Goal: Task Accomplishment & Management: Manage account settings

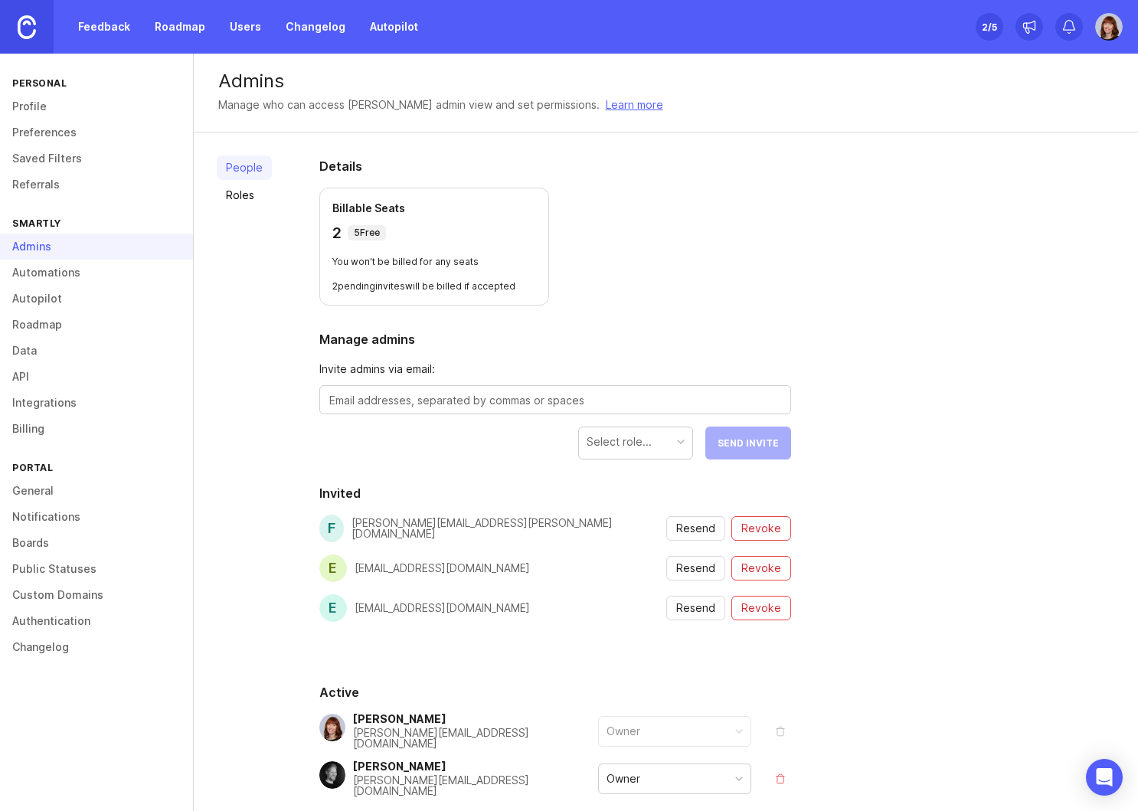
click at [123, 28] on link "Feedback" at bounding box center [104, 27] width 70 height 28
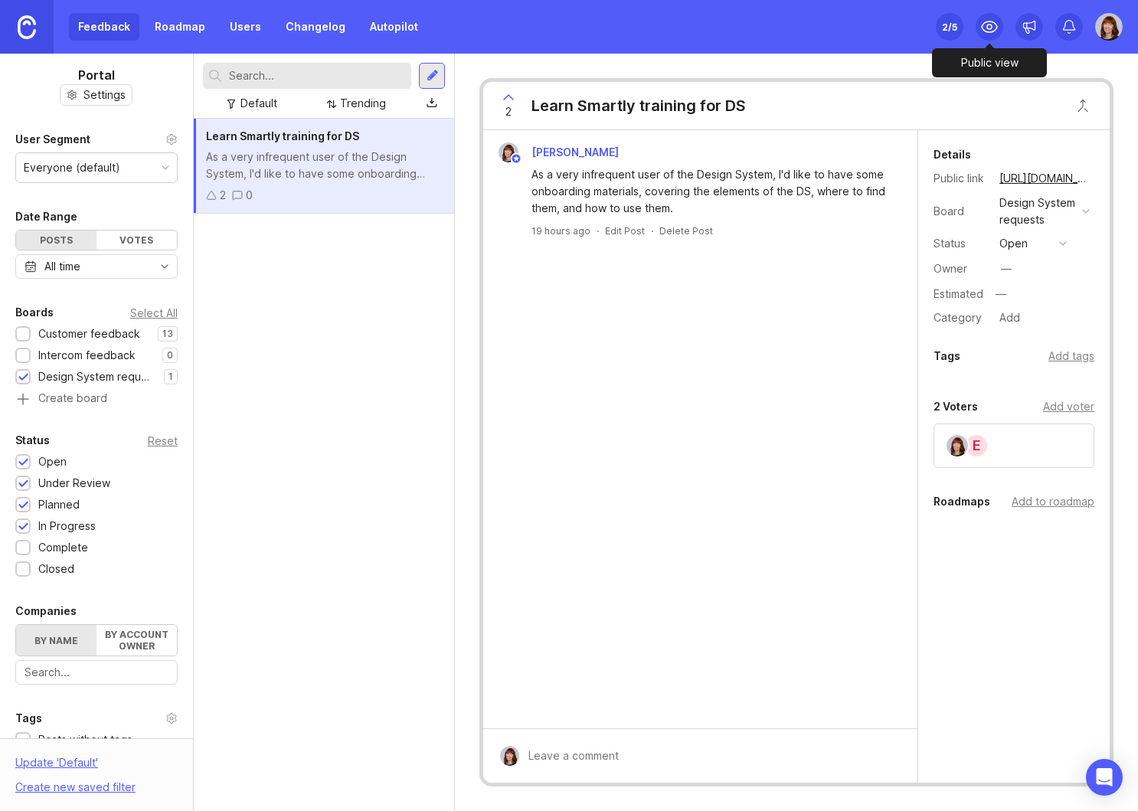
click at [990, 26] on icon at bounding box center [989, 27] width 18 height 18
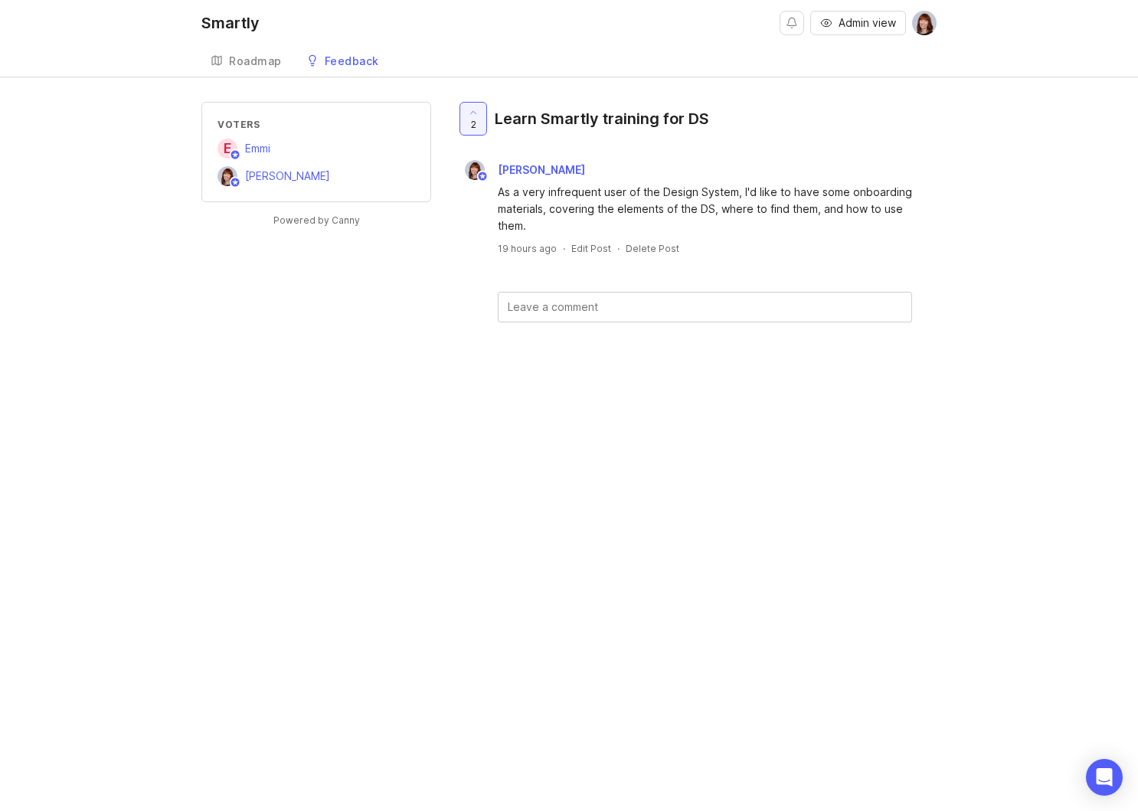
click at [221, 64] on icon at bounding box center [217, 60] width 12 height 12
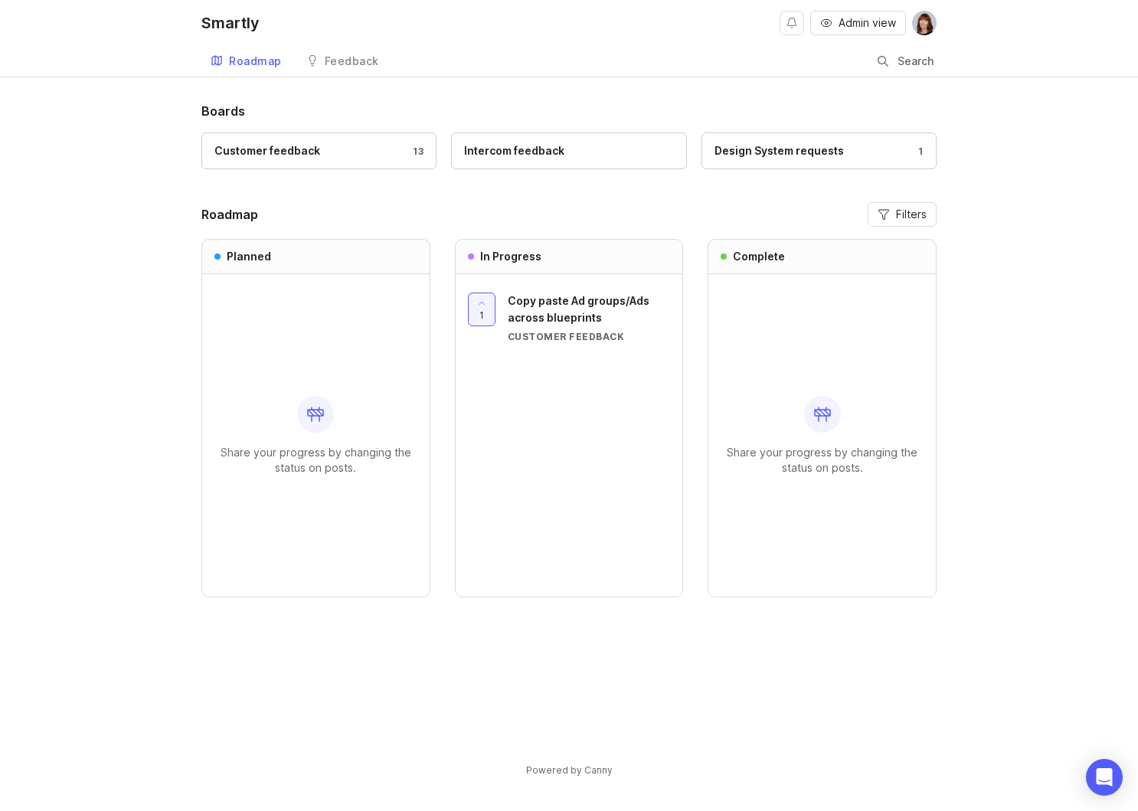
click at [350, 54] on link "Feedback" at bounding box center [342, 61] width 91 height 31
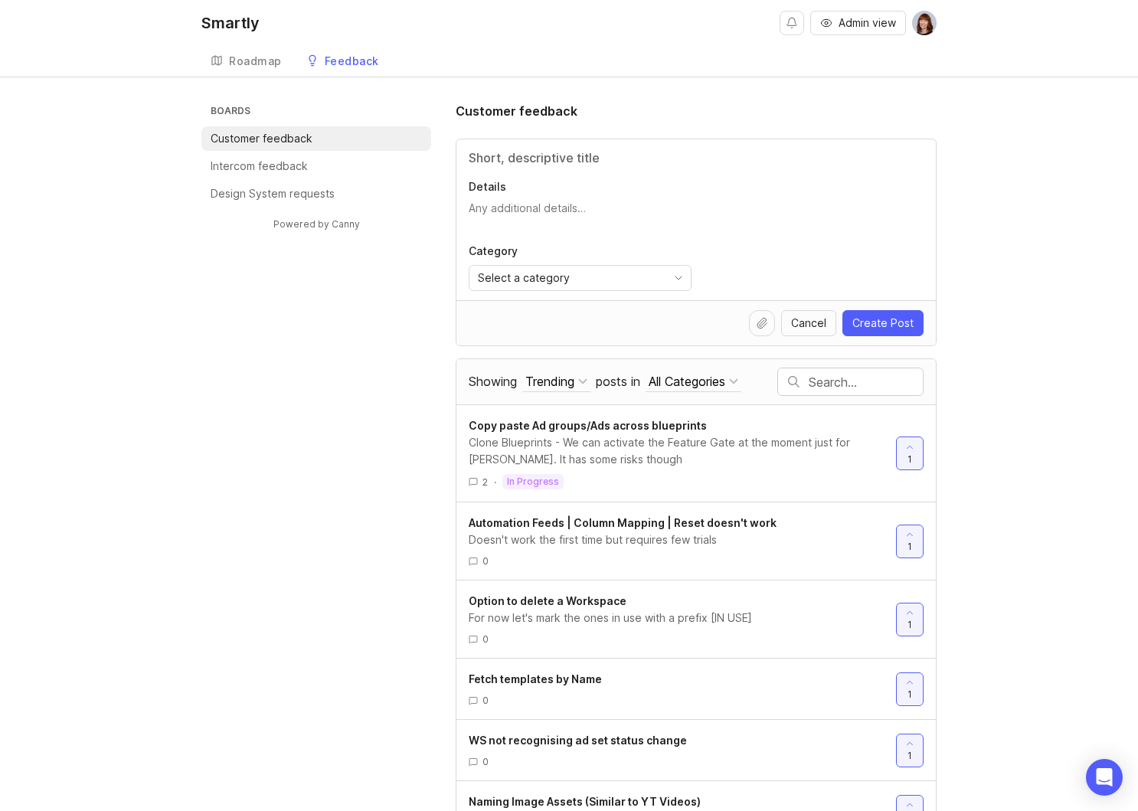
click at [351, 66] on div "Feedback" at bounding box center [352, 61] width 54 height 11
click at [268, 184] on li "Design System requests" at bounding box center [316, 193] width 230 height 25
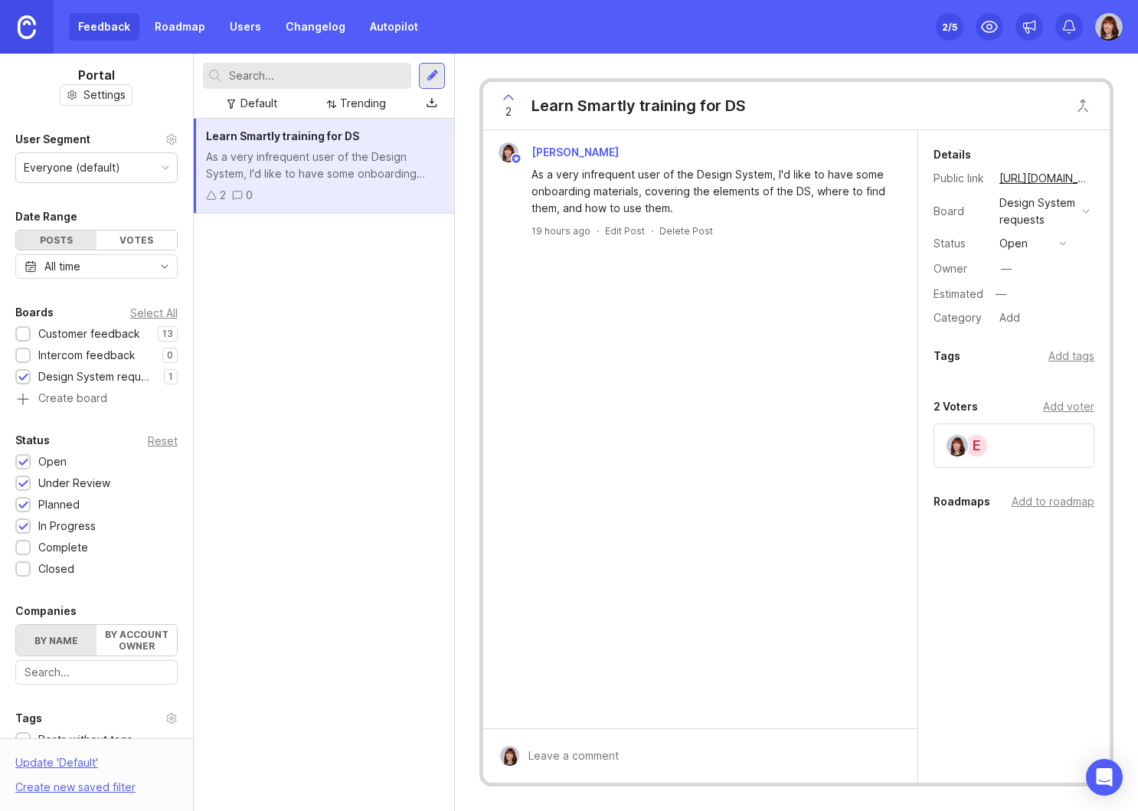
click at [392, 31] on link "Autopilot" at bounding box center [394, 27] width 67 height 28
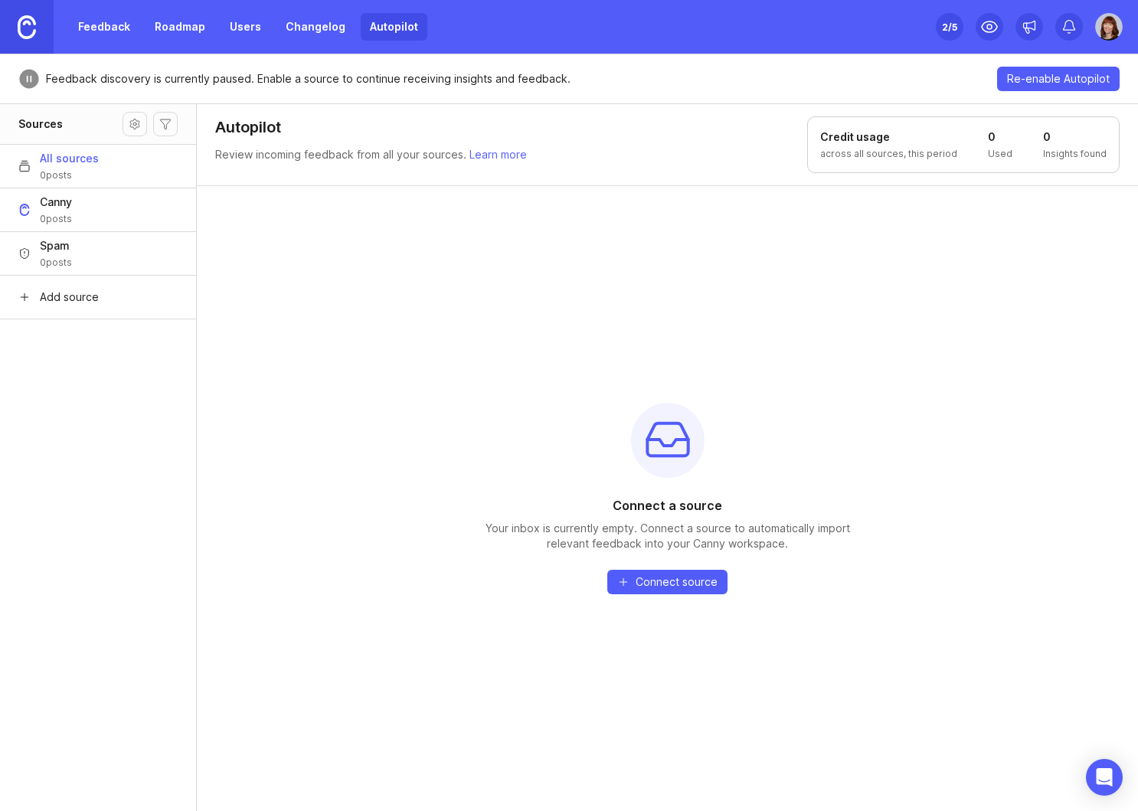
click at [189, 30] on link "Roadmap" at bounding box center [179, 27] width 69 height 28
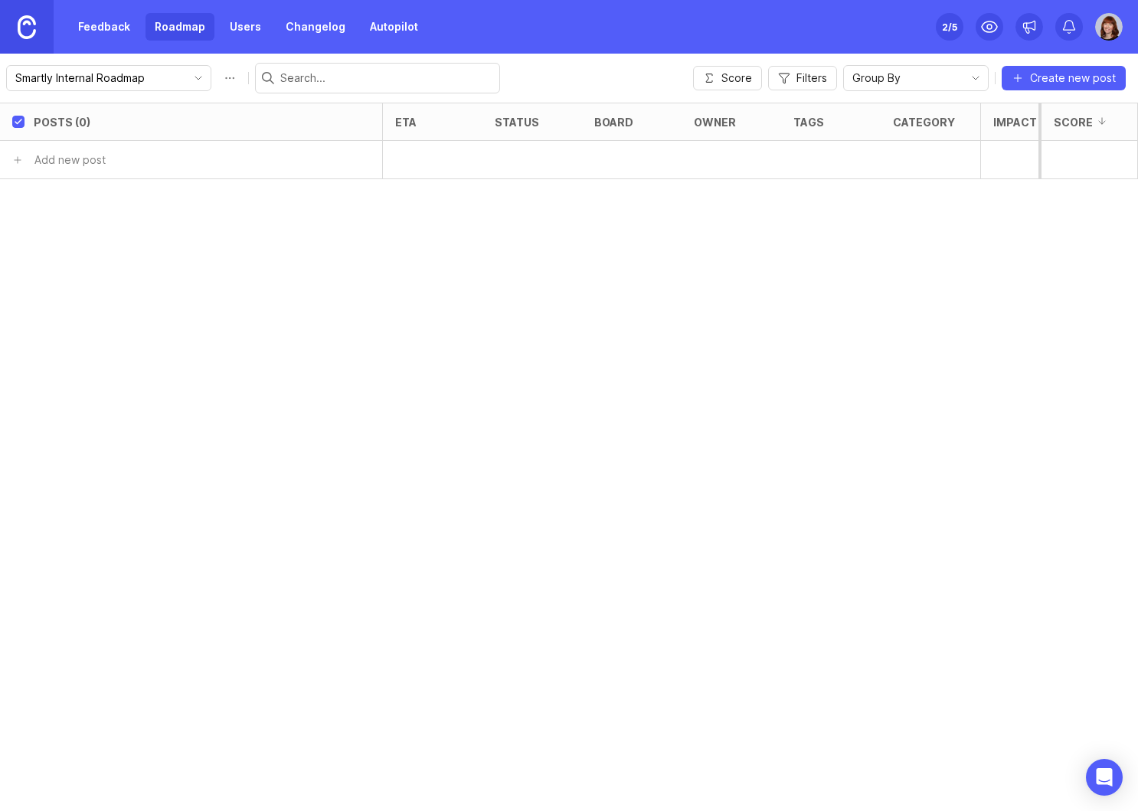
click at [116, 28] on link "Feedback" at bounding box center [104, 27] width 70 height 28
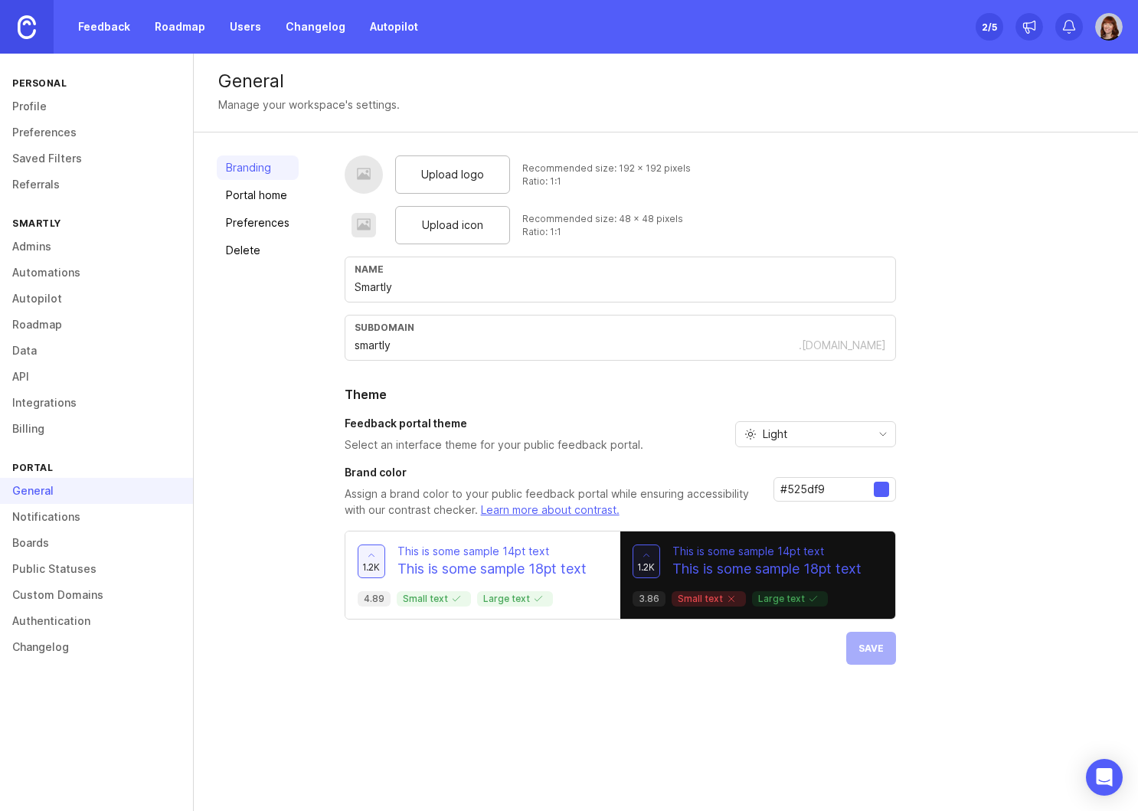
click at [38, 280] on link "Automations" at bounding box center [96, 273] width 193 height 26
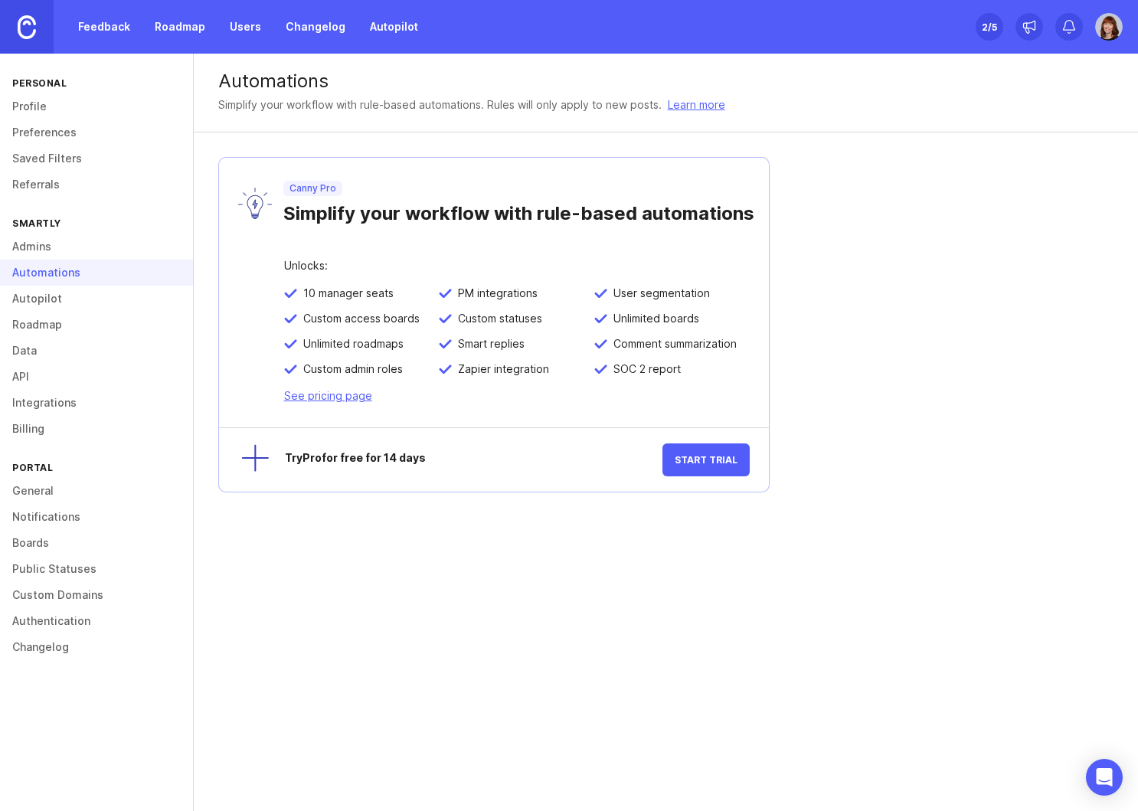
click at [28, 250] on link "Admins" at bounding box center [96, 247] width 193 height 26
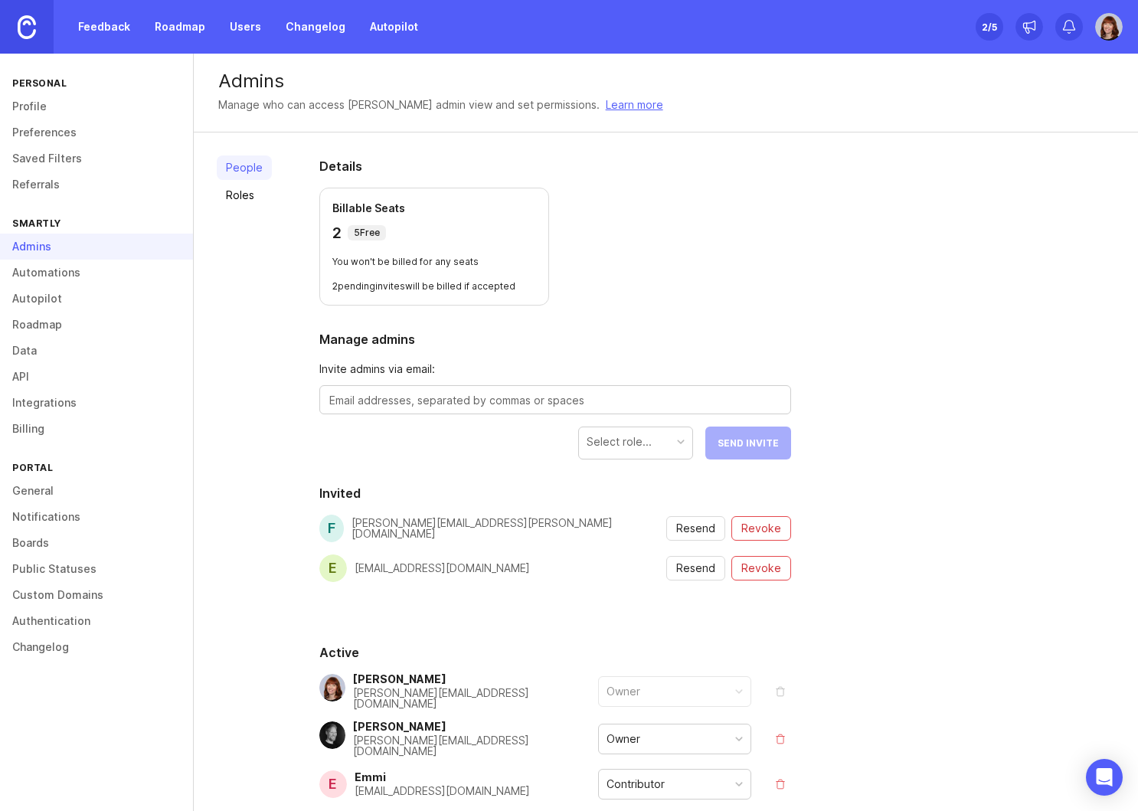
click at [31, 278] on link "Automations" at bounding box center [96, 273] width 193 height 26
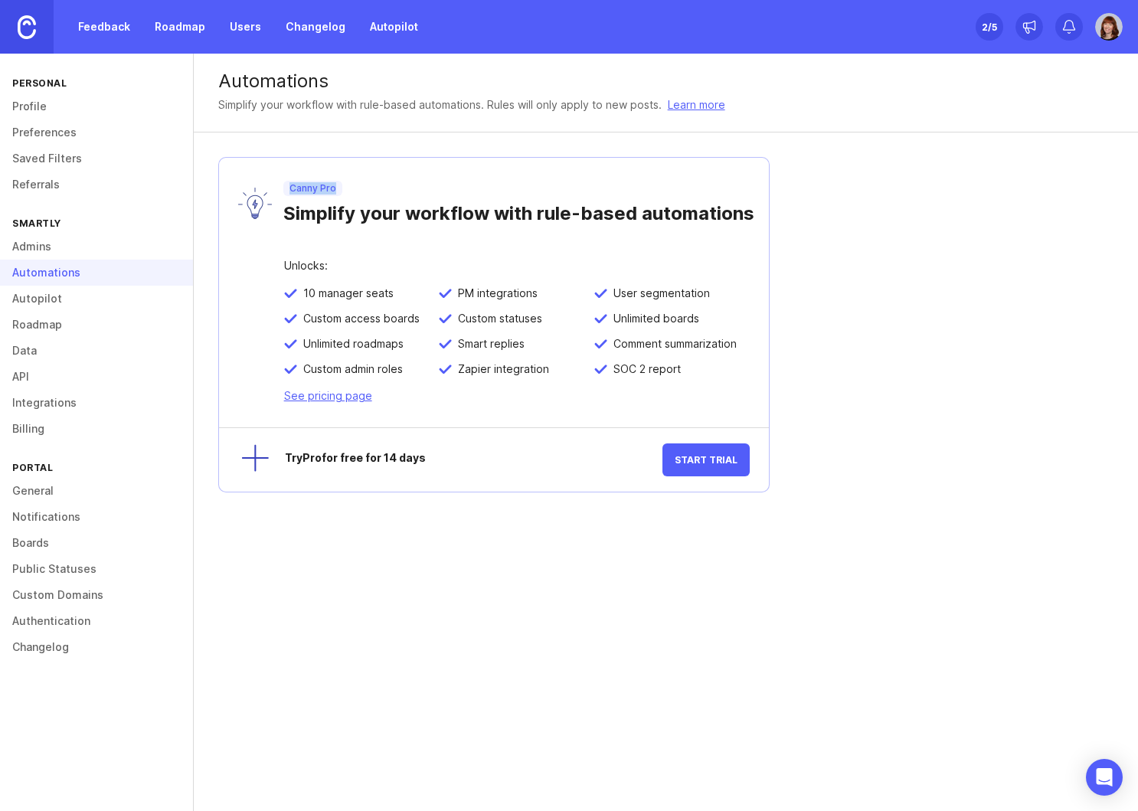
drag, startPoint x: 338, startPoint y: 188, endPoint x: 278, endPoint y: 188, distance: 59.7
click at [278, 188] on div "Canny Pro Simplify your workflow with rule-based automations" at bounding box center [530, 203] width 516 height 44
click at [406, 88] on div "Automations" at bounding box center [665, 81] width 895 height 18
click at [52, 404] on link "Integrations" at bounding box center [96, 403] width 193 height 26
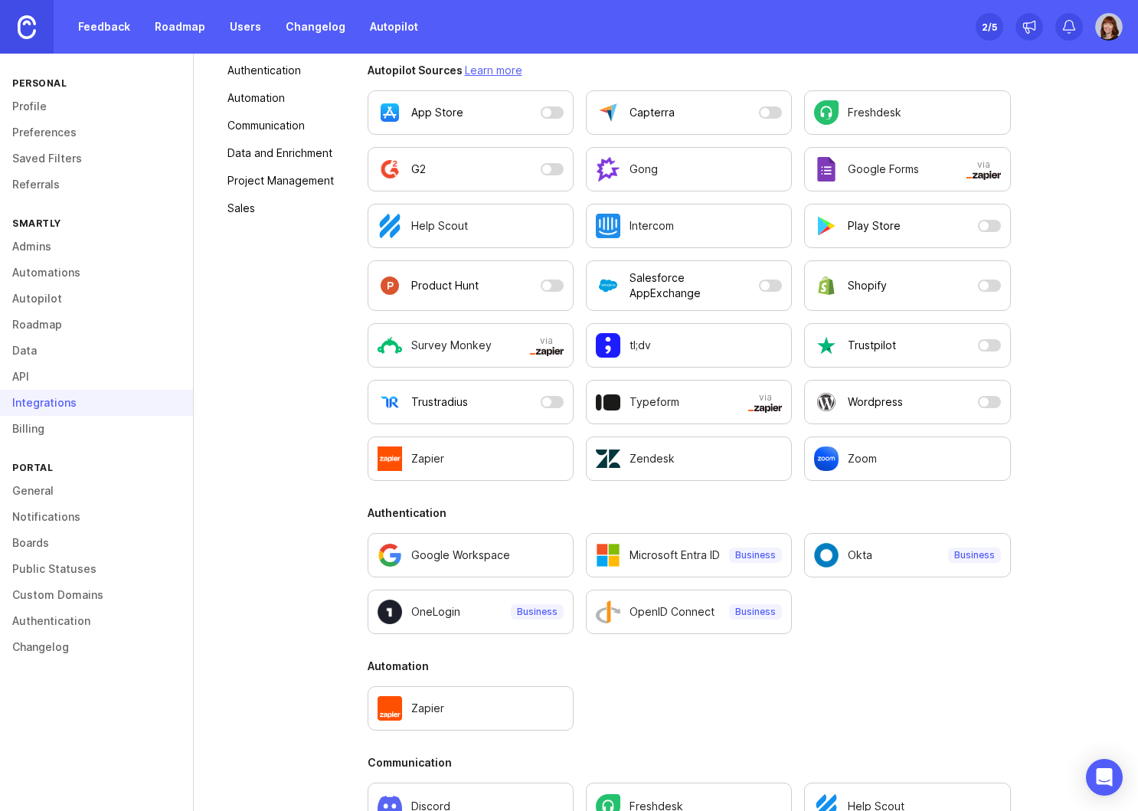
scroll to position [282, 0]
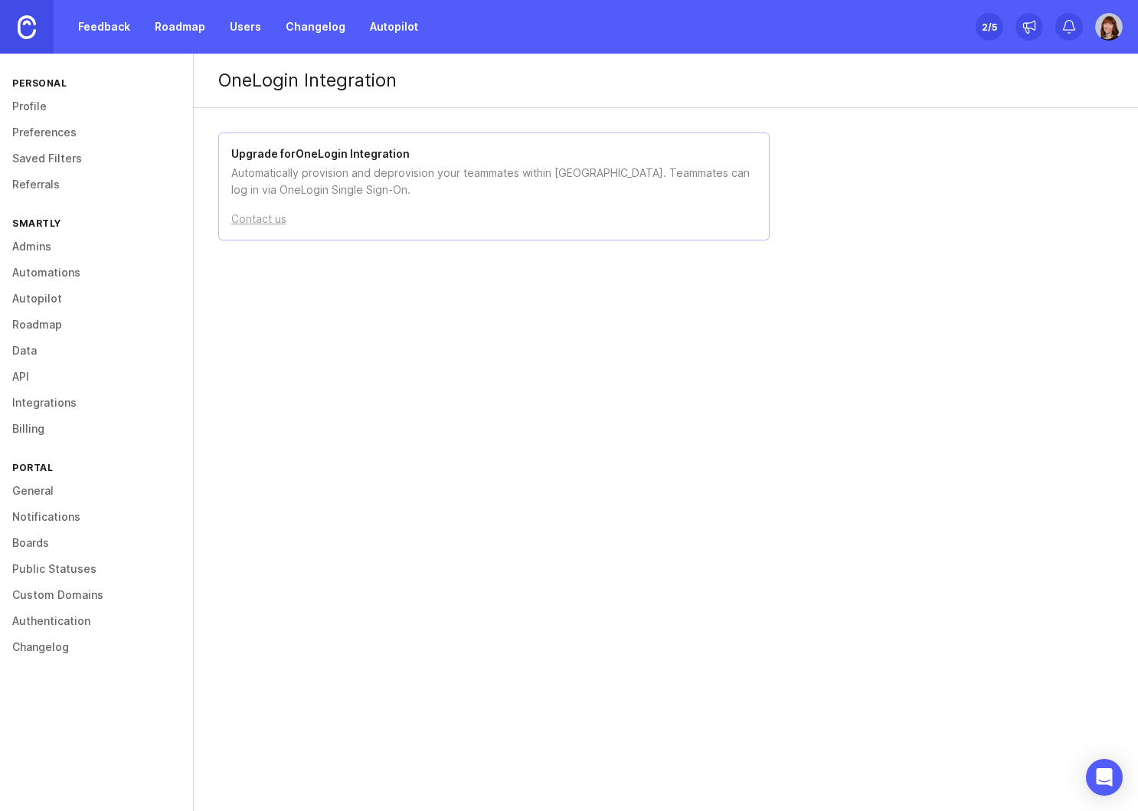
click at [38, 541] on link "Boards" at bounding box center [96, 543] width 193 height 26
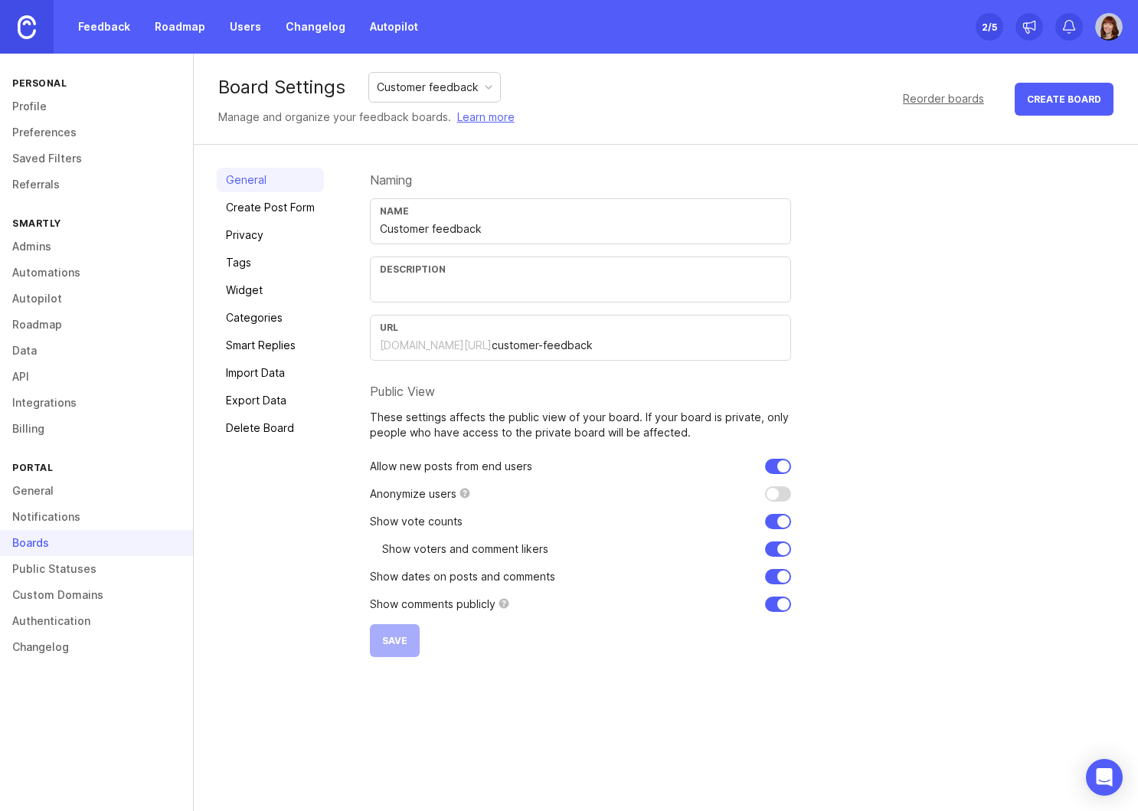
click at [246, 234] on link "Privacy" at bounding box center [270, 235] width 107 height 25
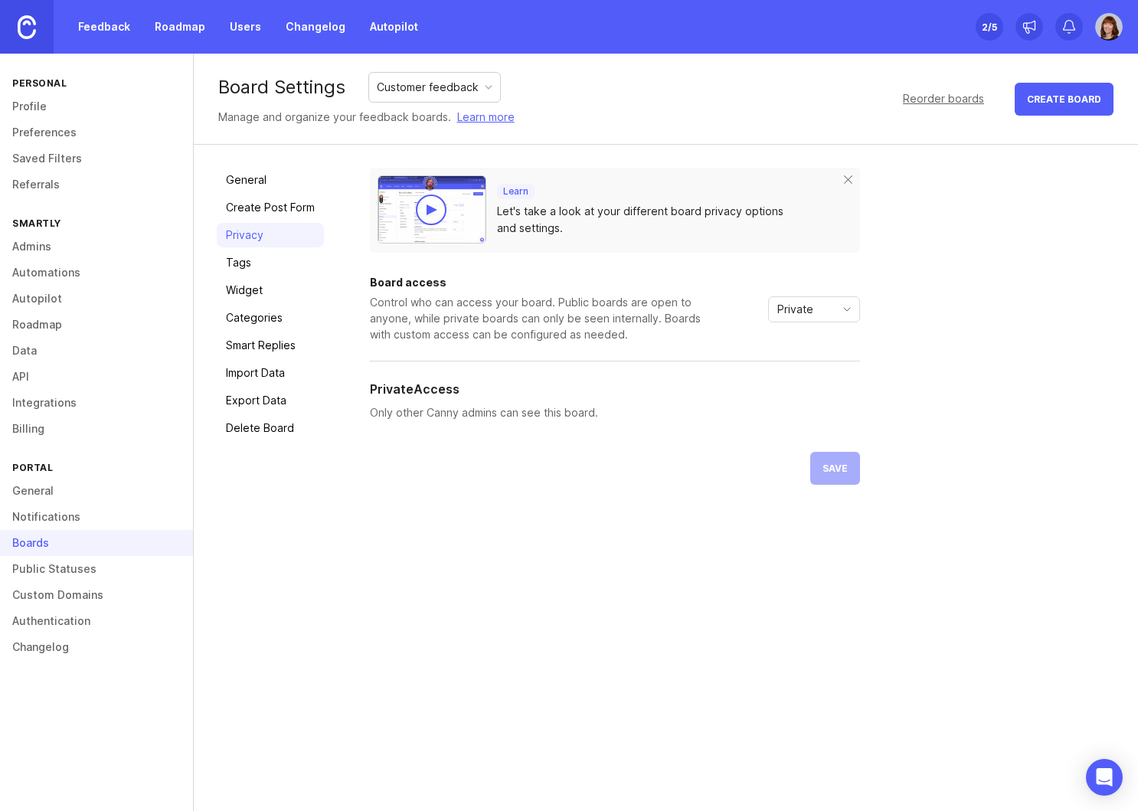
click at [793, 319] on div "Private" at bounding box center [802, 309] width 66 height 25
click at [953, 322] on div "Learn Let's take a look at your different board privacy options and settings. B…" at bounding box center [742, 326] width 745 height 317
click at [24, 375] on link "API" at bounding box center [96, 377] width 193 height 26
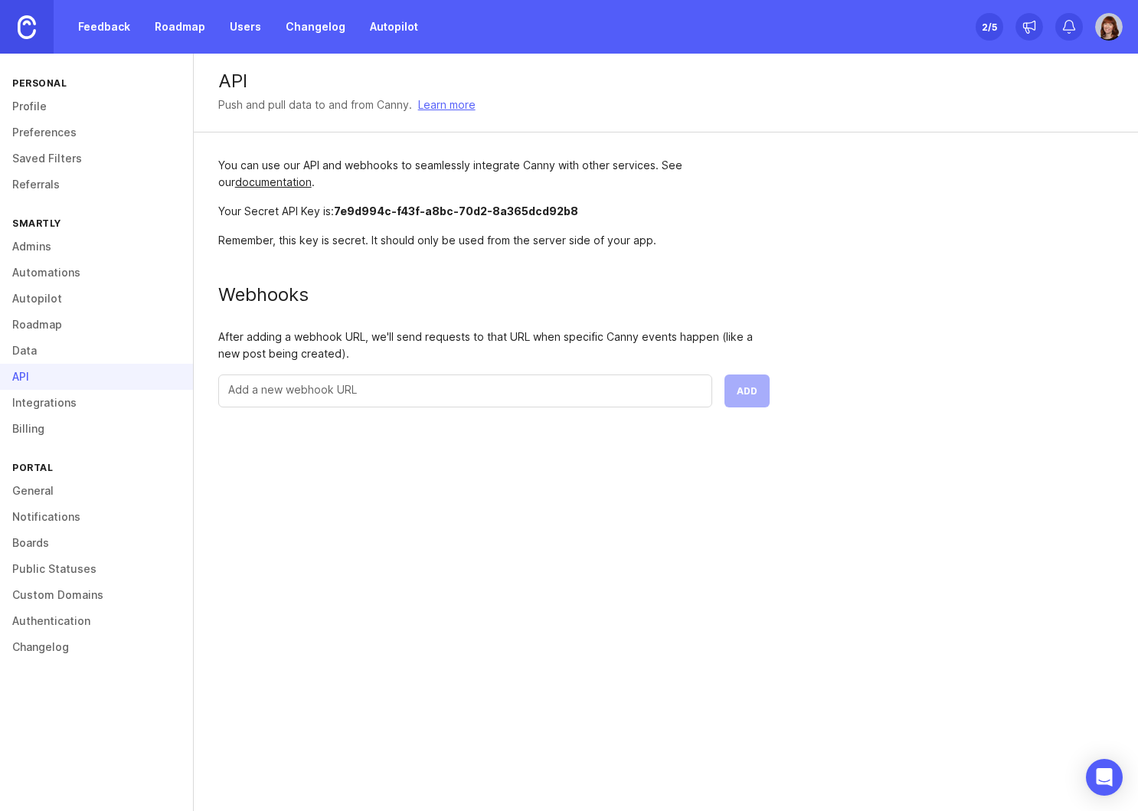
click at [14, 354] on link "Data" at bounding box center [96, 351] width 193 height 26
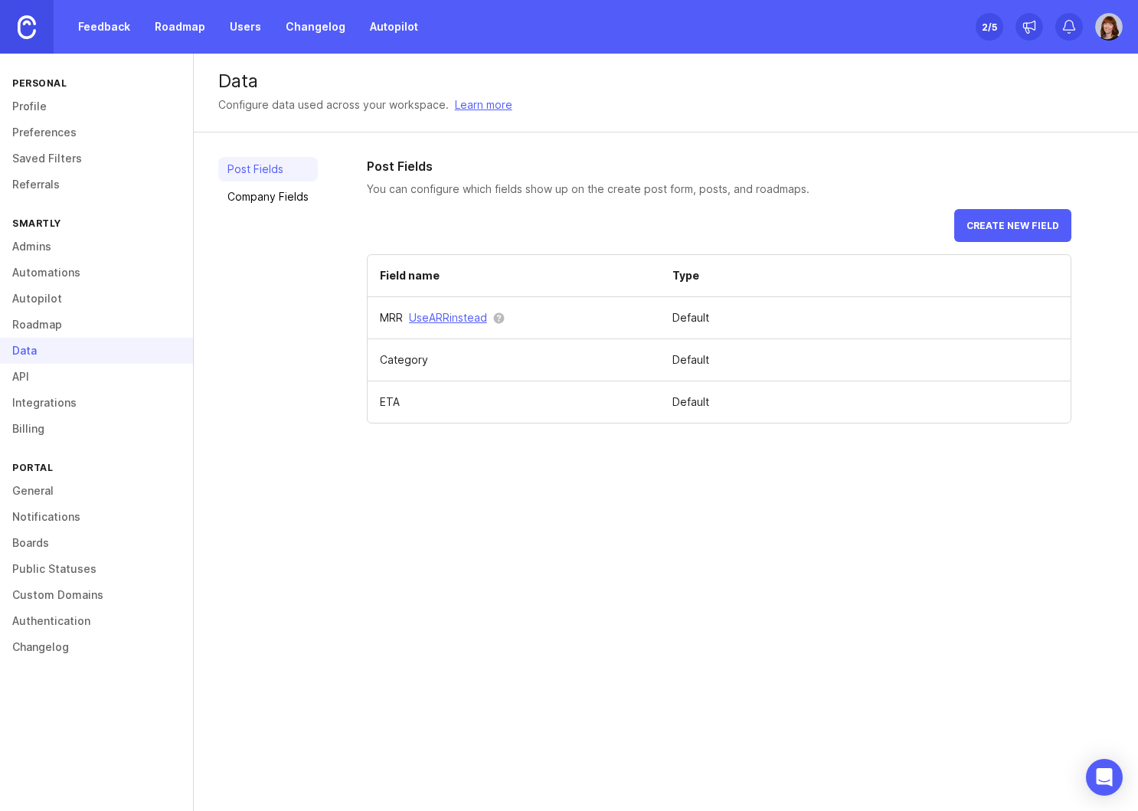
click at [283, 193] on link "Company Fields" at bounding box center [268, 197] width 100 height 25
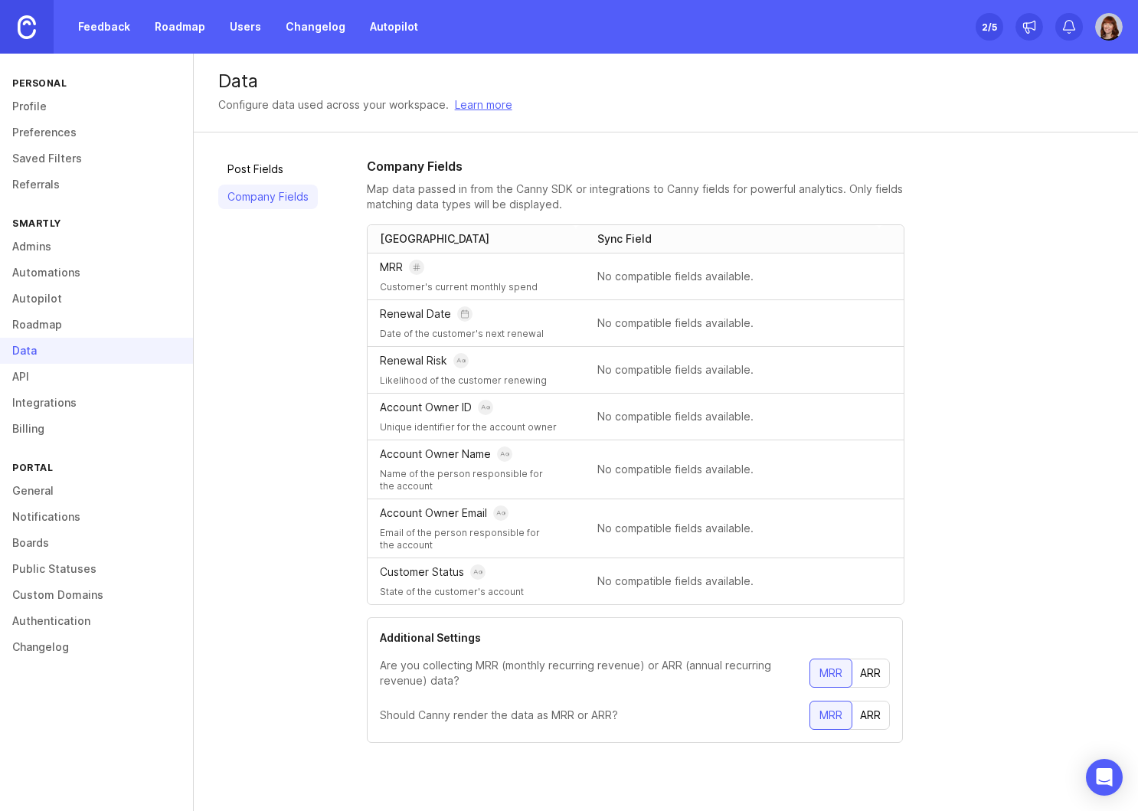
click at [44, 623] on link "Authentication" at bounding box center [96, 621] width 193 height 26
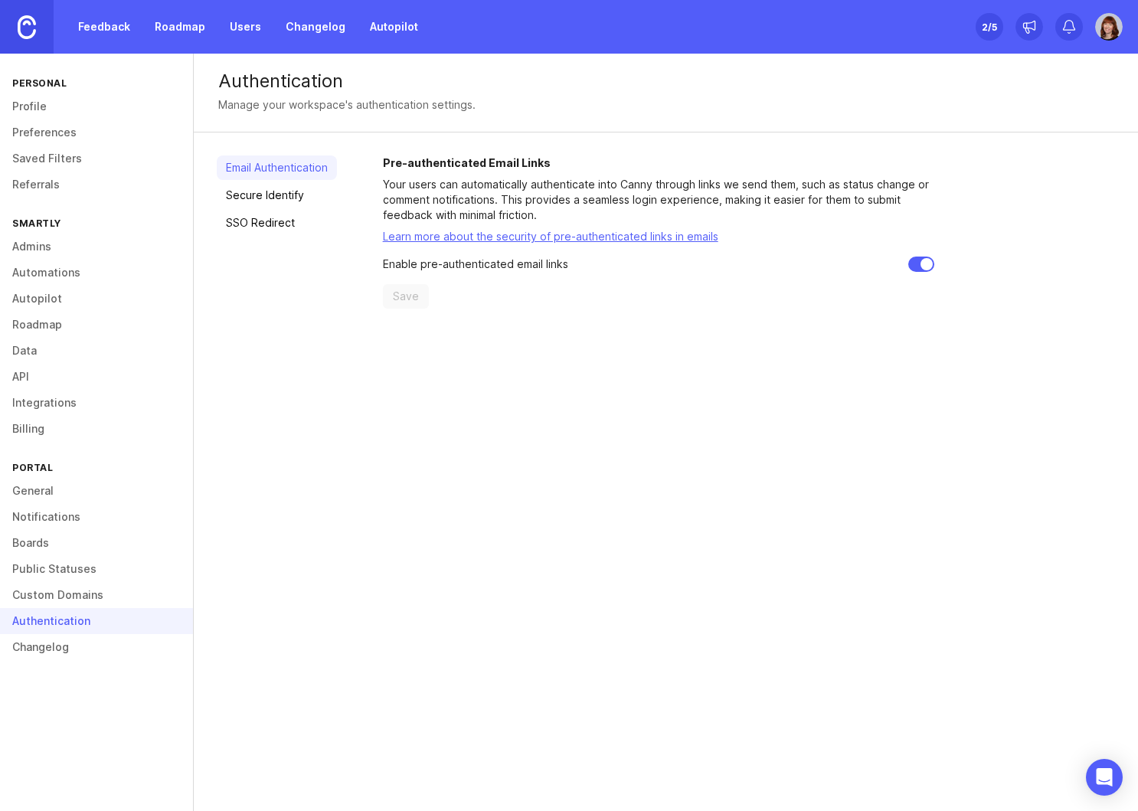
click at [266, 222] on link "SSO Redirect" at bounding box center [277, 223] width 120 height 25
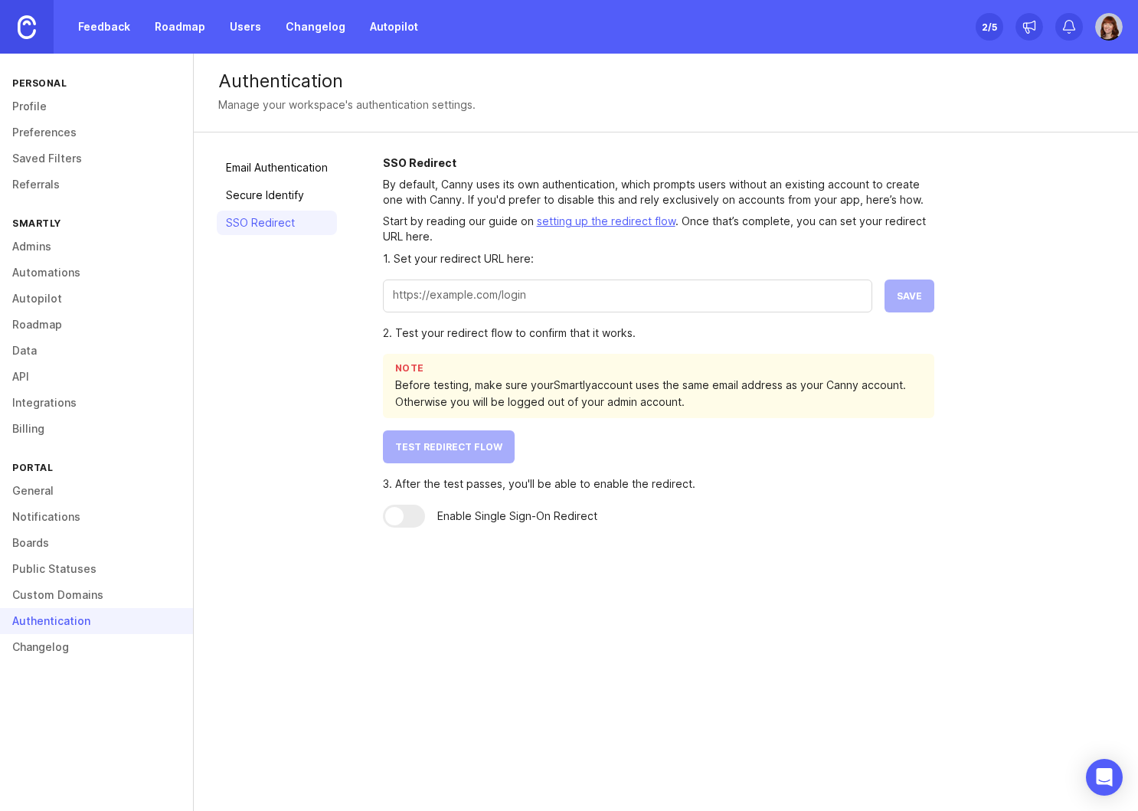
click at [261, 192] on link "Secure Identify" at bounding box center [277, 195] width 120 height 25
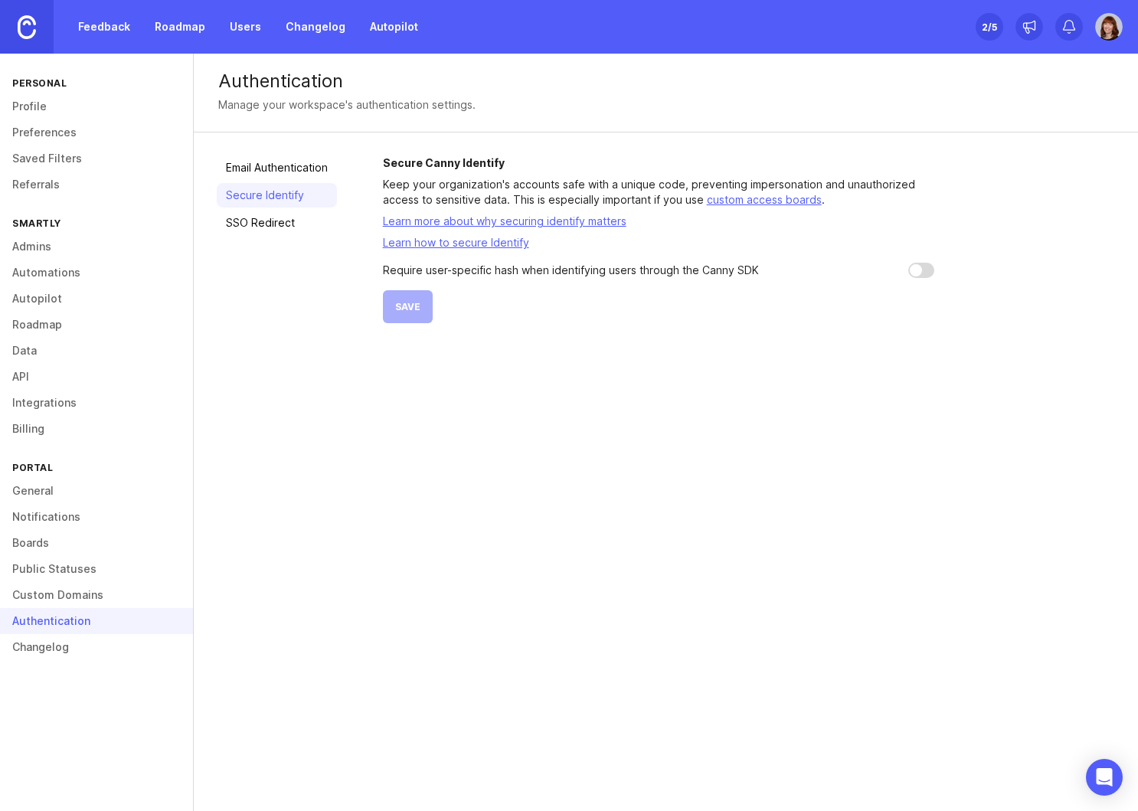
click at [255, 170] on link "Email Authentication" at bounding box center [277, 167] width 120 height 25
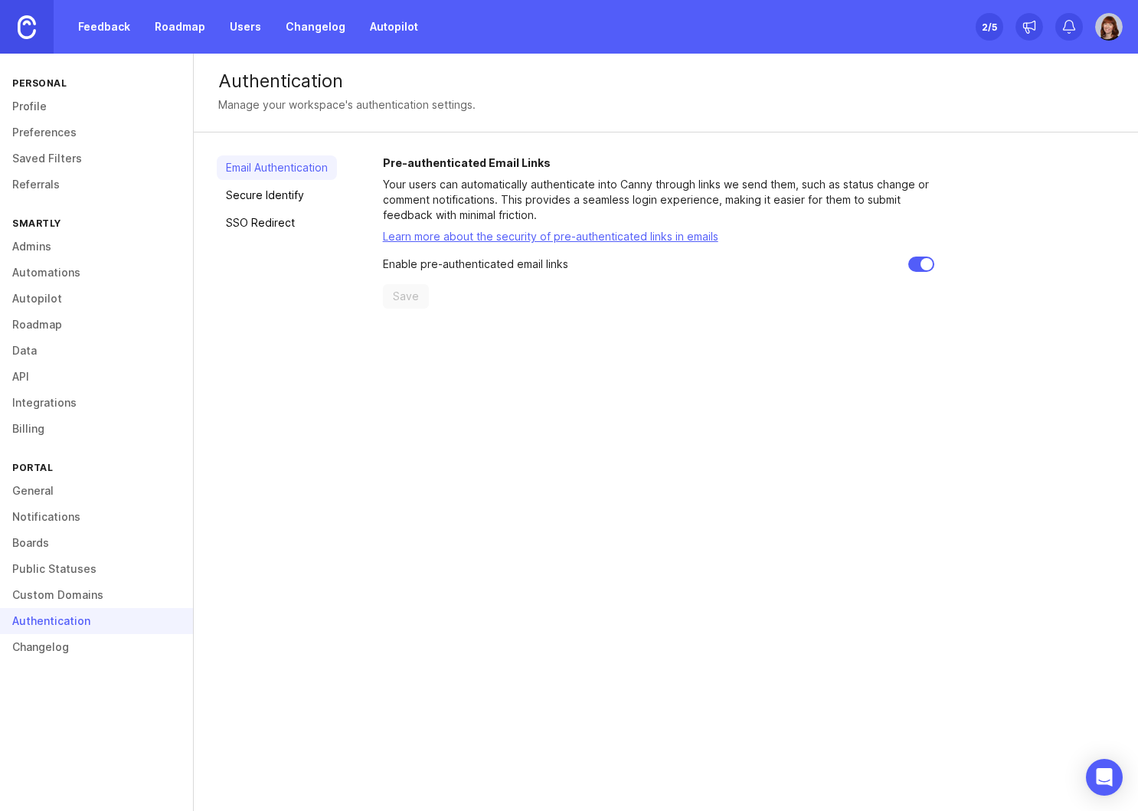
click at [39, 599] on link "Custom Domains" at bounding box center [96, 595] width 193 height 26
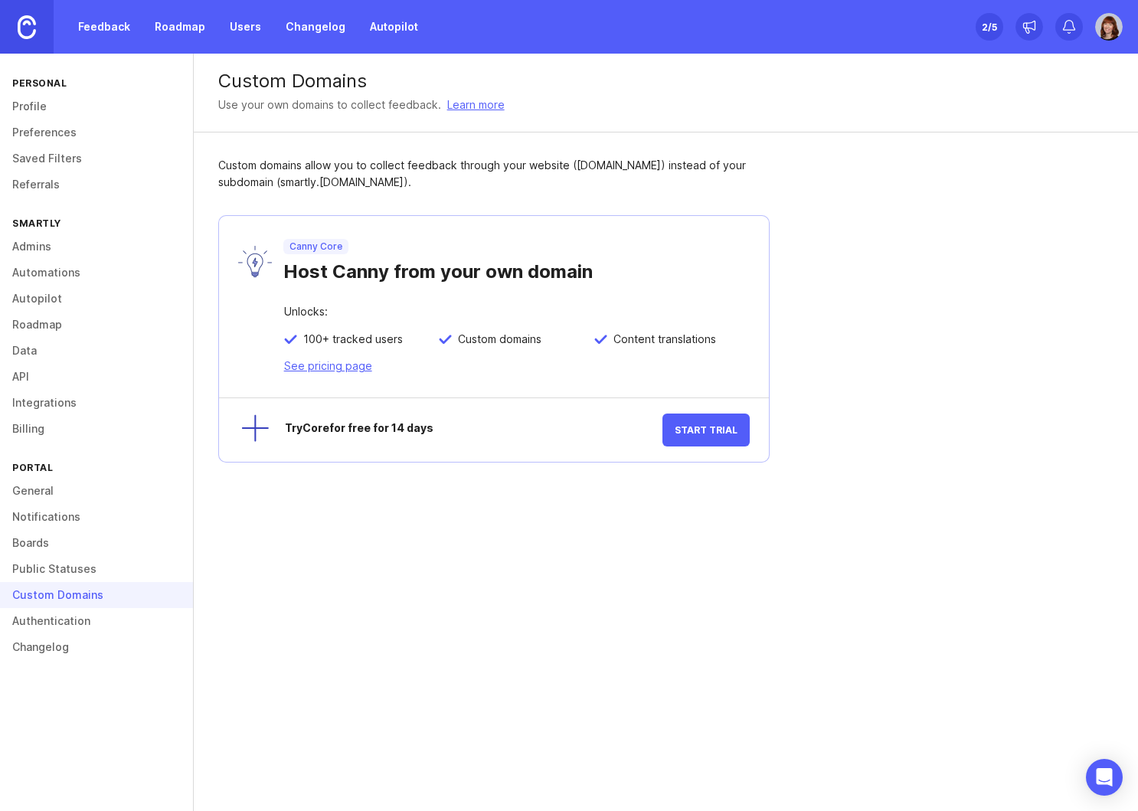
click at [711, 436] on button "Start Trial" at bounding box center [705, 430] width 87 height 33
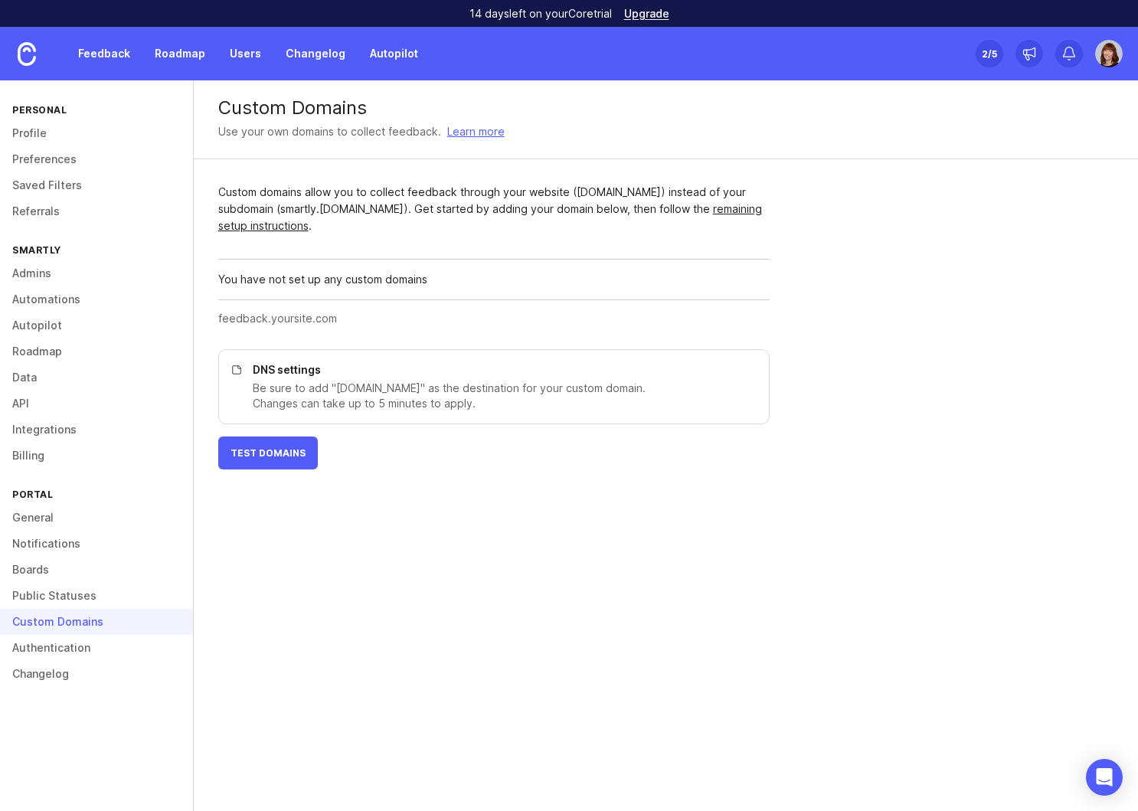
click at [58, 431] on link "Integrations" at bounding box center [96, 430] width 193 height 26
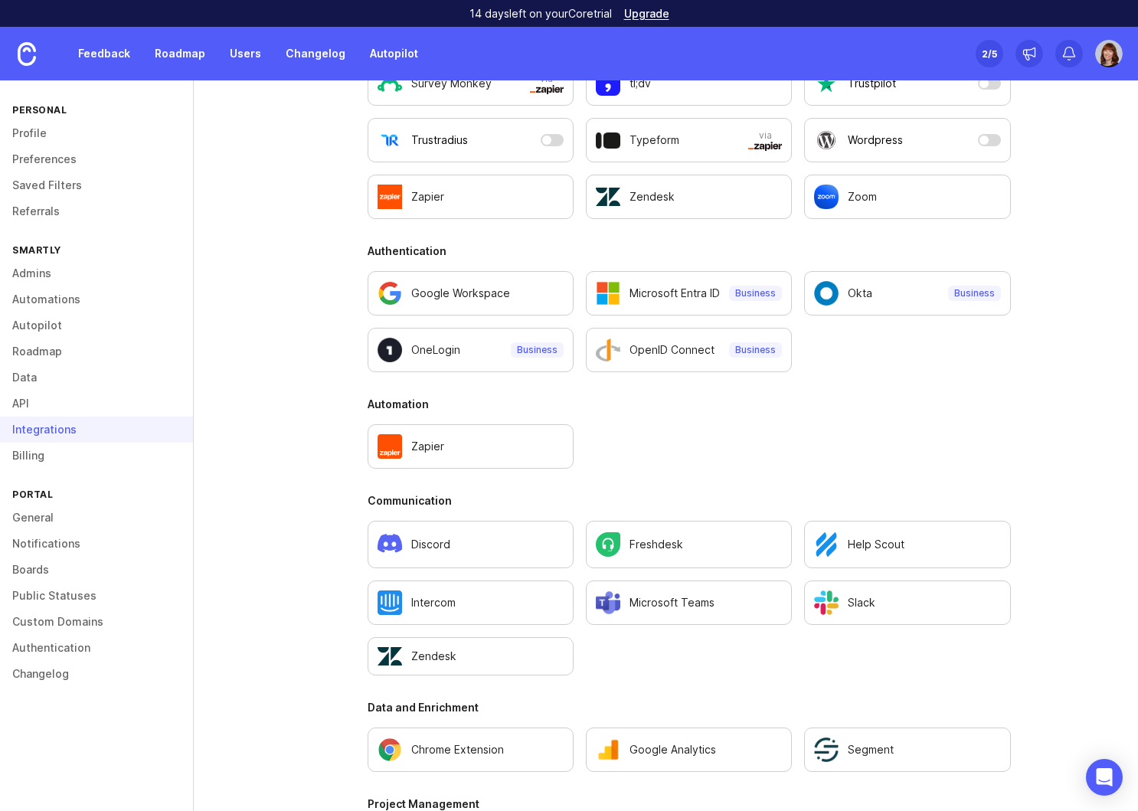
scroll to position [560, 0]
click at [985, 57] on div "2 /5" at bounding box center [989, 53] width 15 height 21
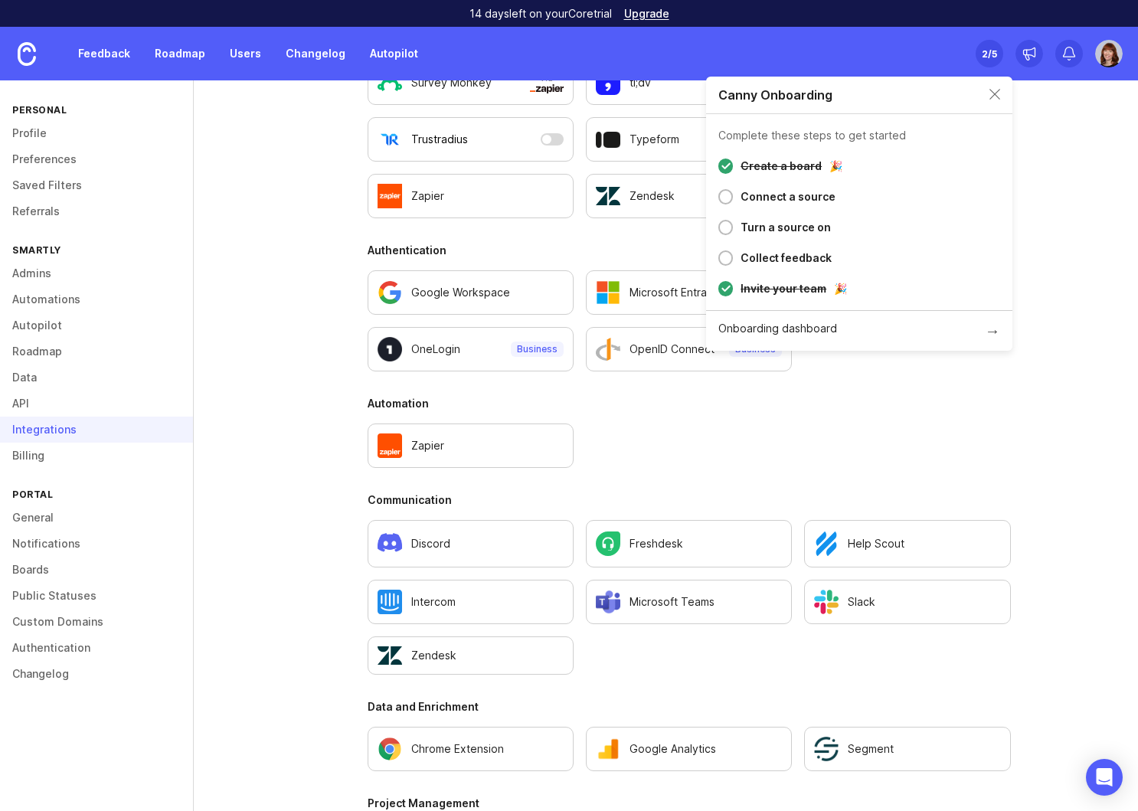
click at [991, 87] on div "Canny Onboarding" at bounding box center [859, 96] width 306 height 38
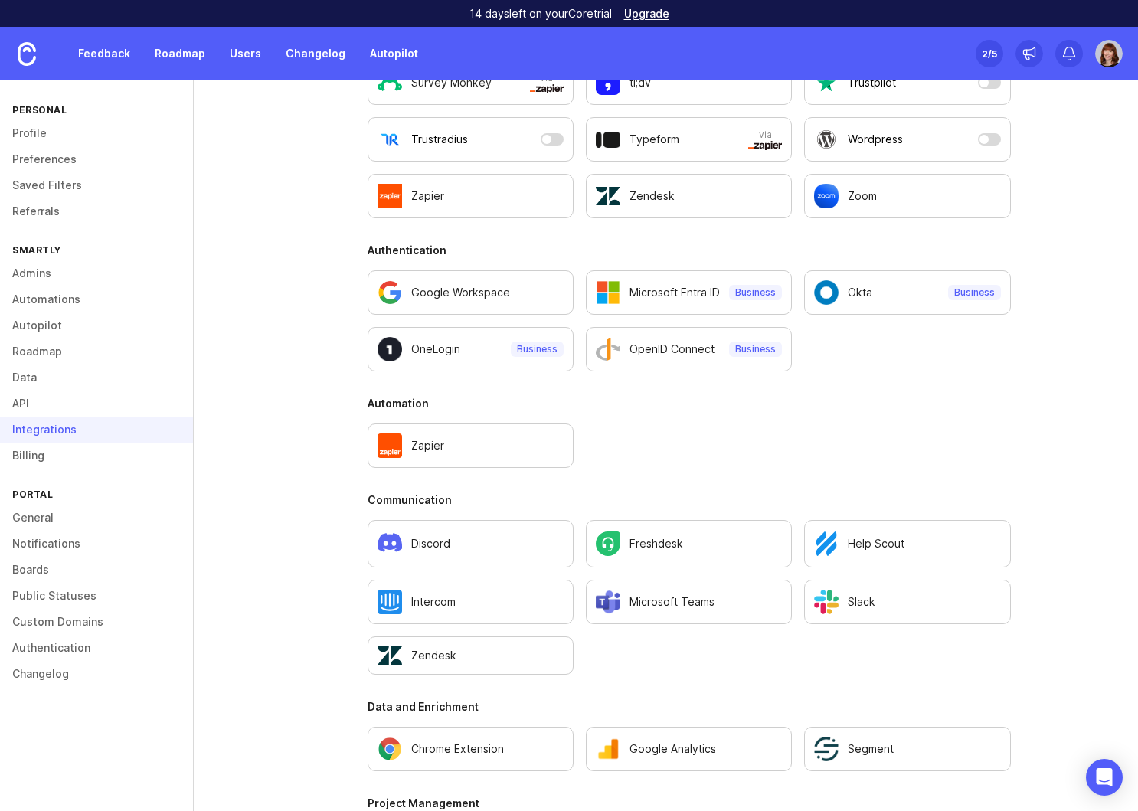
click at [126, 50] on link "Feedback" at bounding box center [104, 54] width 70 height 28
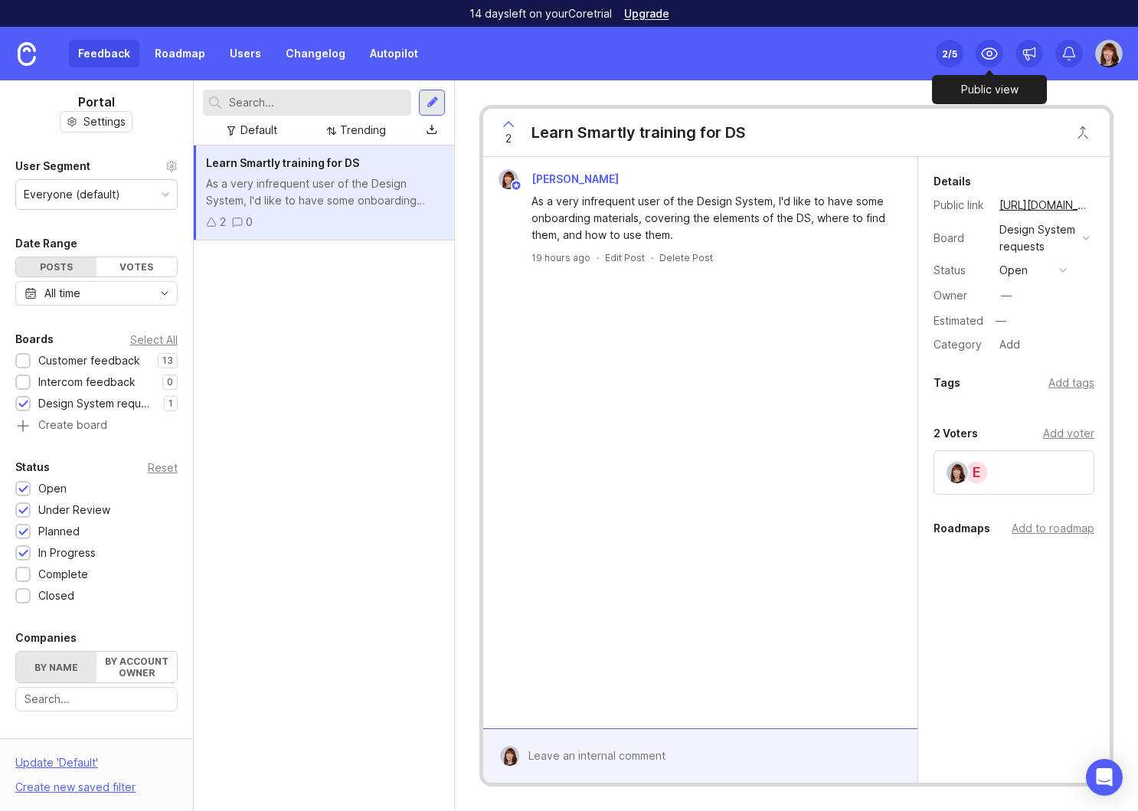
click at [999, 51] on div at bounding box center [990, 54] width 28 height 28
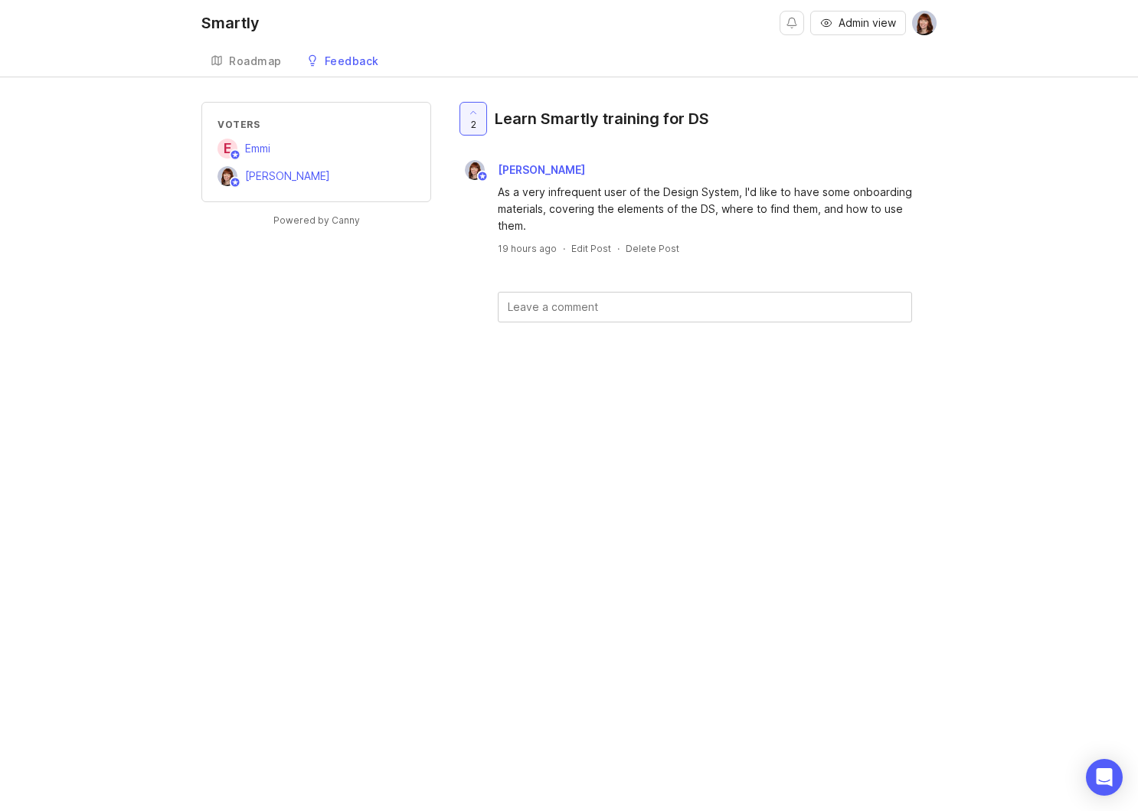
click at [357, 62] on div "Feedback" at bounding box center [352, 61] width 54 height 11
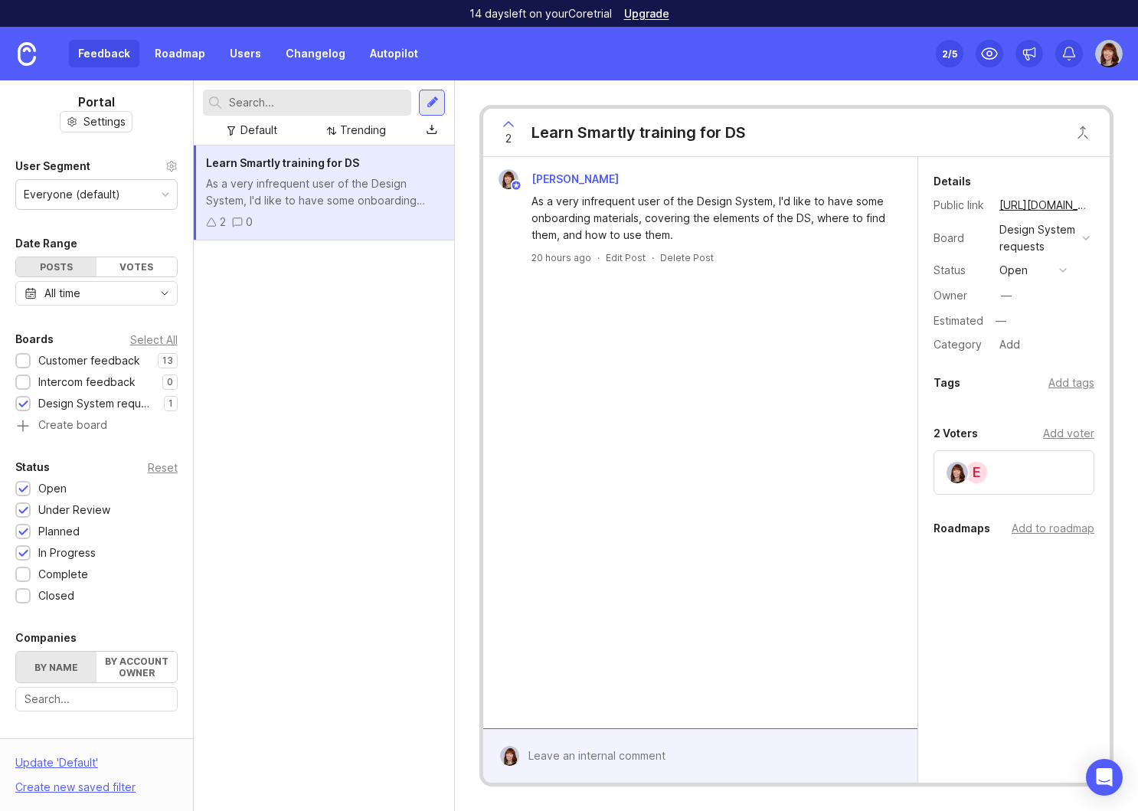
click at [236, 57] on link "Users" at bounding box center [246, 54] width 50 height 28
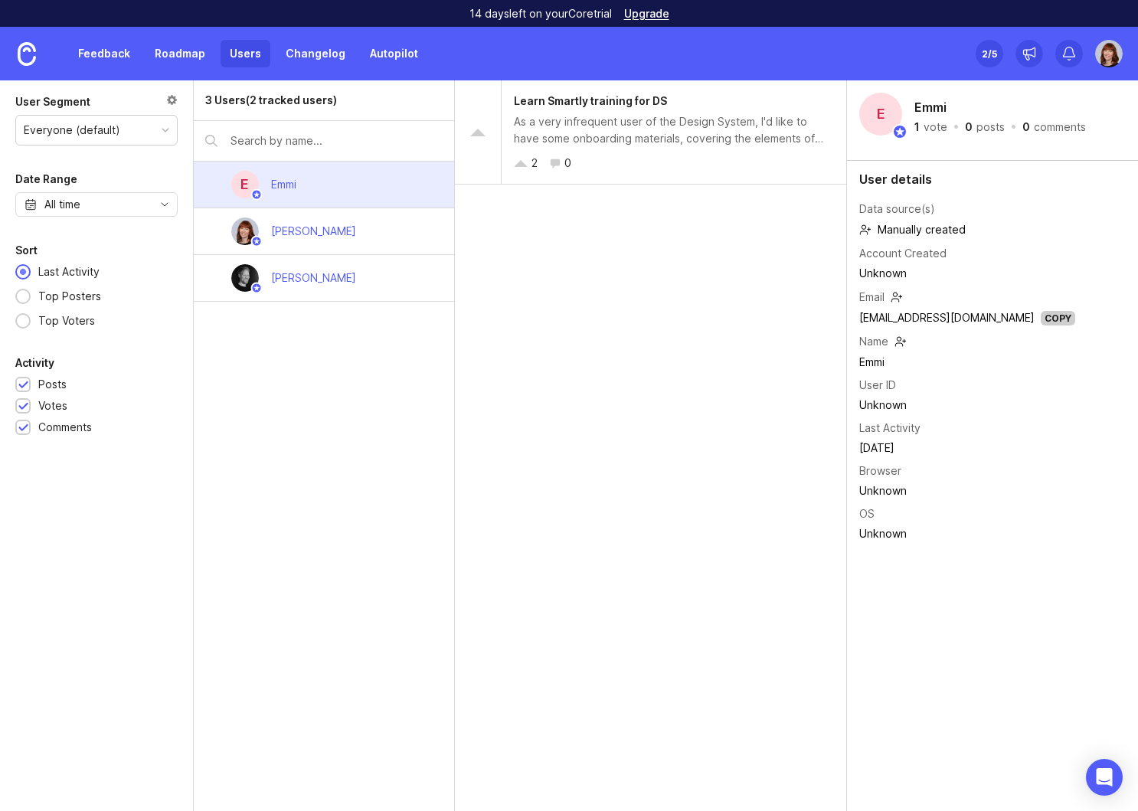
click at [287, 177] on div "Emmi" at bounding box center [283, 184] width 25 height 17
click at [287, 178] on div "Emmi" at bounding box center [283, 184] width 25 height 17
click at [244, 183] on div "E" at bounding box center [245, 185] width 28 height 28
click at [165, 129] on div at bounding box center [166, 130] width 8 height 8
click at [131, 102] on div "User Segment" at bounding box center [96, 102] width 162 height 18
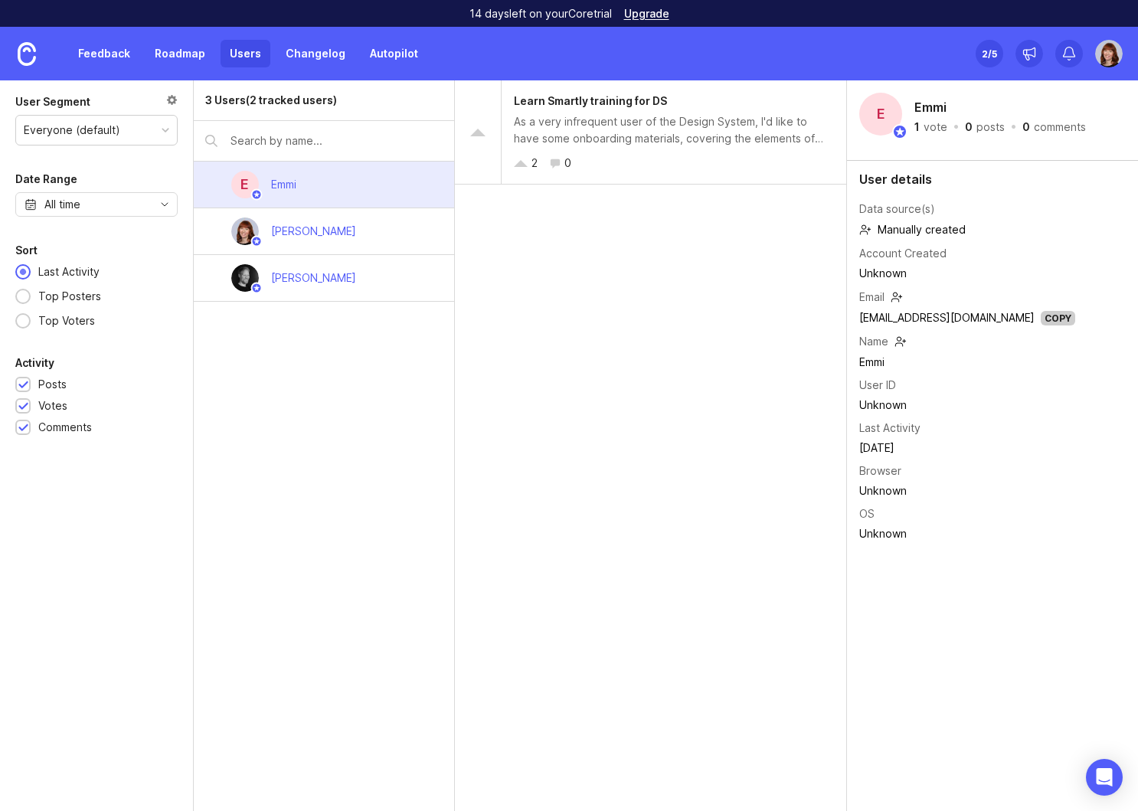
click at [168, 56] on link "Roadmap" at bounding box center [179, 54] width 69 height 28
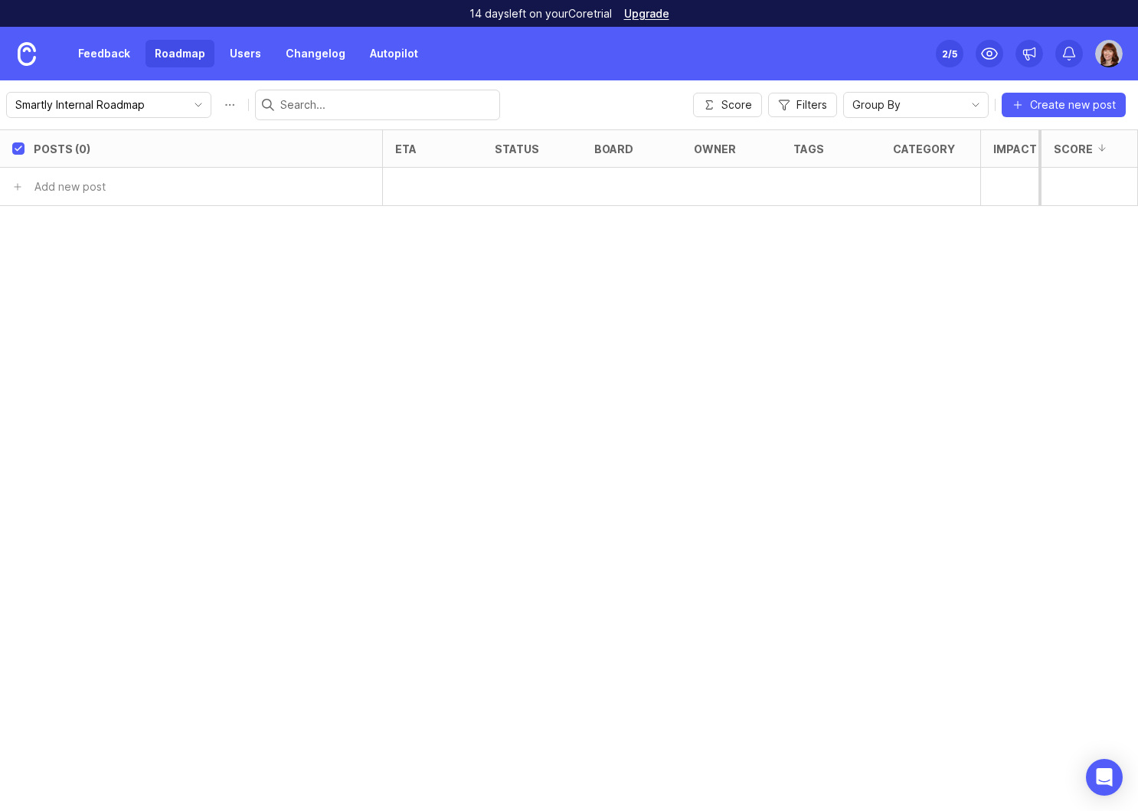
click at [99, 53] on link "Feedback" at bounding box center [104, 54] width 70 height 28
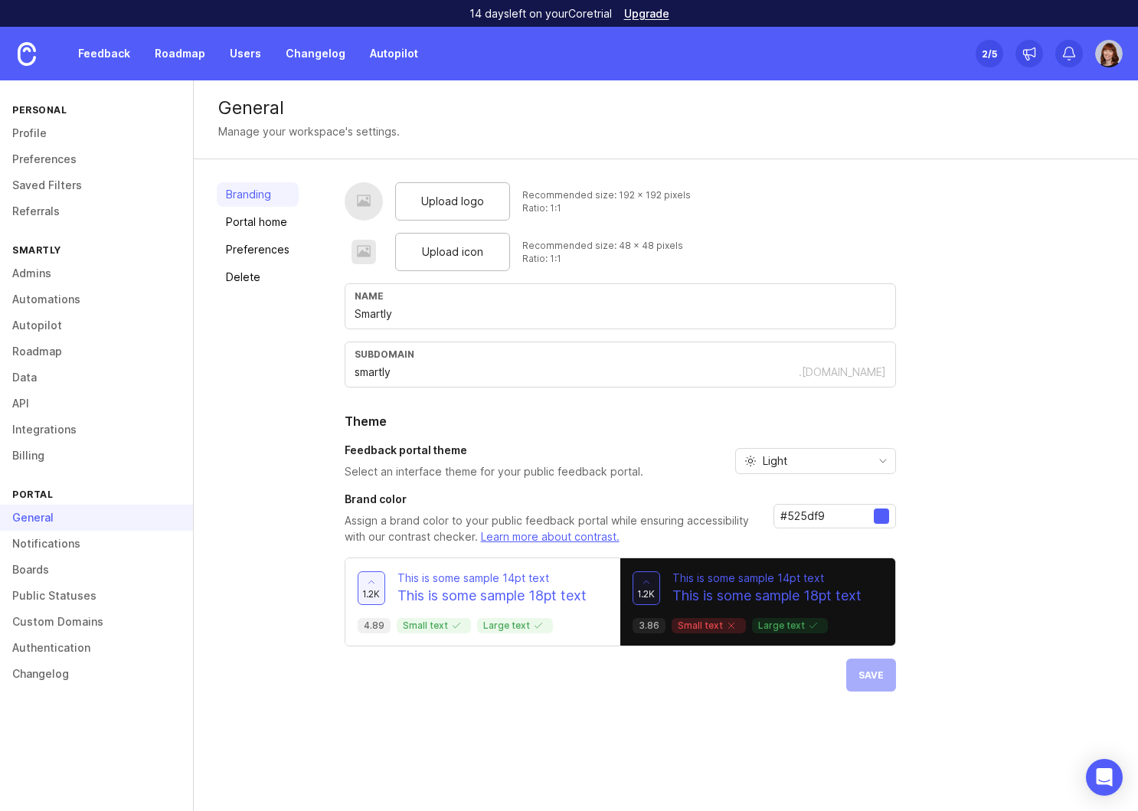
click at [37, 276] on link "Admins" at bounding box center [96, 273] width 193 height 26
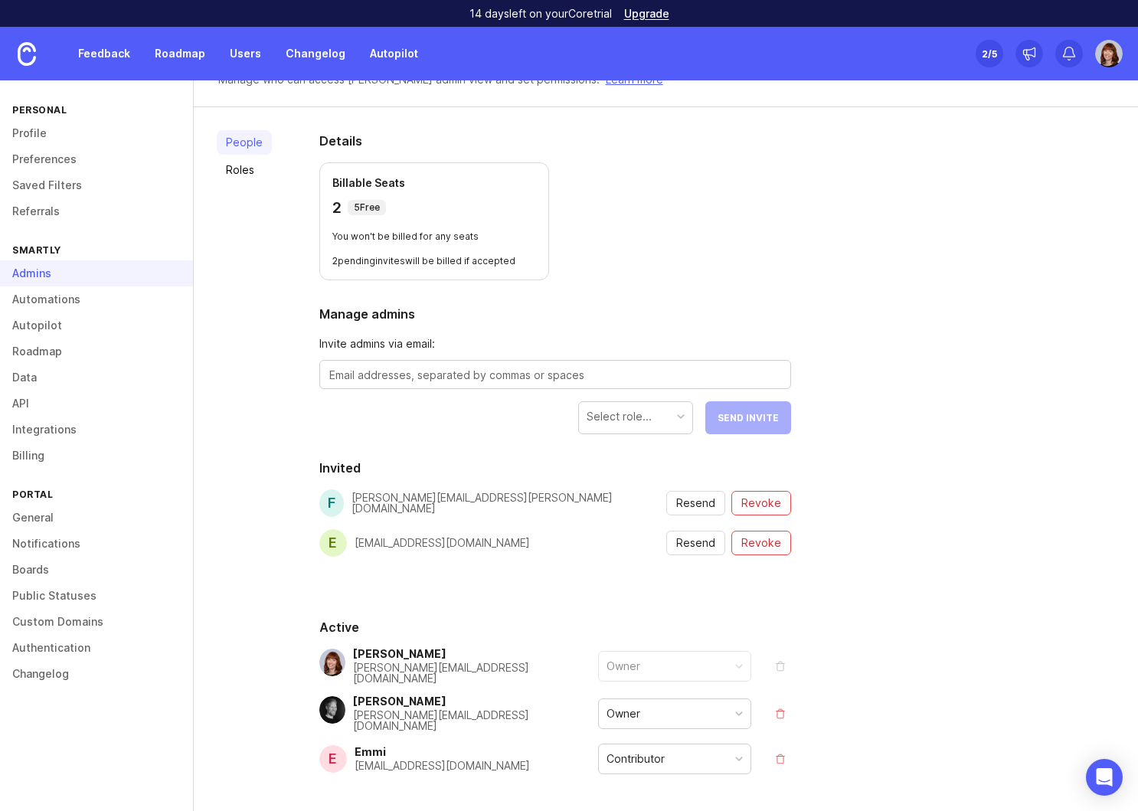
scroll to position [103, 0]
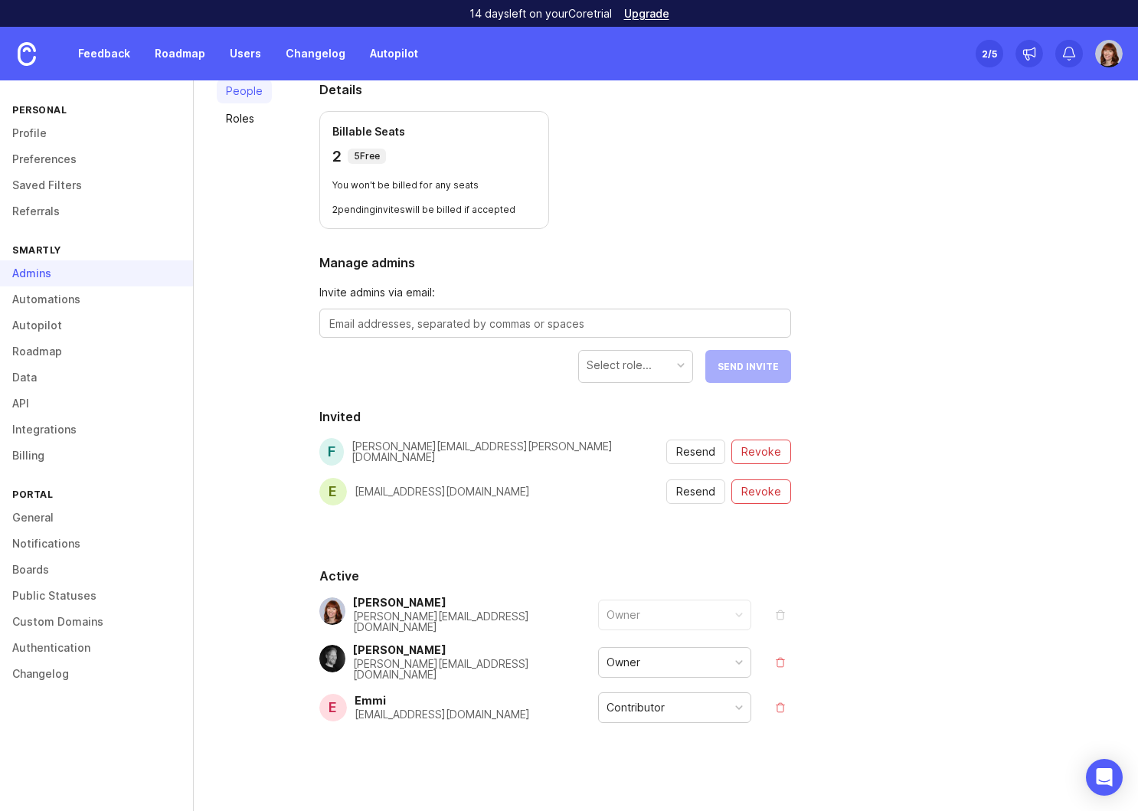
click at [712, 696] on div "Contributor" at bounding box center [675, 707] width 152 height 29
click at [961, 663] on div "People Roles Details Billable Seats 2 5 Free You won't be billed for any seats …" at bounding box center [666, 438] width 944 height 765
click at [669, 702] on div "Contributor" at bounding box center [675, 707] width 152 height 29
click at [664, 708] on div "Owner" at bounding box center [675, 707] width 152 height 29
click at [1050, 644] on div "People Roles Details Billable Seats 3 5 Free You won't be billed for any seats …" at bounding box center [666, 438] width 944 height 765
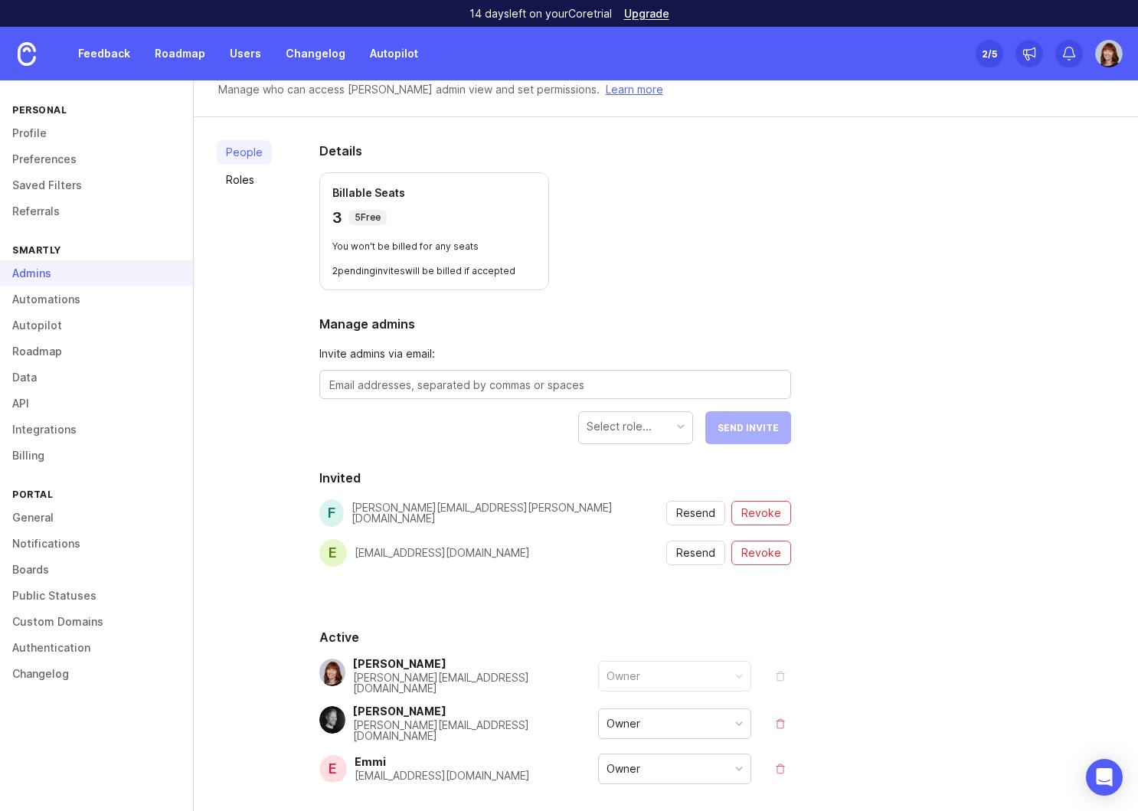
scroll to position [0, 0]
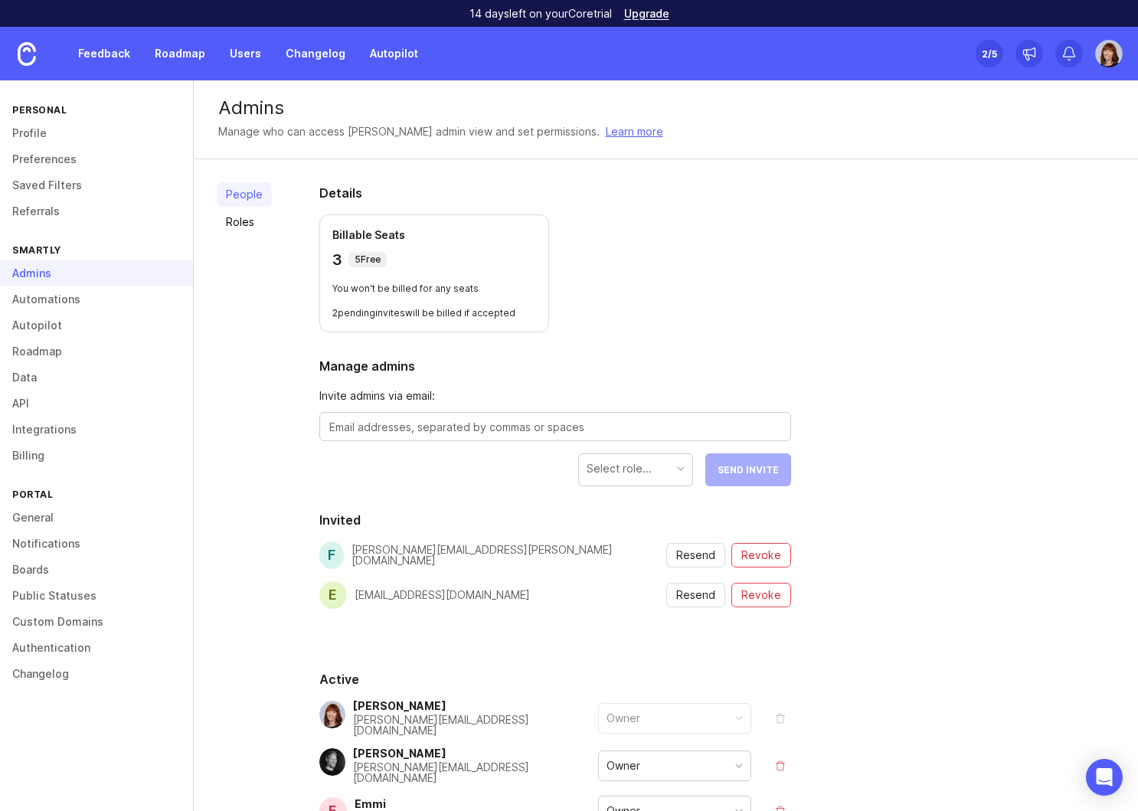
click at [245, 50] on link "Users" at bounding box center [246, 54] width 50 height 28
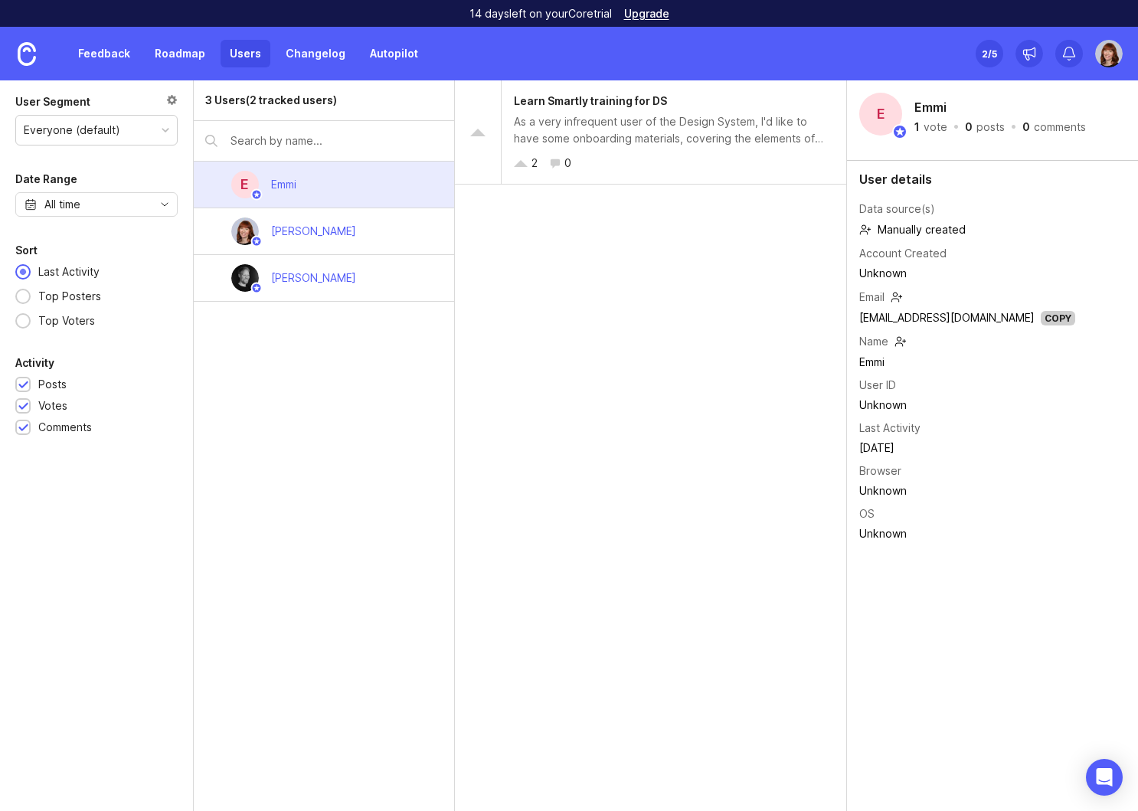
click at [174, 97] on div at bounding box center [171, 101] width 11 height 17
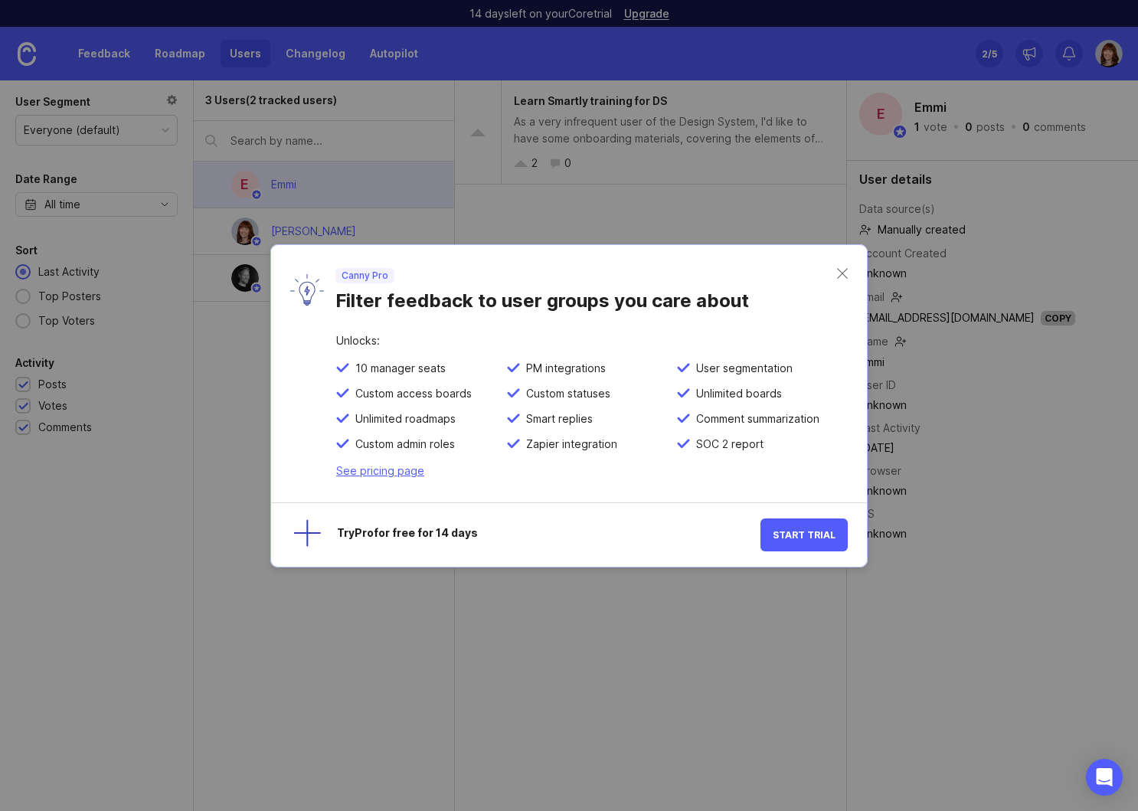
click at [849, 273] on div "Canny Pro Filter feedback to user groups you care about" at bounding box center [569, 290] width 596 height 90
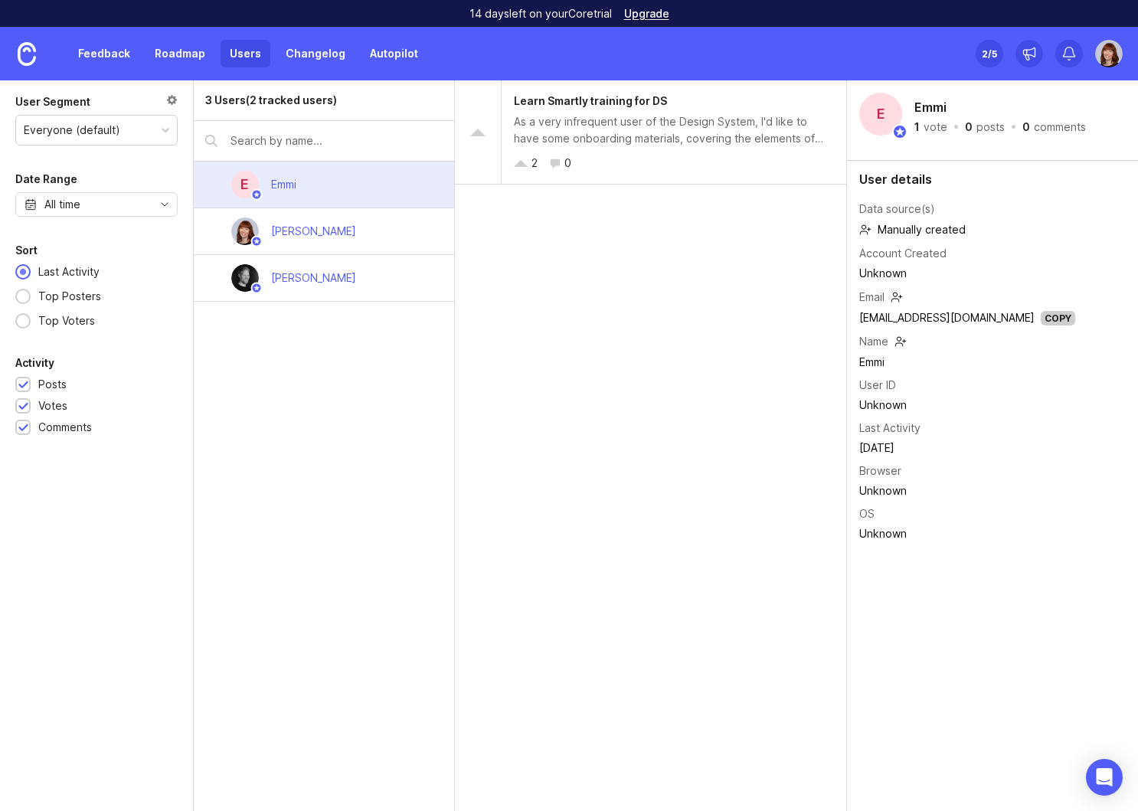
click at [103, 136] on div "Everyone (default)" at bounding box center [72, 130] width 96 height 17
click at [175, 100] on div at bounding box center [171, 101] width 11 height 17
click at [109, 52] on link "Feedback" at bounding box center [104, 54] width 70 height 28
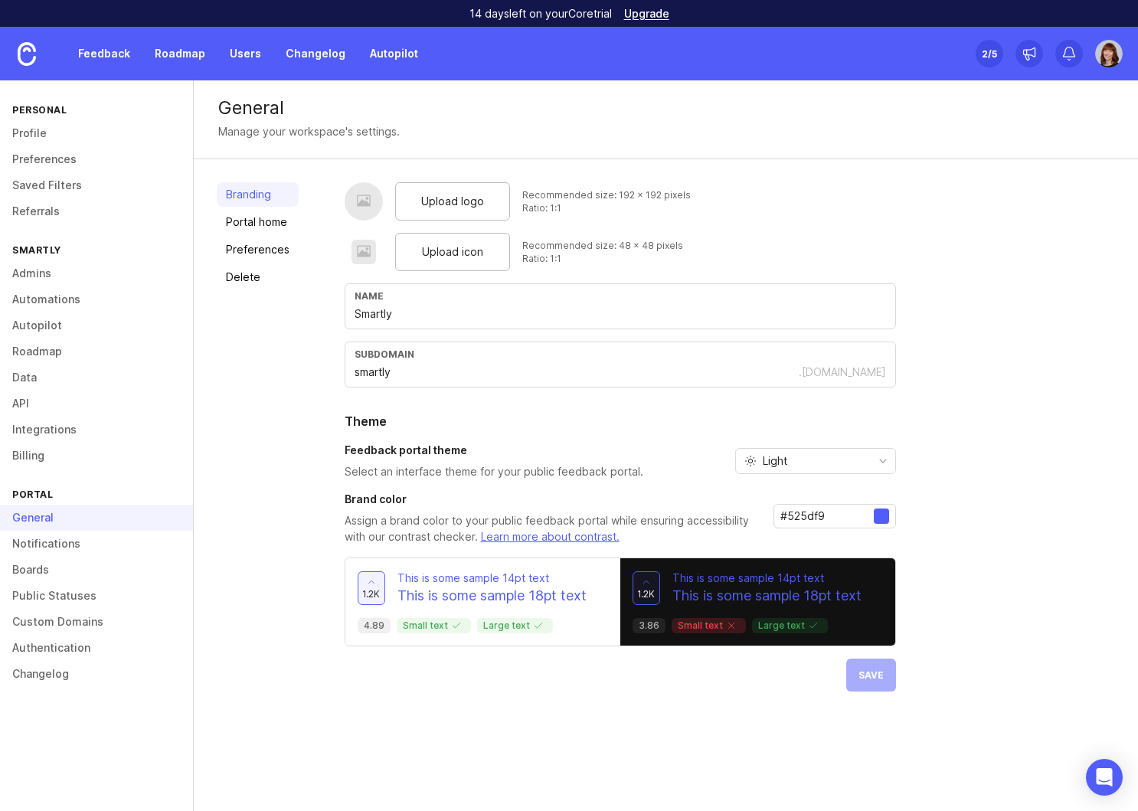
click at [44, 567] on link "Boards" at bounding box center [96, 570] width 193 height 26
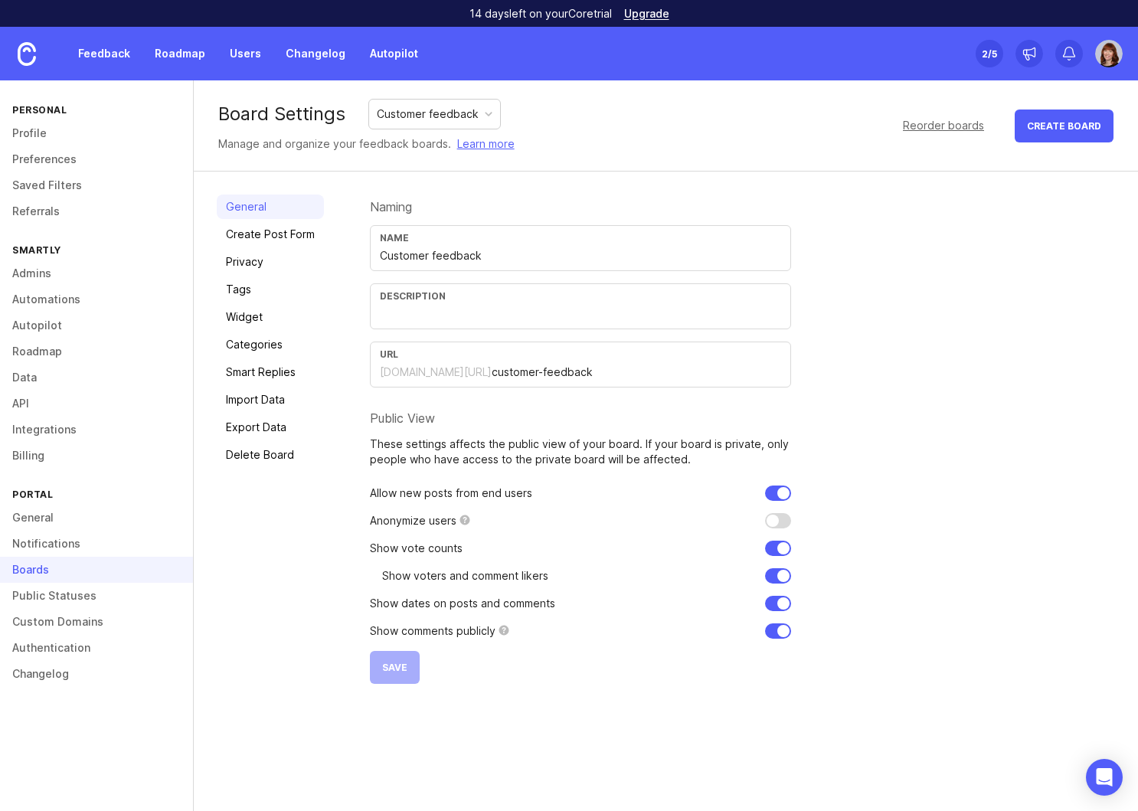
click at [466, 315] on input "text" at bounding box center [580, 314] width 401 height 17
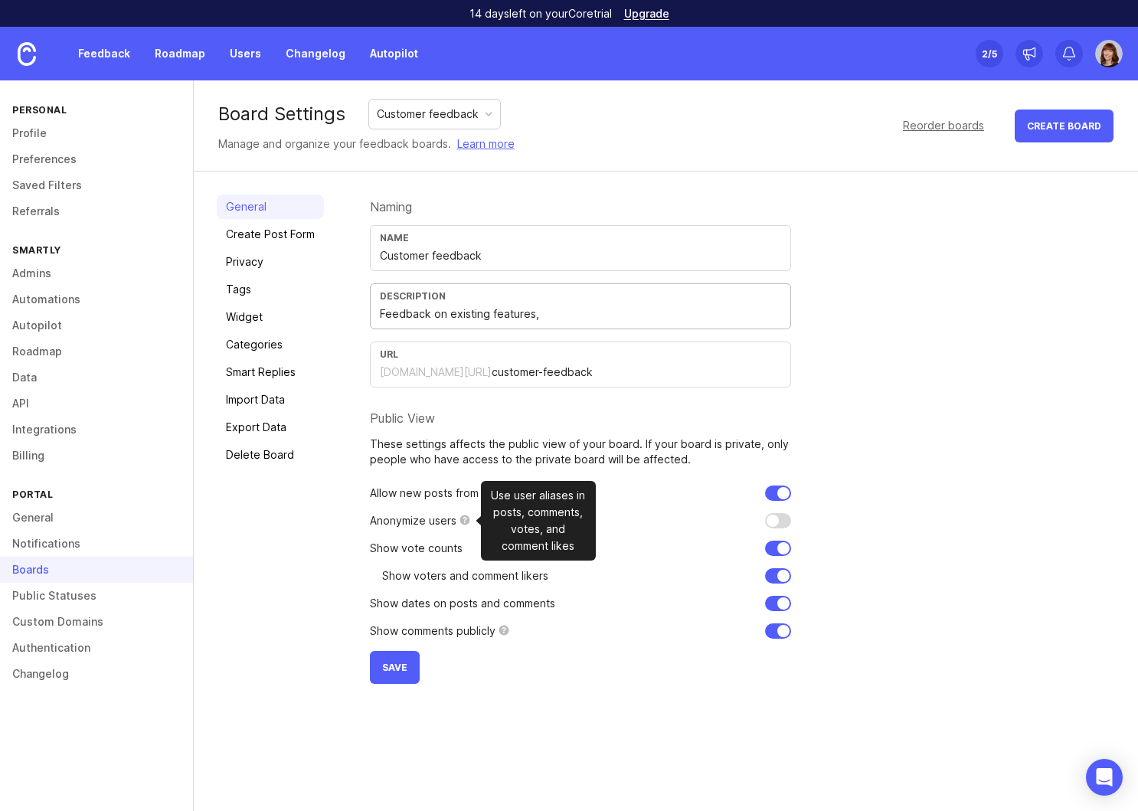
type input "Feedback on existing features,"
click at [464, 522] on div at bounding box center [464, 521] width 11 height 12
click at [769, 521] on input "checkbox" at bounding box center [778, 520] width 26 height 15
checkbox input "false"
click at [565, 315] on input "Feedback on existing features," at bounding box center [580, 314] width 401 height 17
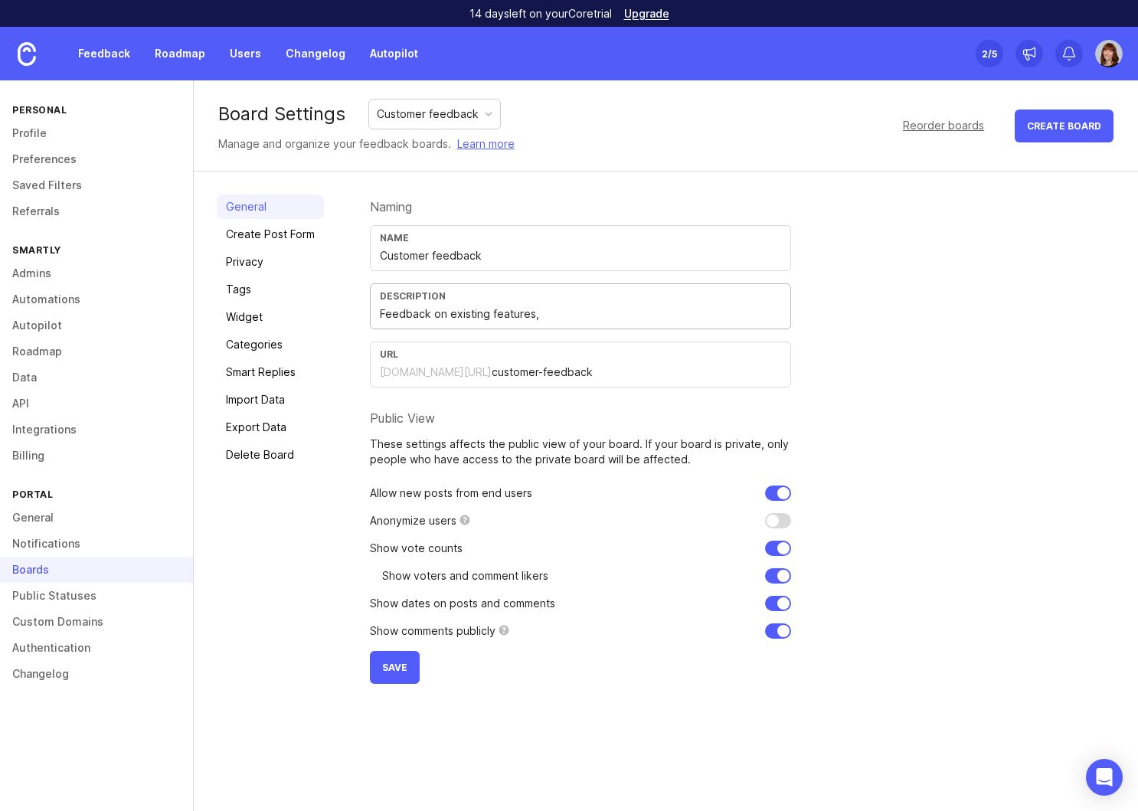
click at [443, 316] on input "Feedback on existing features," at bounding box center [580, 314] width 401 height 17
click at [718, 312] on input "Feedback and improvement suggestions for existing features," at bounding box center [580, 314] width 401 height 17
type input "Feedback and improvement suggestions for existing features"
click at [782, 633] on input "checkbox" at bounding box center [778, 630] width 26 height 15
click at [503, 630] on div at bounding box center [504, 631] width 11 height 12
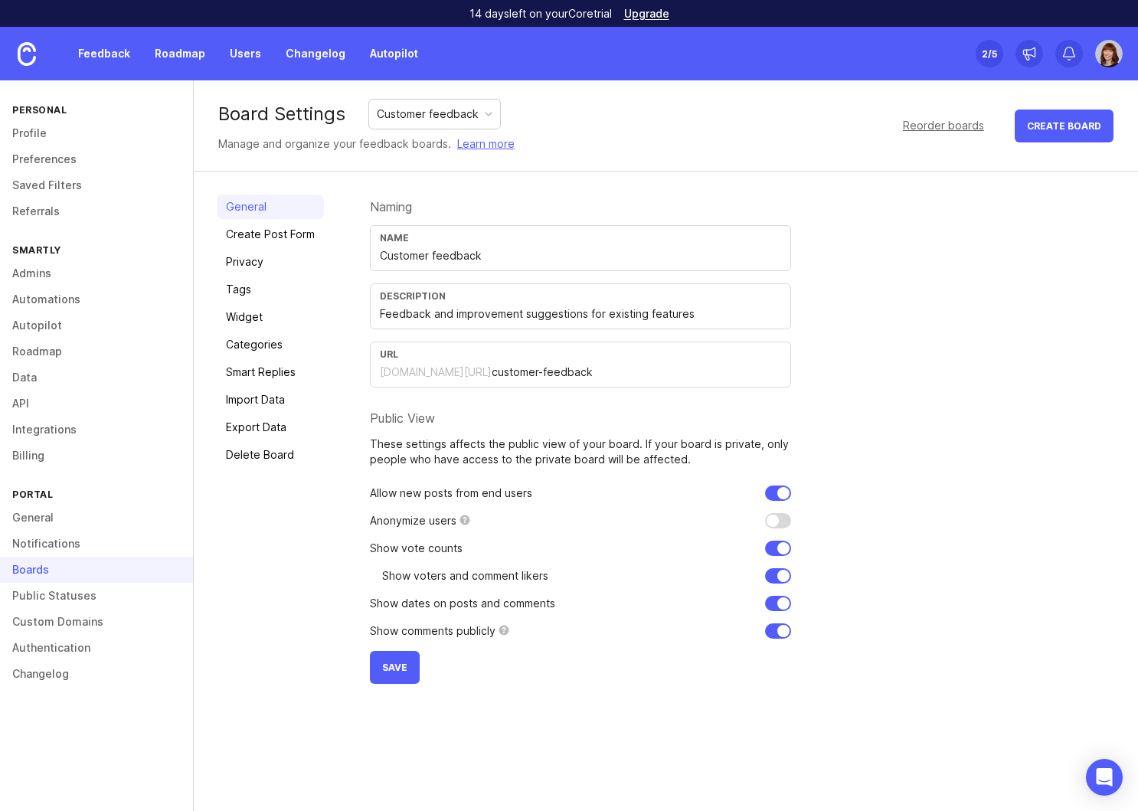
click at [790, 636] on input "checkbox" at bounding box center [778, 630] width 26 height 15
checkbox input "true"
click at [240, 261] on link "Privacy" at bounding box center [270, 262] width 107 height 25
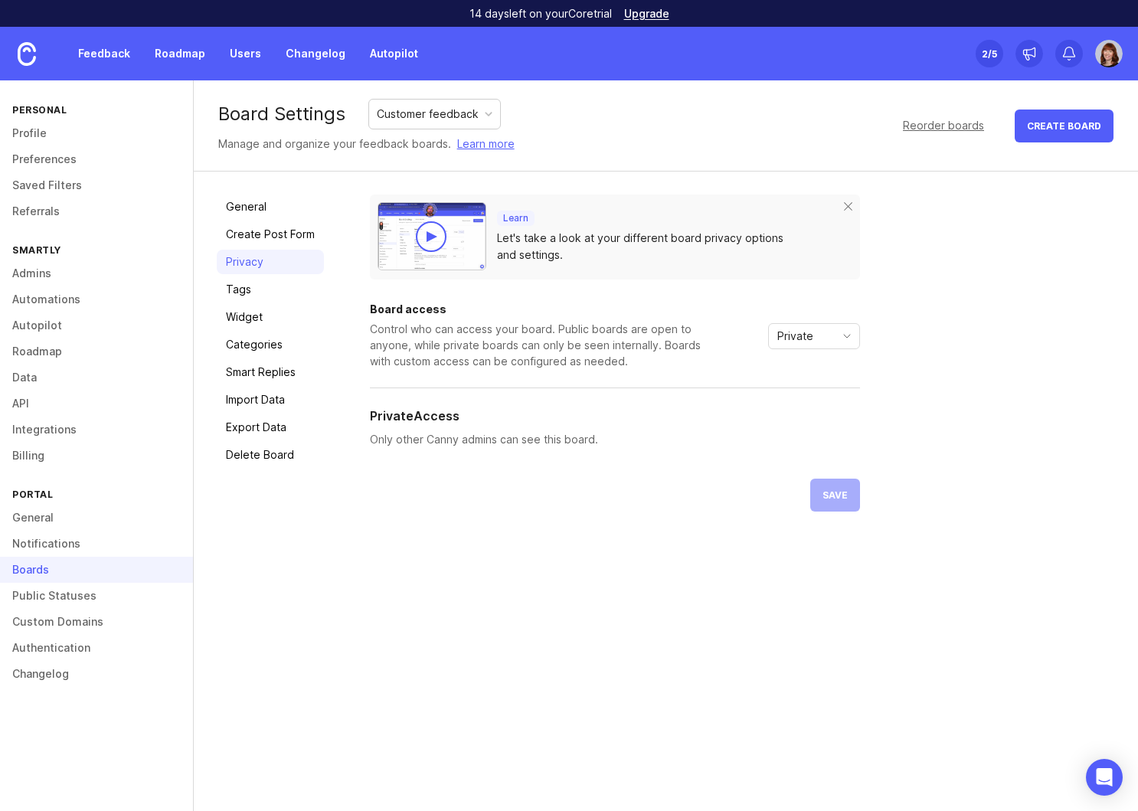
click at [840, 343] on span "toggle menu" at bounding box center [847, 336] width 25 height 17
click at [800, 416] on span "Custom" at bounding box center [797, 416] width 38 height 17
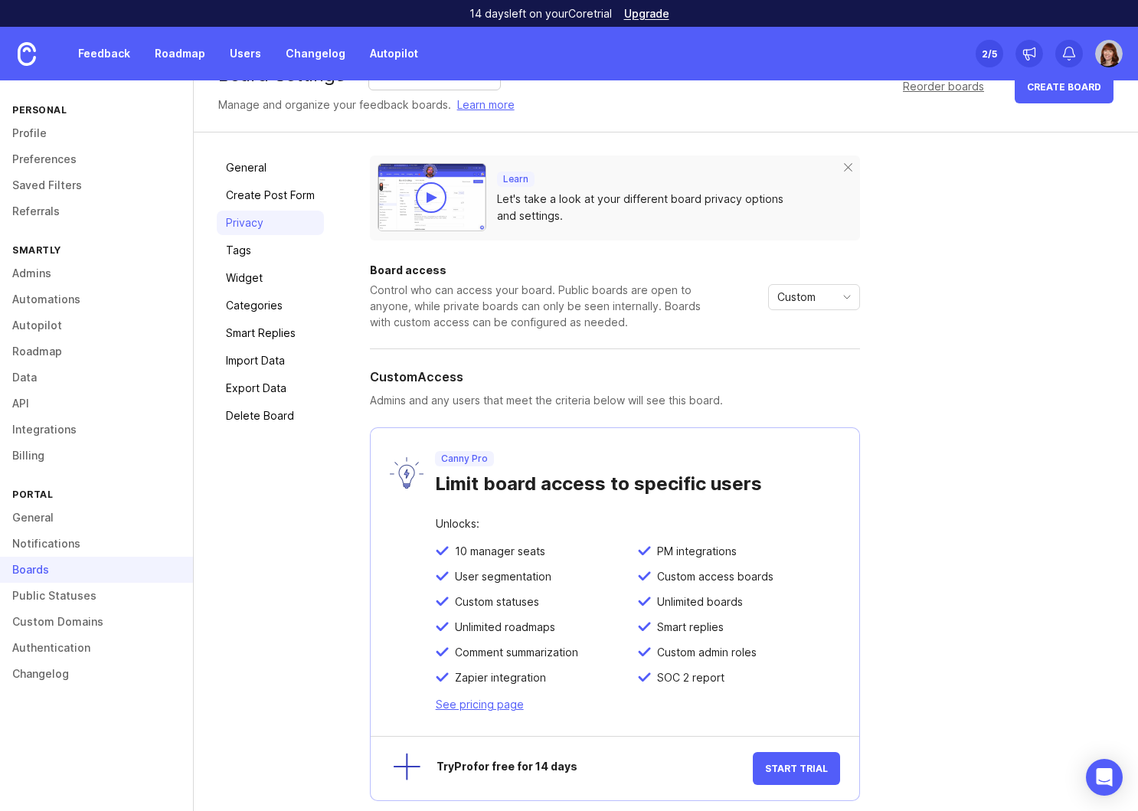
scroll to position [51, 0]
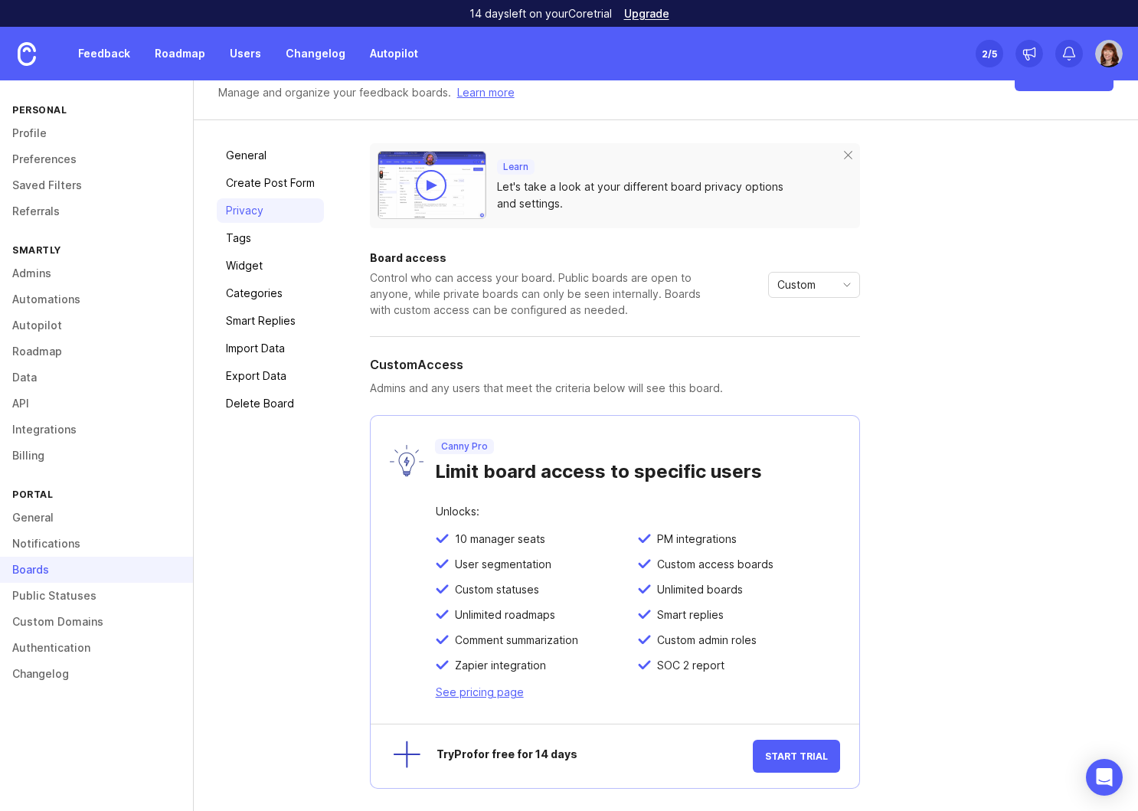
click at [651, 12] on link "Upgrade" at bounding box center [646, 13] width 45 height 11
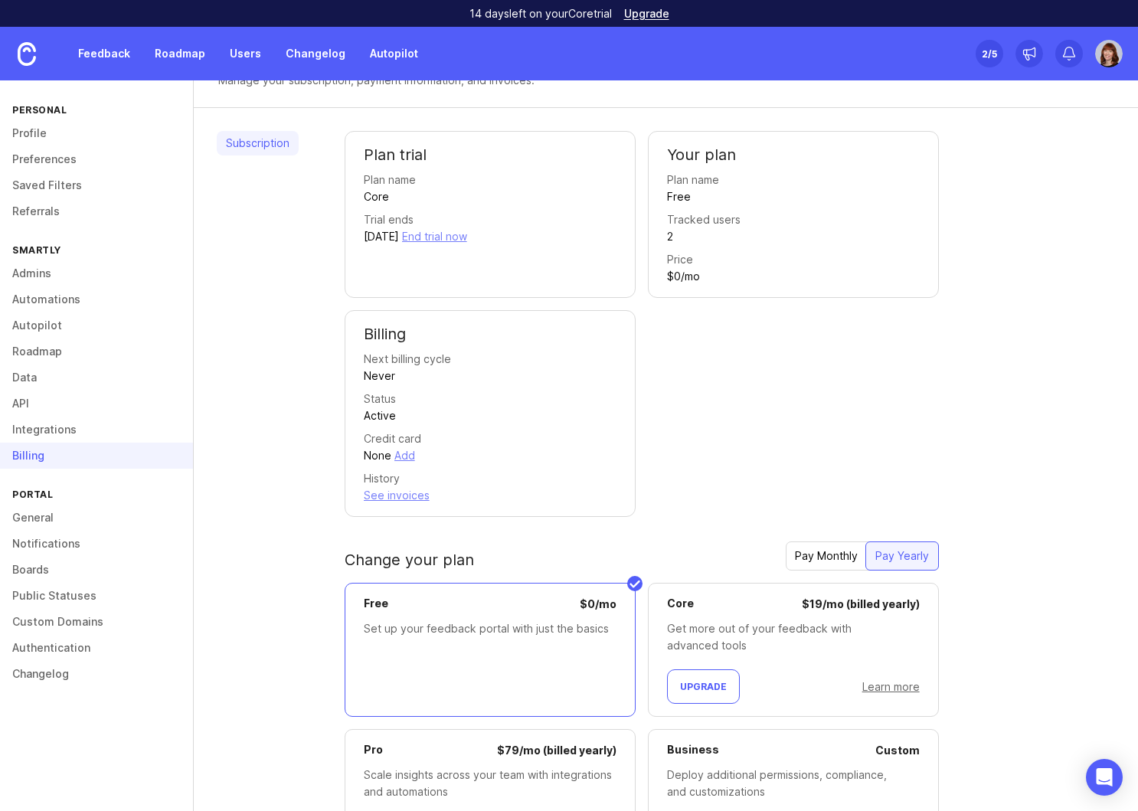
scroll to position [150, 0]
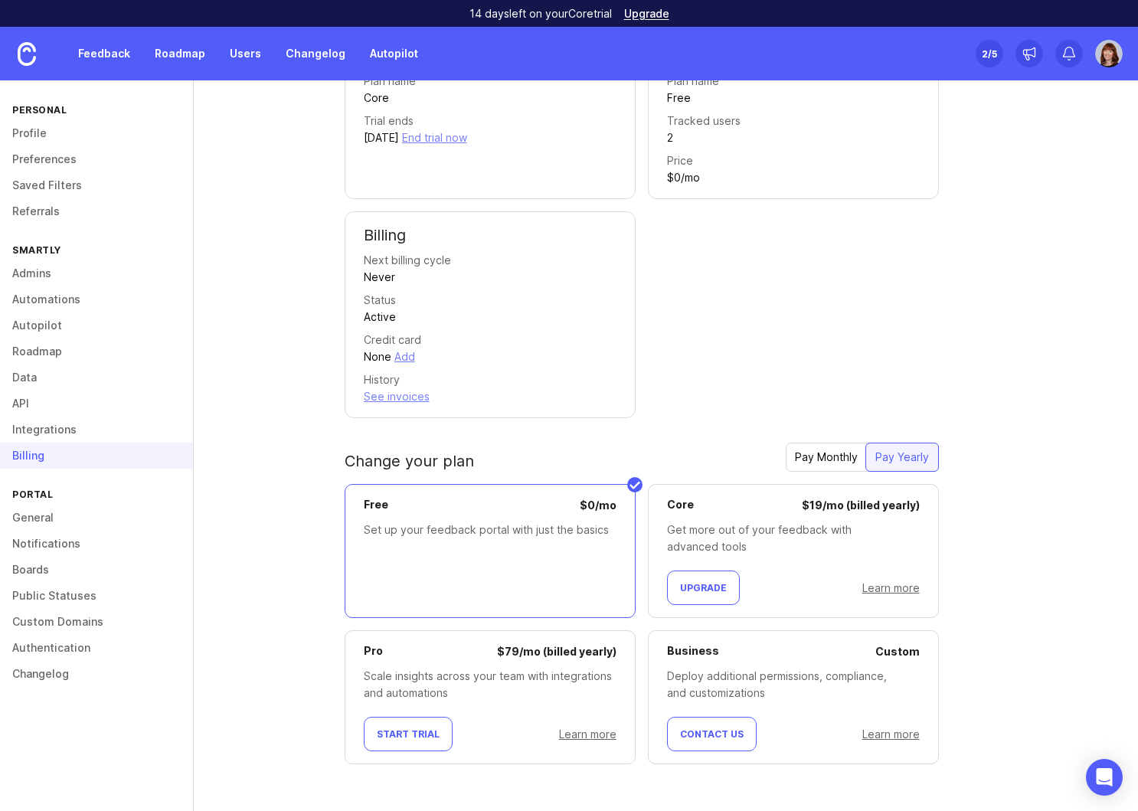
click at [417, 734] on span "Start Trial" at bounding box center [408, 733] width 63 height 11
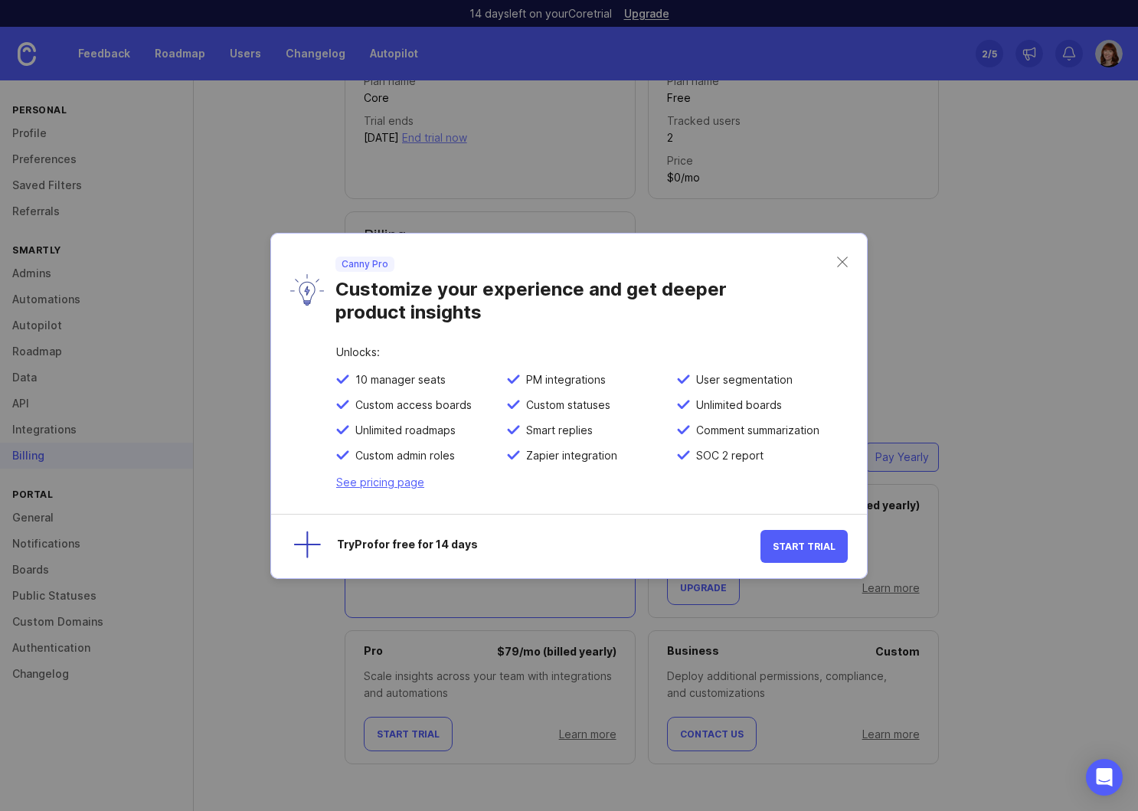
click at [819, 545] on span "Start Trial" at bounding box center [804, 546] width 63 height 11
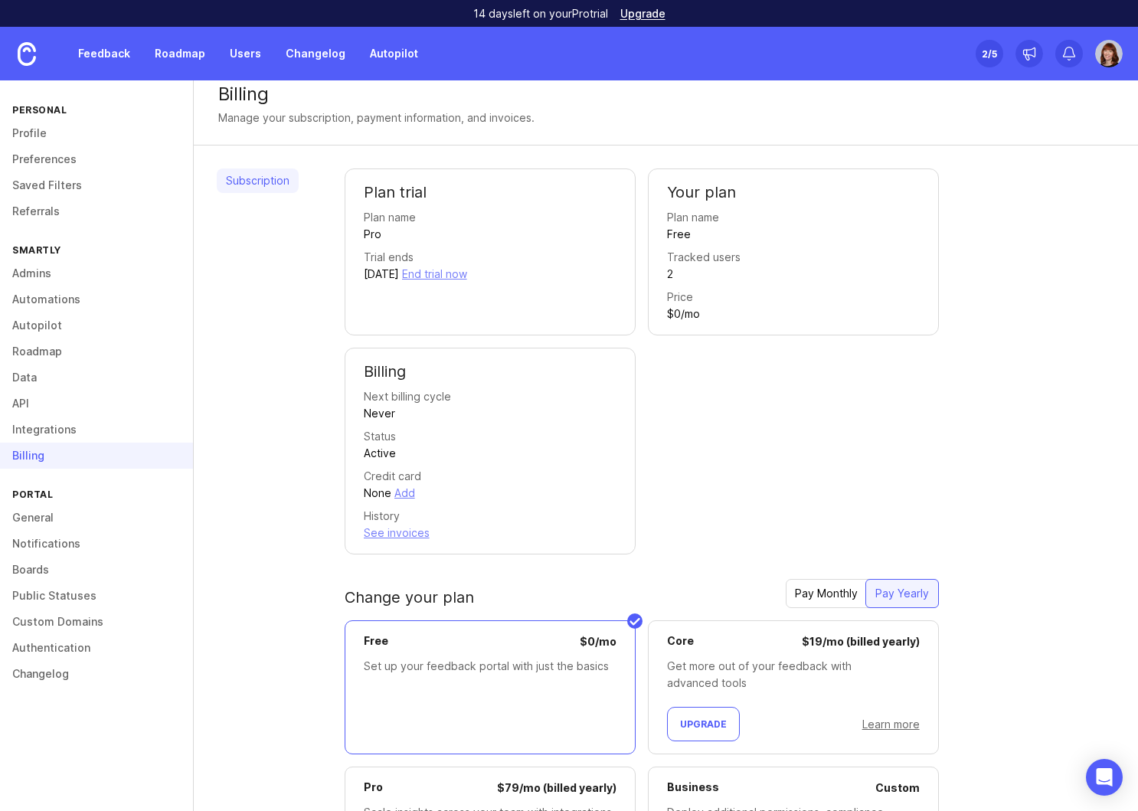
scroll to position [0, 0]
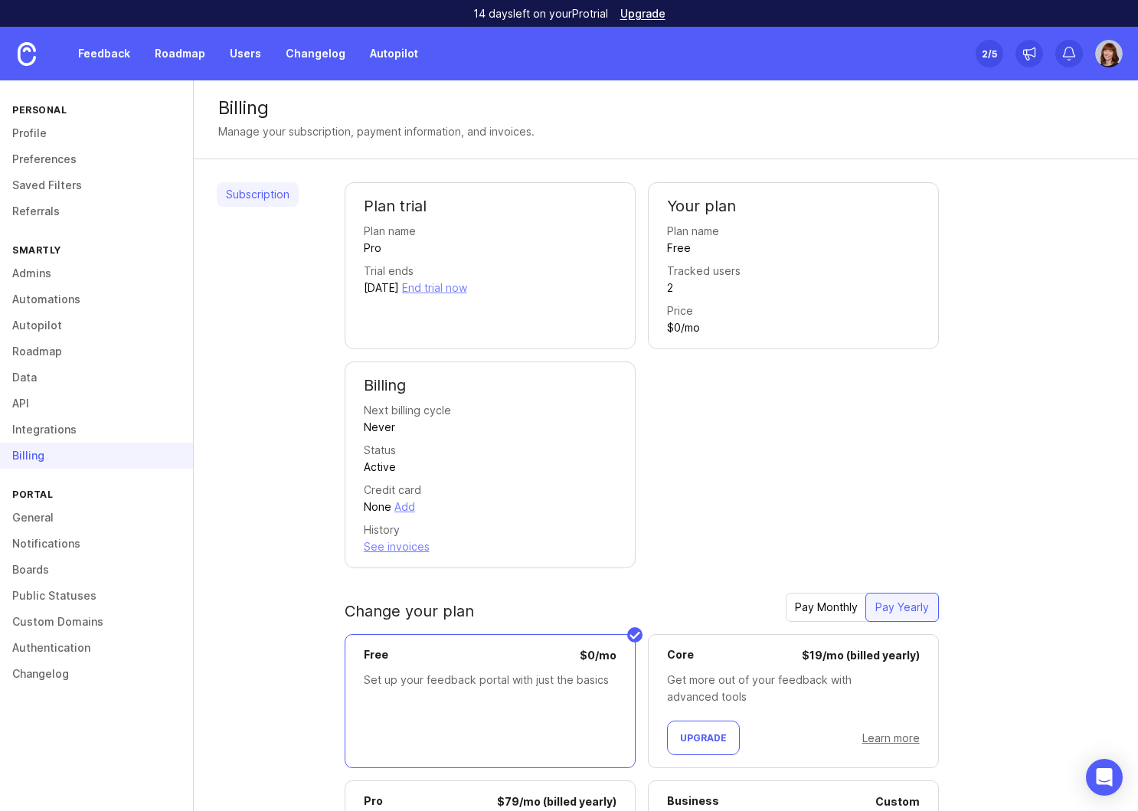
click at [33, 567] on link "Boards" at bounding box center [96, 570] width 193 height 26
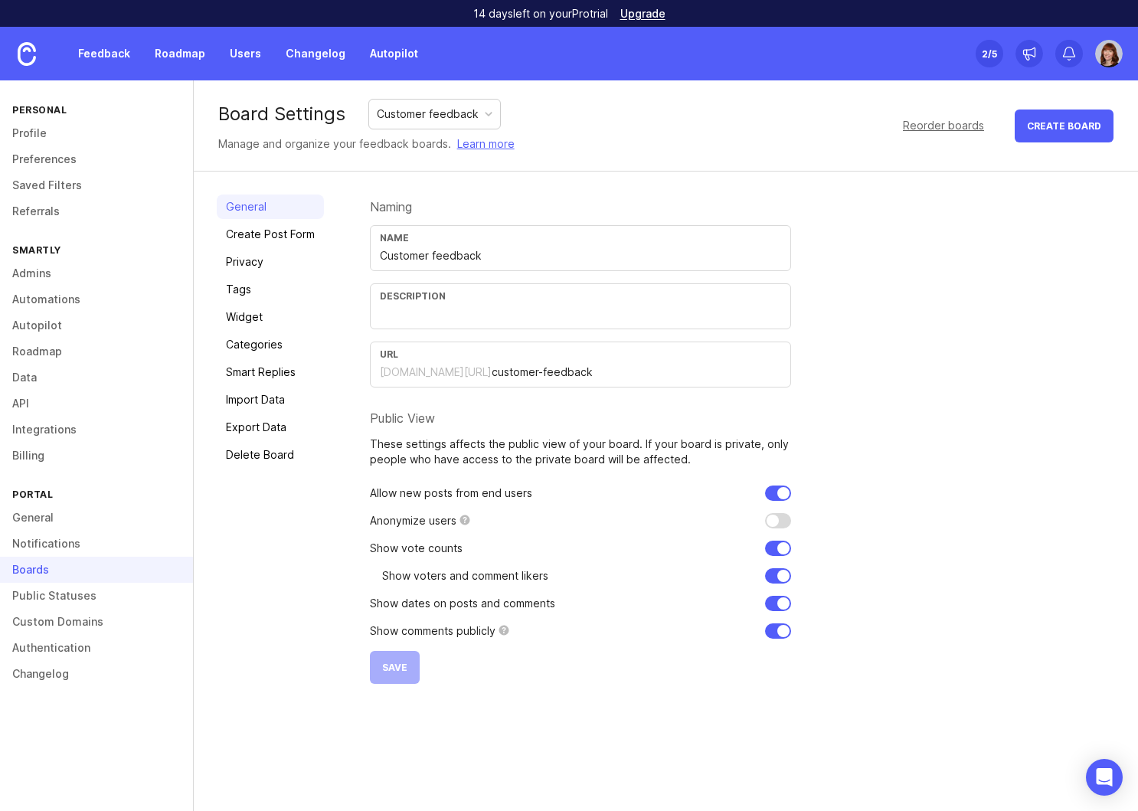
click at [251, 266] on link "Privacy" at bounding box center [270, 262] width 107 height 25
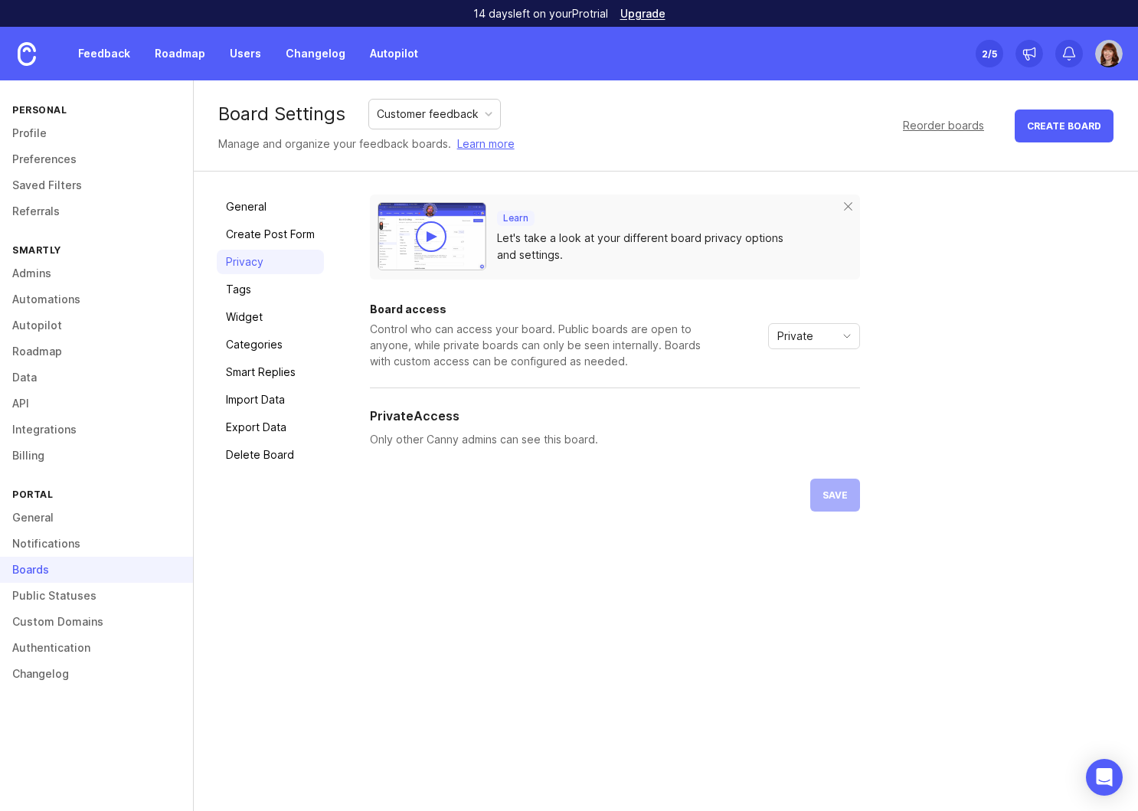
click at [839, 333] on icon "toggle icon" at bounding box center [847, 336] width 25 height 12
click at [910, 521] on div "General Create Post Form Privacy Tags Widget Categories Smart Replies Import Da…" at bounding box center [666, 353] width 944 height 363
click at [809, 338] on span "Private" at bounding box center [795, 336] width 36 height 17
click at [786, 422] on span "Custom" at bounding box center [797, 416] width 38 height 17
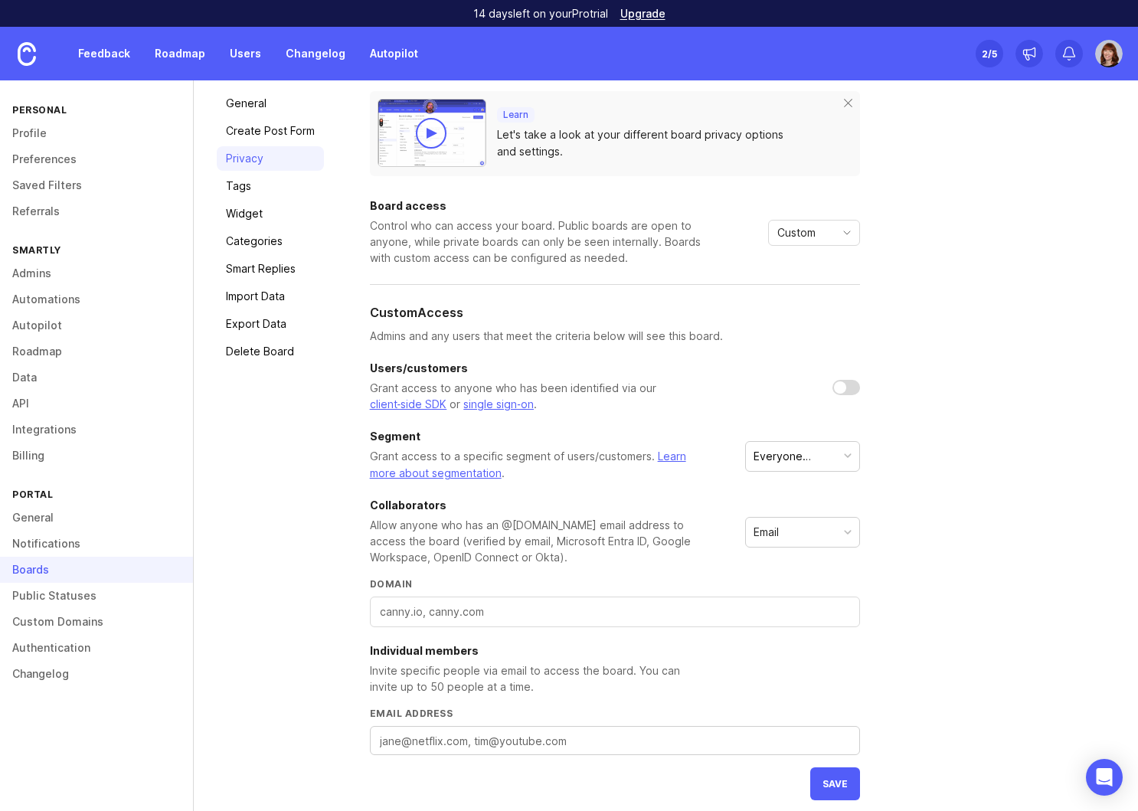
scroll to position [115, 0]
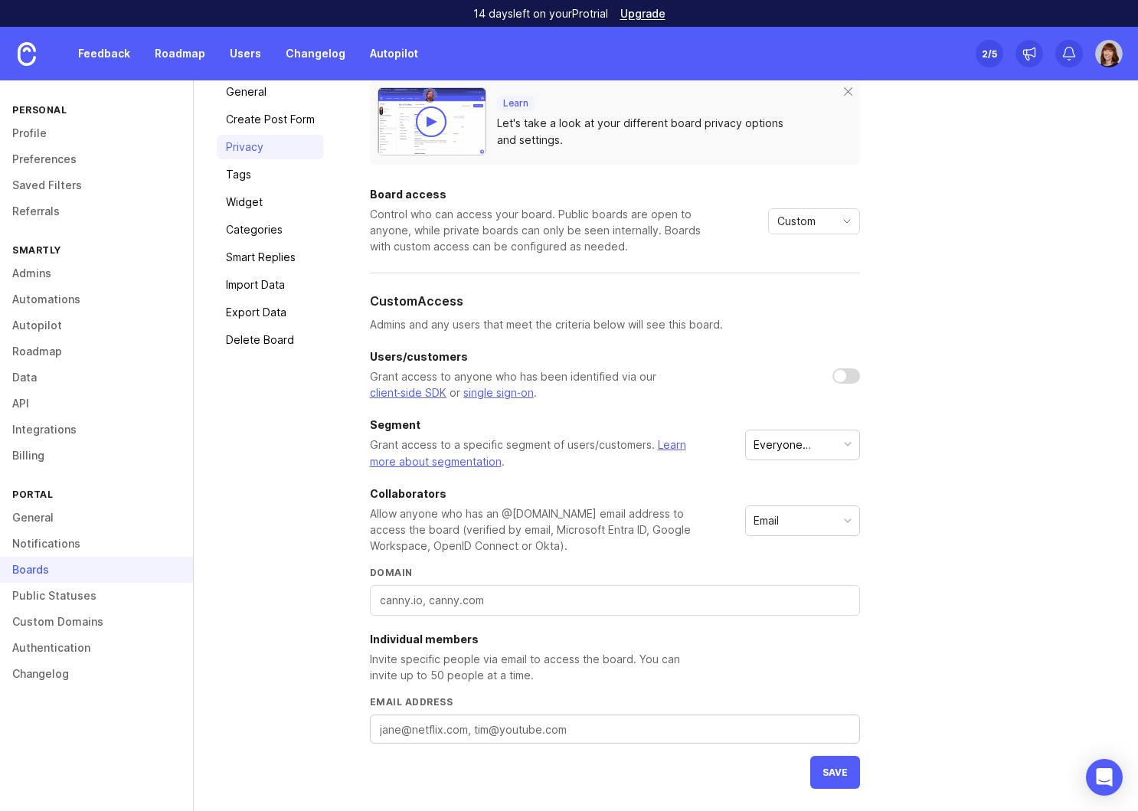
click at [509, 611] on div at bounding box center [615, 600] width 490 height 31
type input "[DOMAIN_NAME]"
click at [673, 673] on div "Invite specific people via email to access the board. You can invite up to 50 p…" at bounding box center [538, 667] width 337 height 32
click at [826, 778] on button "save" at bounding box center [835, 772] width 50 height 33
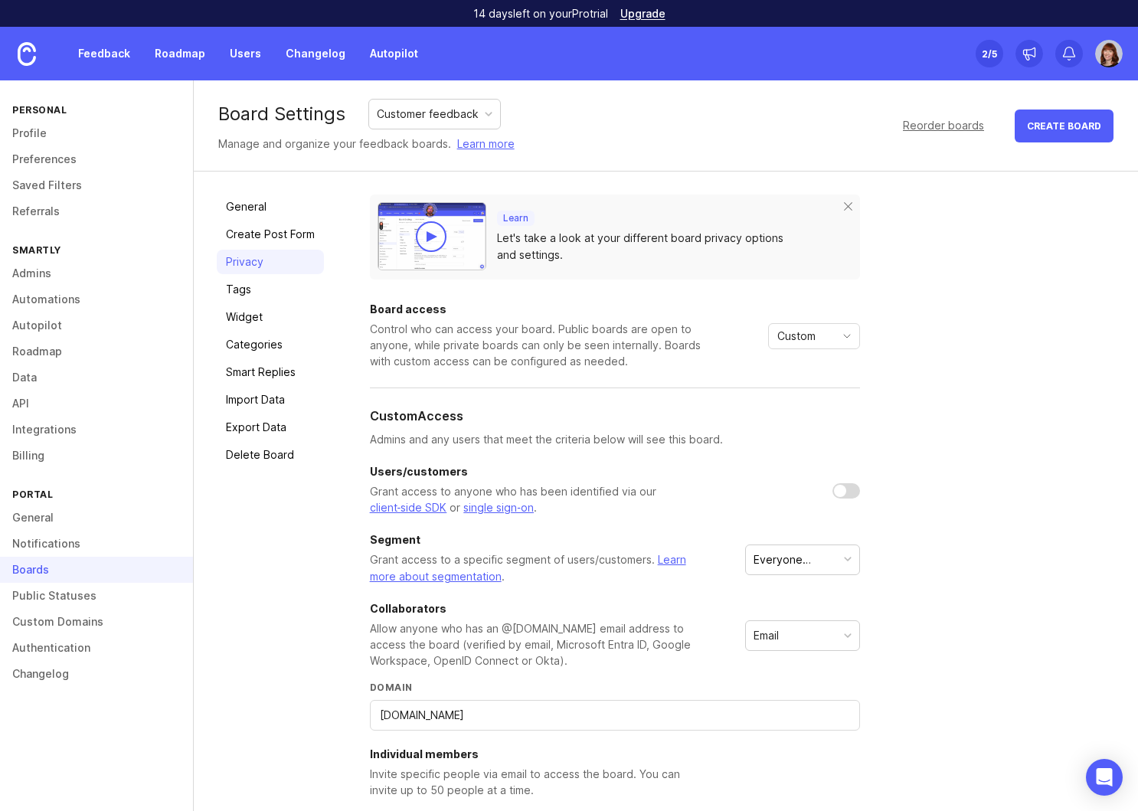
click at [482, 117] on div "Customer feedback" at bounding box center [434, 114] width 131 height 29
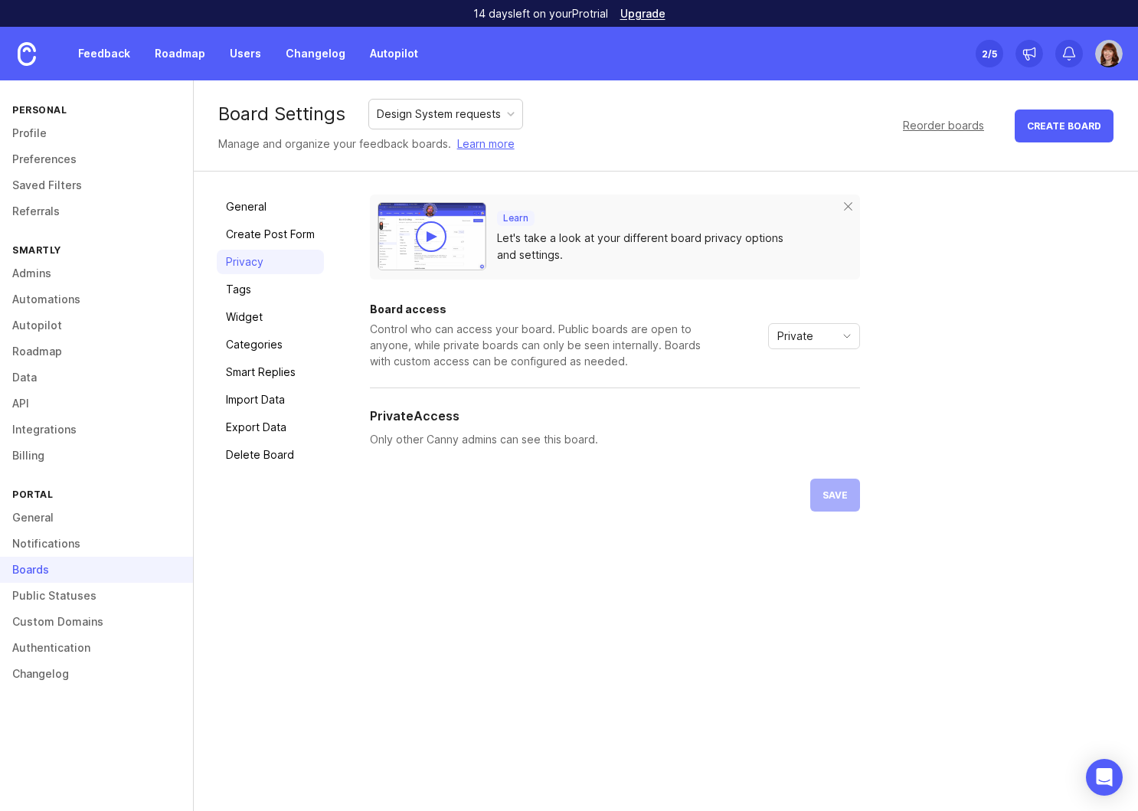
click at [835, 338] on icon "toggle icon" at bounding box center [847, 336] width 25 height 12
click at [805, 420] on span "Custom" at bounding box center [797, 416] width 38 height 17
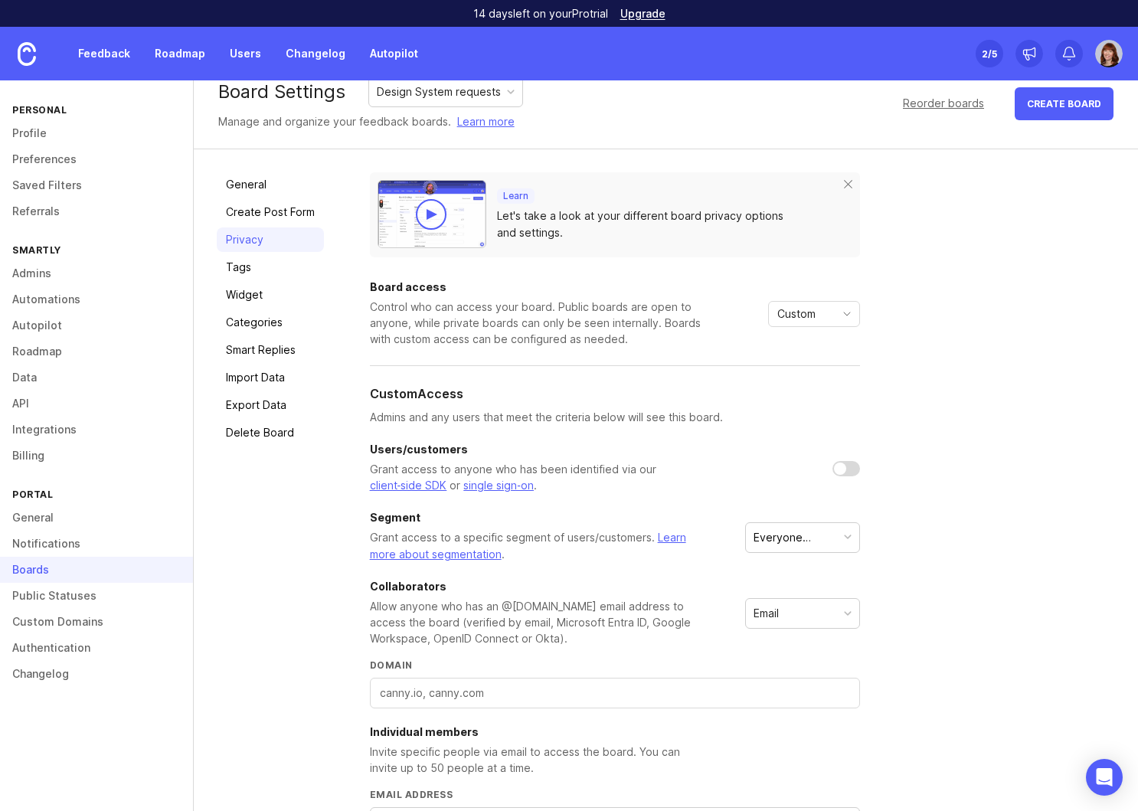
scroll to position [115, 0]
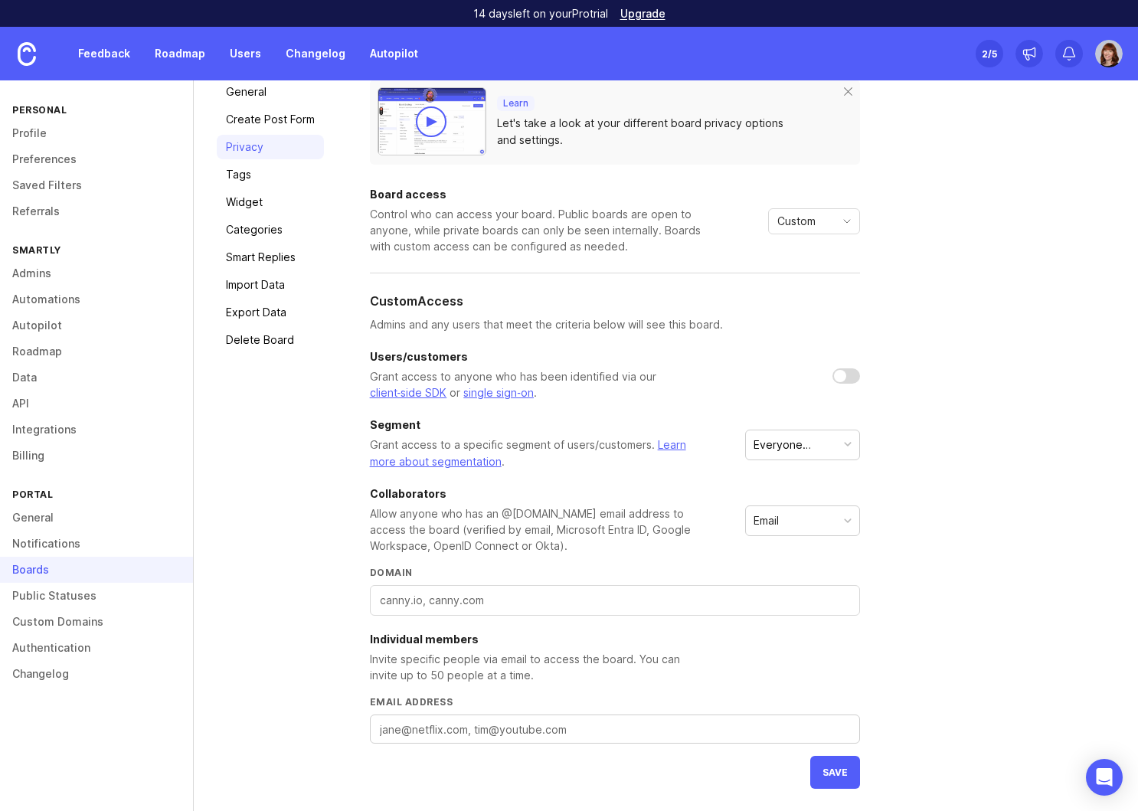
click at [522, 601] on input "Domain" at bounding box center [615, 600] width 470 height 17
type input "[DOMAIN_NAME]"
click at [838, 769] on span "save" at bounding box center [834, 772] width 25 height 11
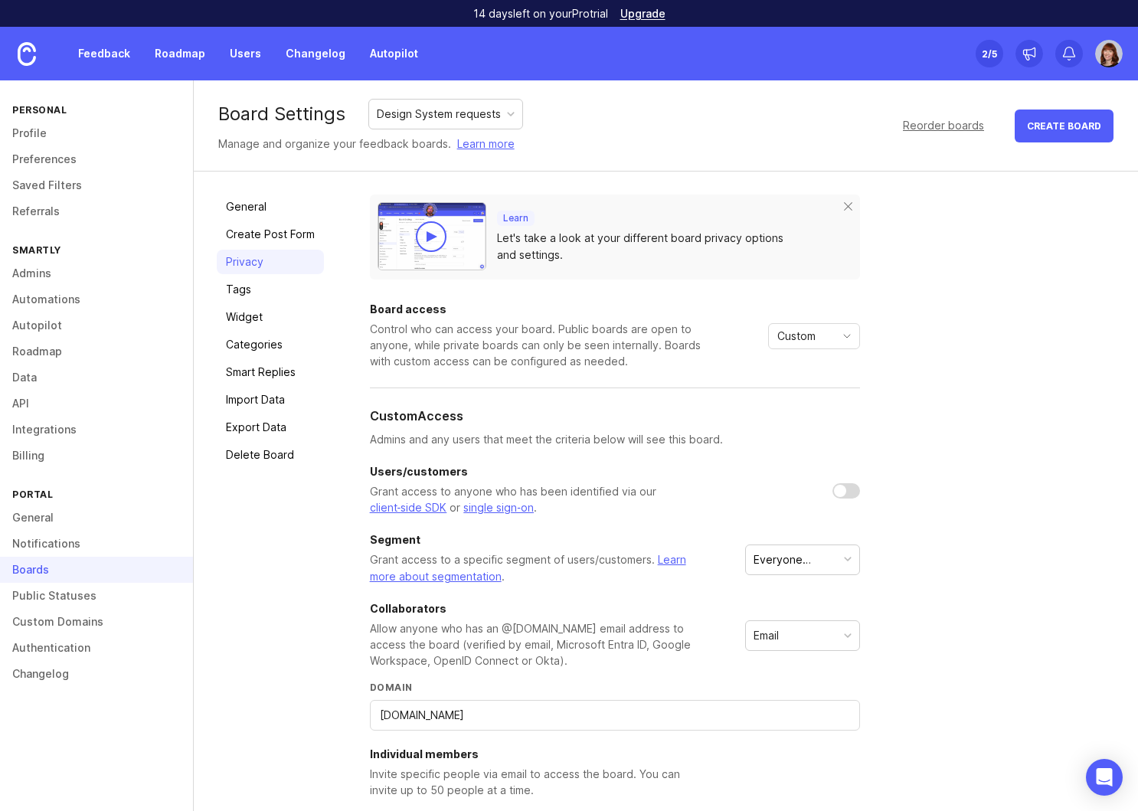
click at [256, 318] on link "Widget" at bounding box center [270, 317] width 107 height 25
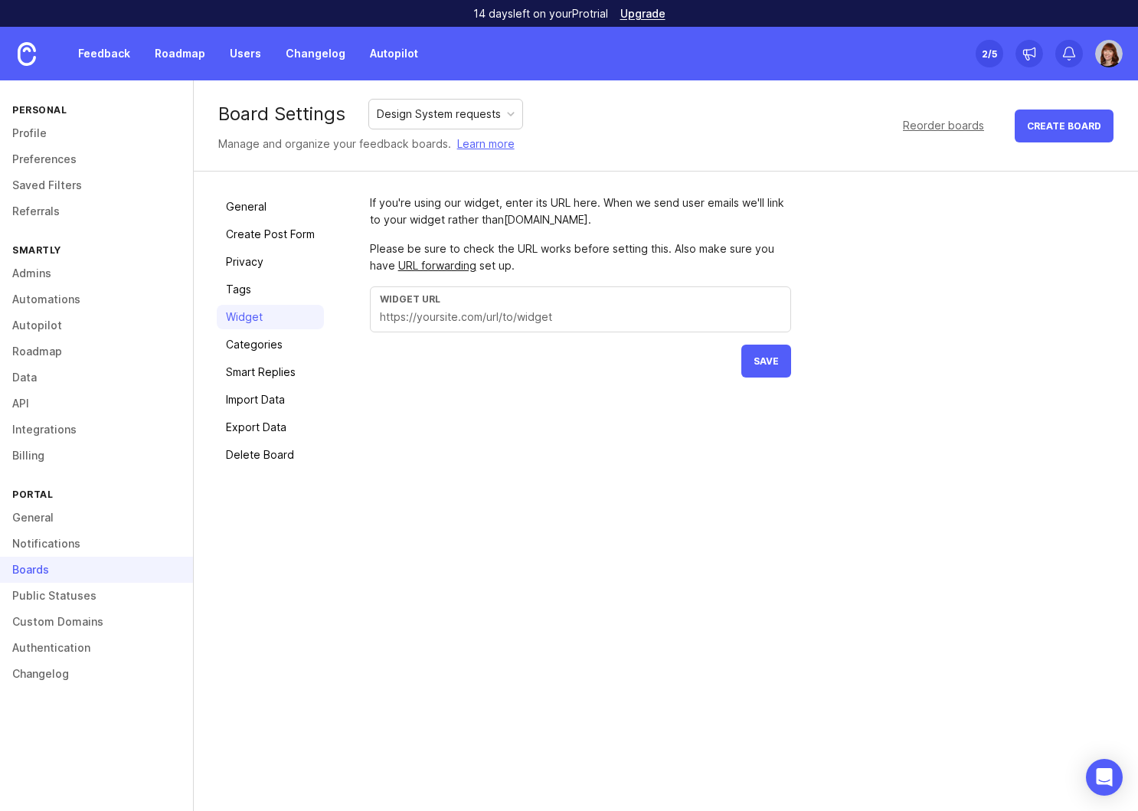
click at [260, 397] on link "Import Data" at bounding box center [270, 399] width 107 height 25
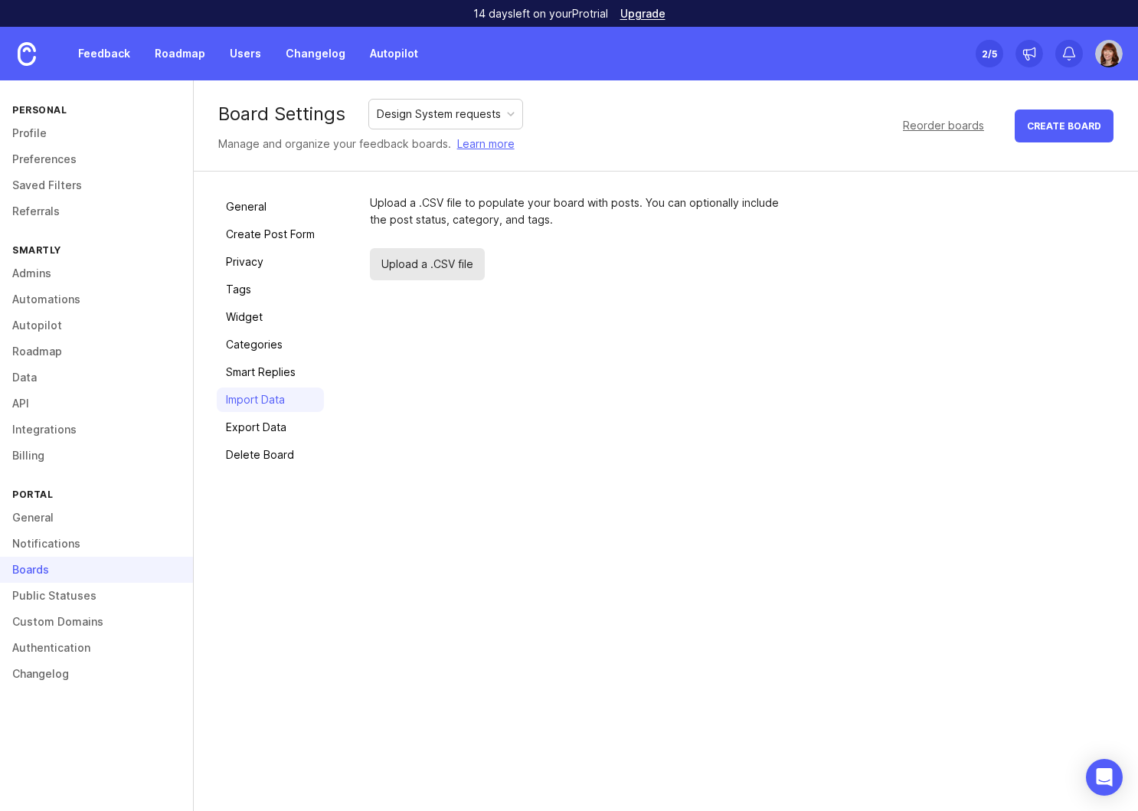
click at [263, 427] on link "Export Data" at bounding box center [270, 427] width 107 height 25
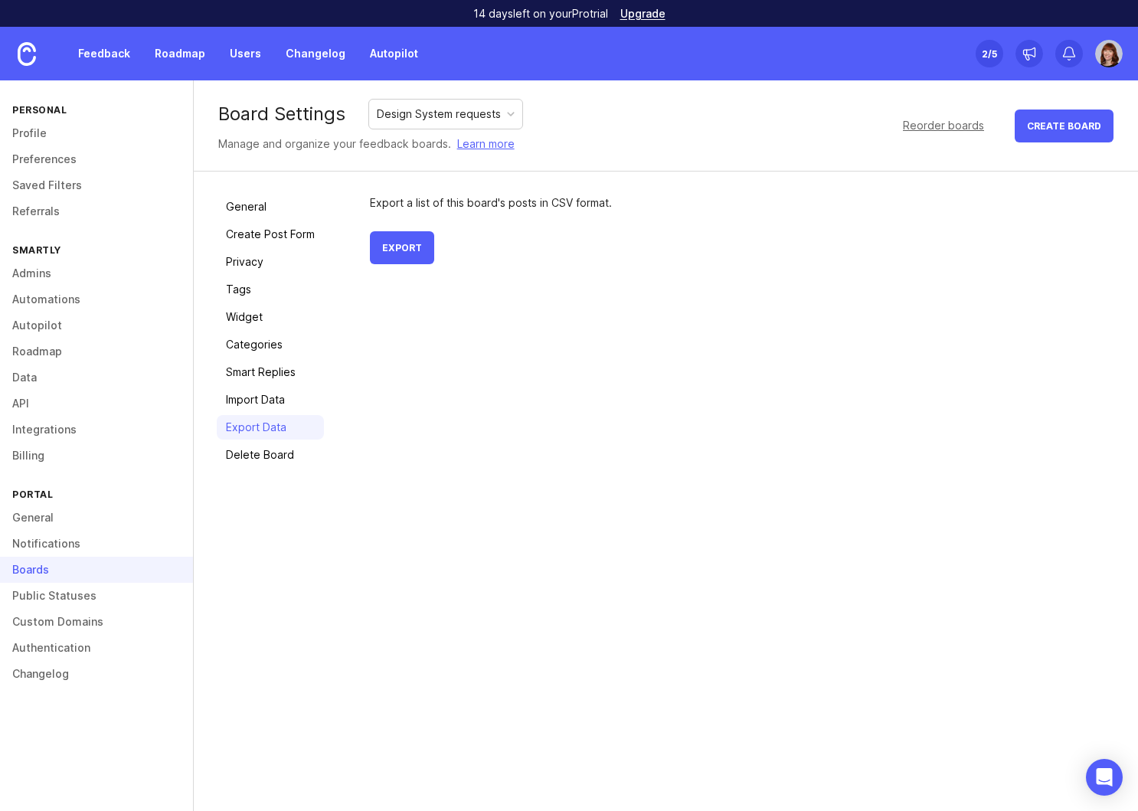
click at [270, 371] on link "Smart Replies" at bounding box center [270, 372] width 107 height 25
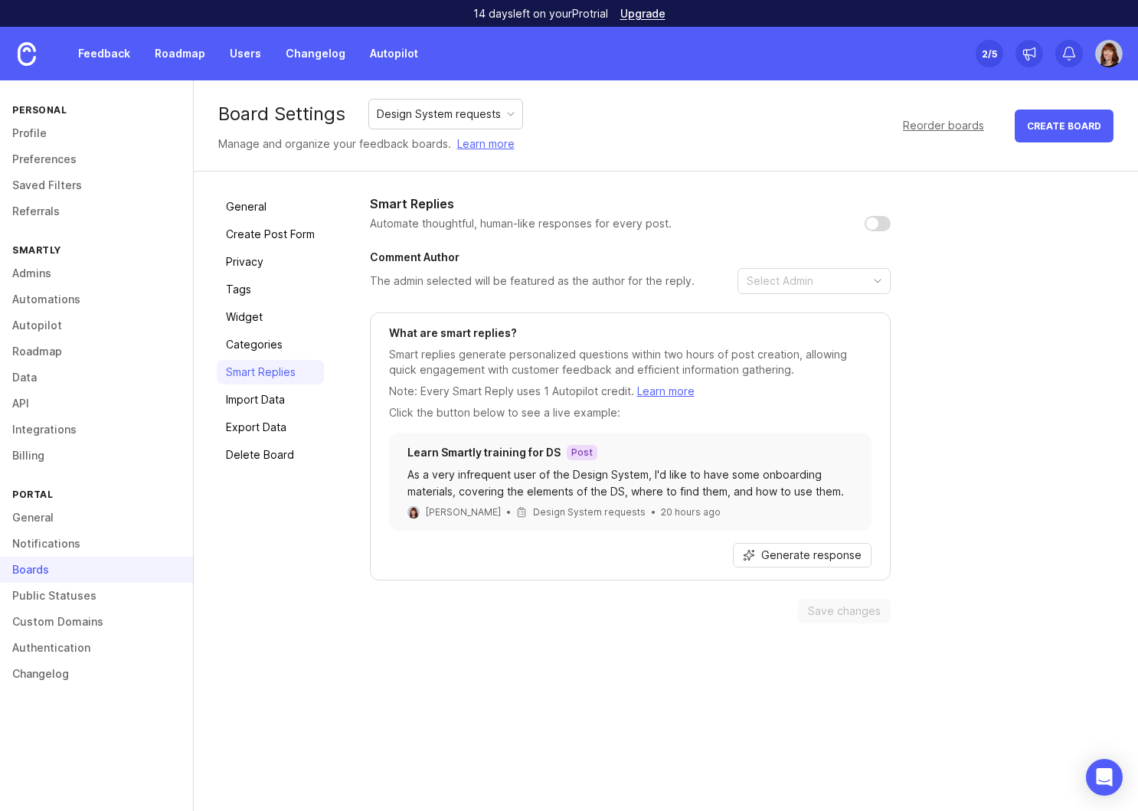
click at [877, 224] on input "checkbox" at bounding box center [878, 223] width 26 height 15
checkbox input "true"
click at [878, 289] on div "toggle menu" at bounding box center [813, 281] width 153 height 26
click at [827, 315] on span "[PERSON_NAME]" at bounding box center [808, 310] width 85 height 17
type input "[PERSON_NAME]"
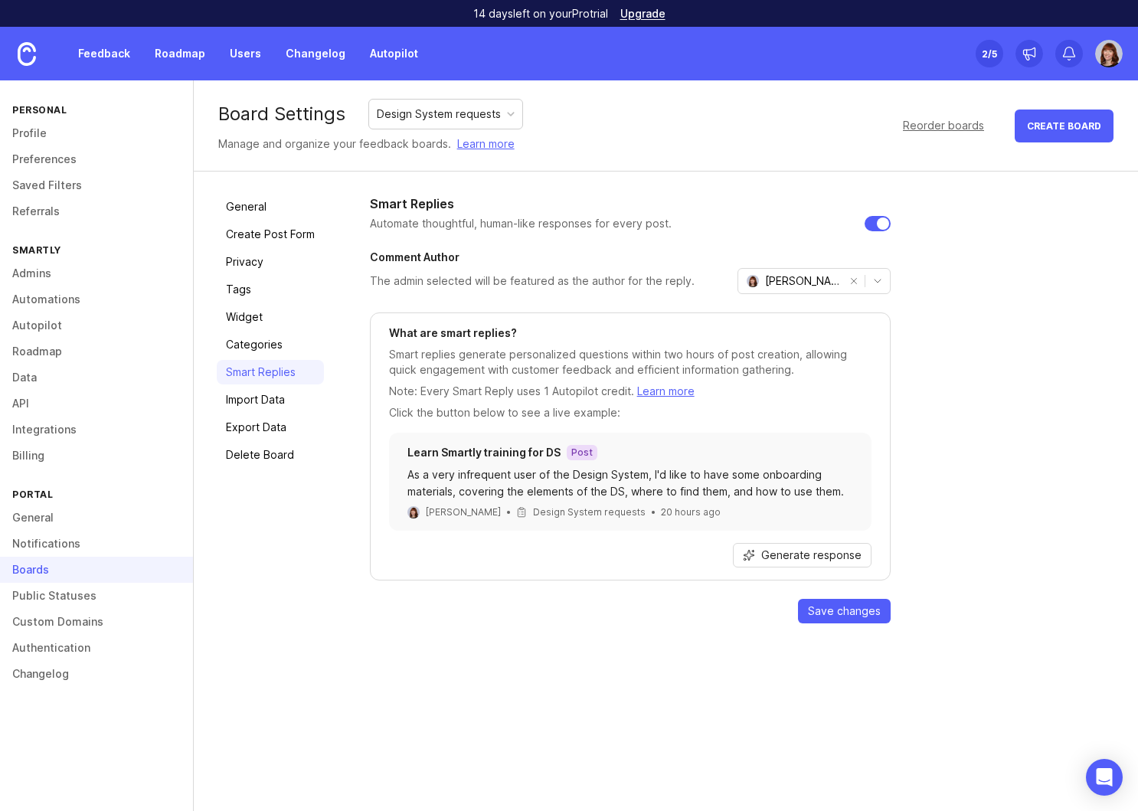
click at [796, 556] on span "Generate response" at bounding box center [811, 555] width 100 height 15
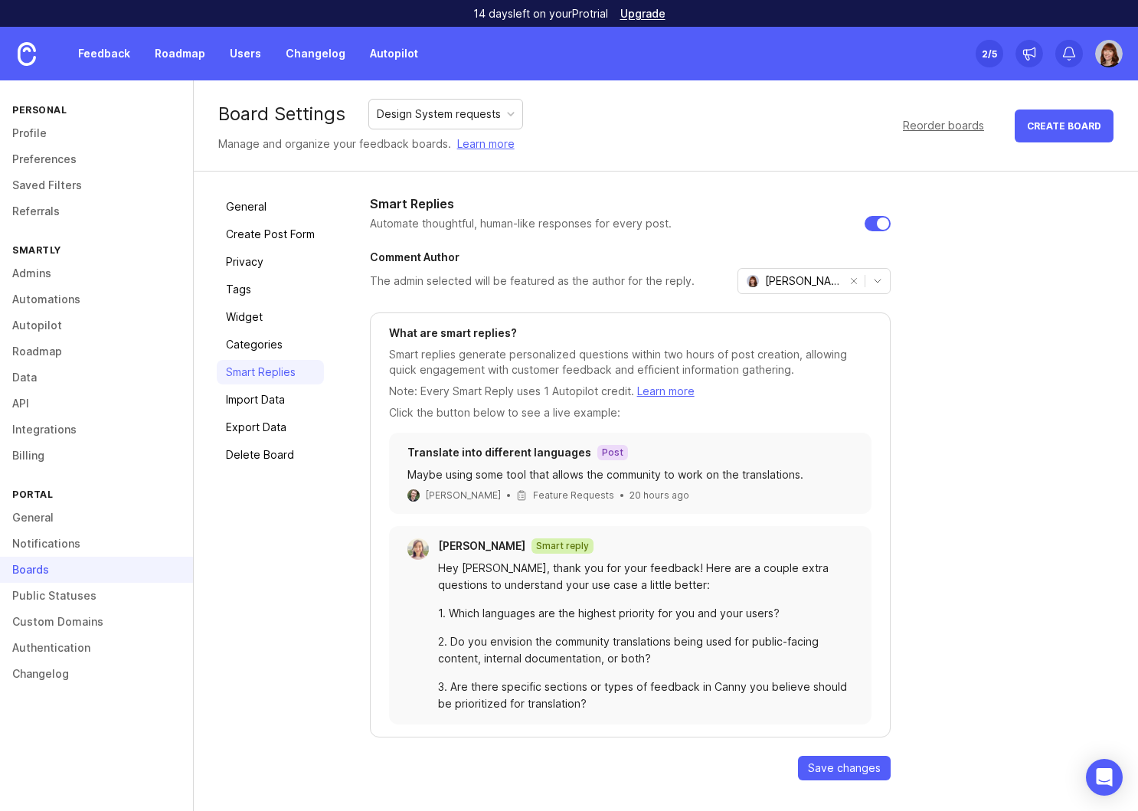
click at [838, 768] on span "Save changes" at bounding box center [844, 767] width 73 height 15
click at [95, 52] on link "Feedback" at bounding box center [104, 54] width 70 height 28
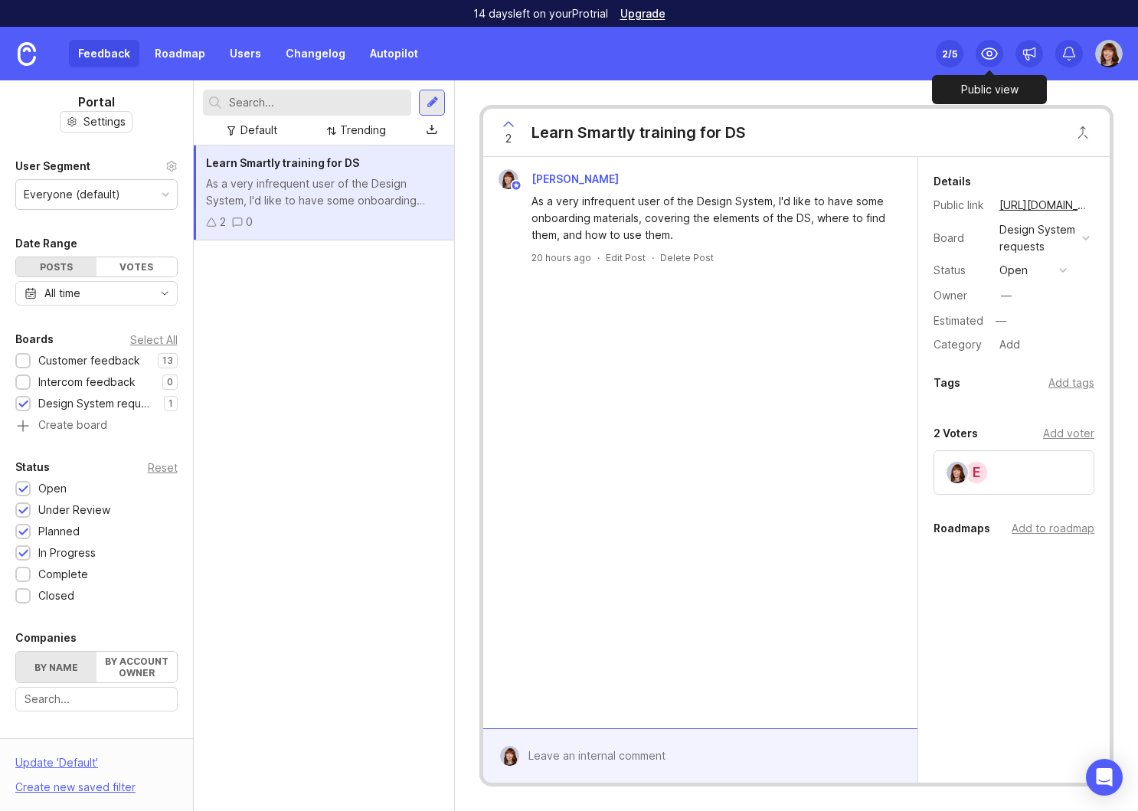
click at [984, 53] on icon at bounding box center [989, 53] width 18 height 18
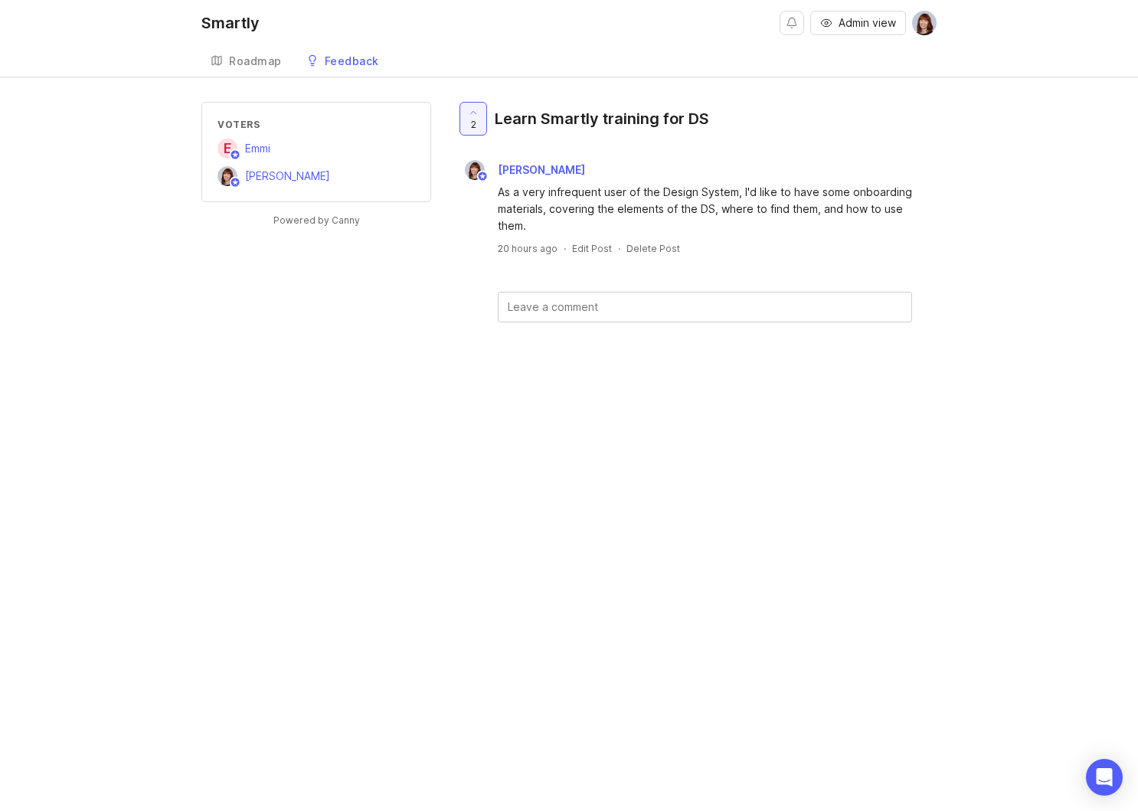
click at [362, 61] on div "Feedback" at bounding box center [352, 61] width 54 height 11
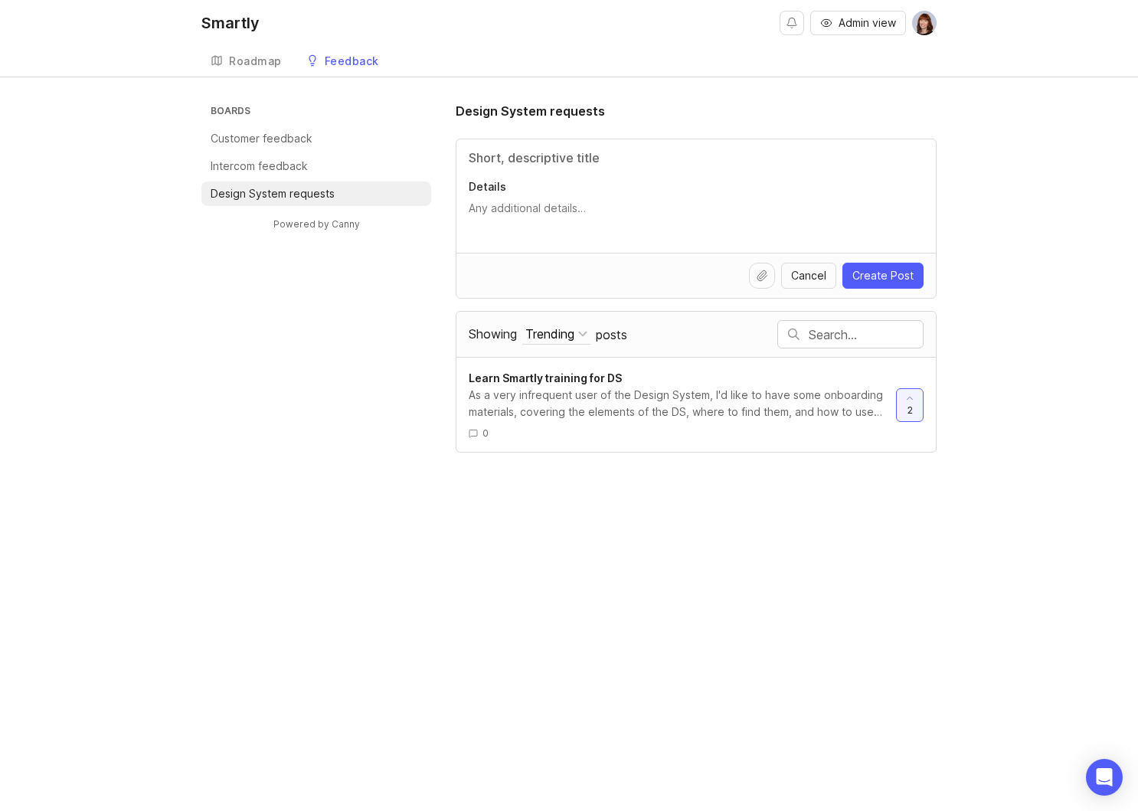
click at [574, 334] on div "Trending" at bounding box center [549, 333] width 49 height 17
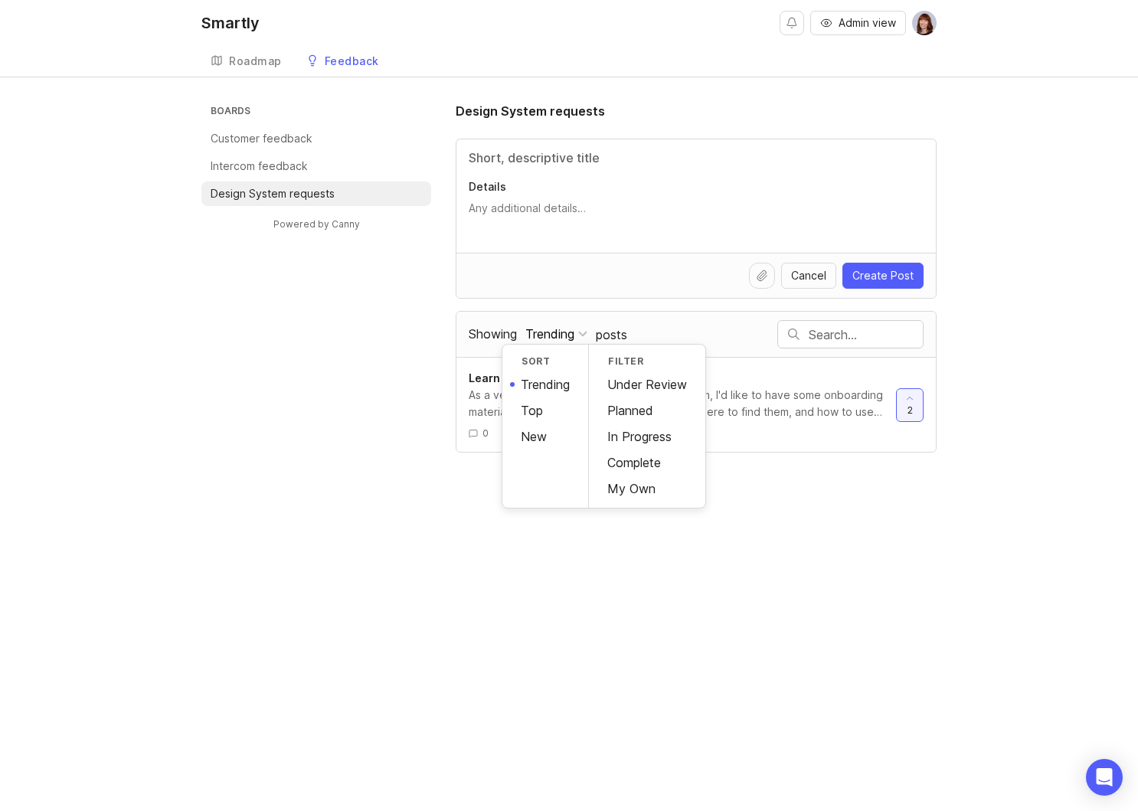
click at [247, 359] on div "Boards Customer feedback Intercom feedback Design System requests Powered by Ca…" at bounding box center [568, 277] width 735 height 351
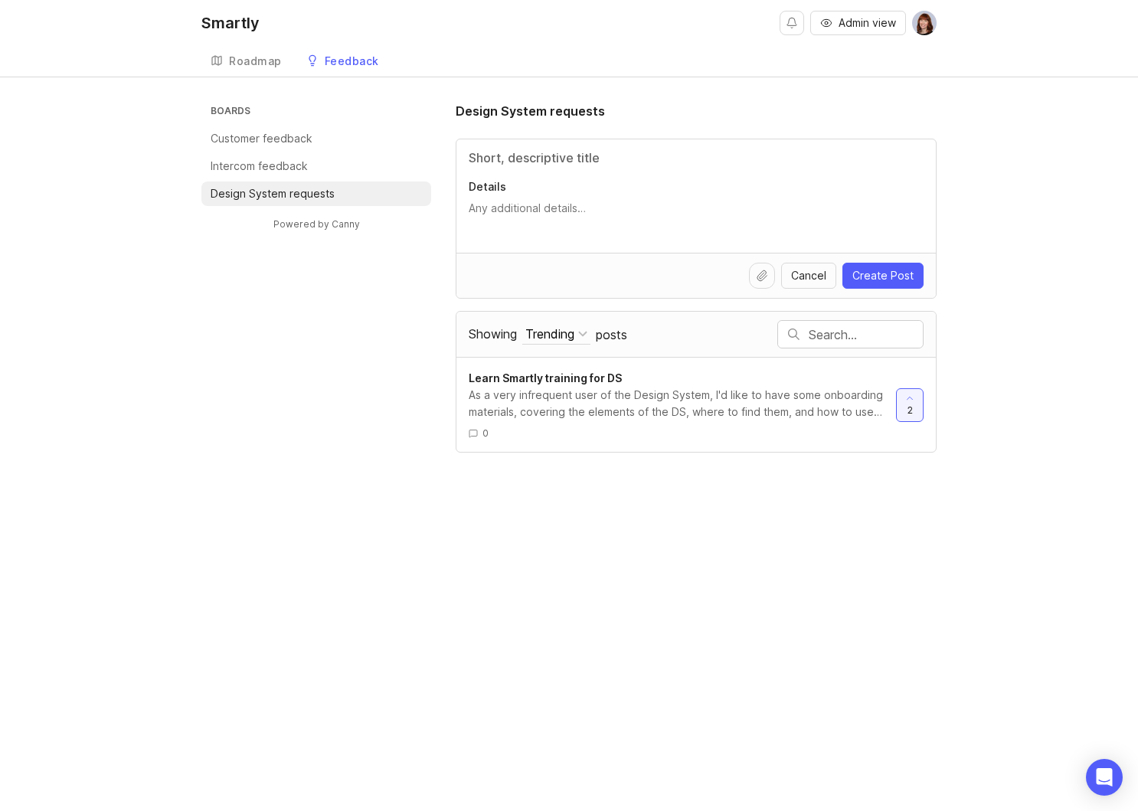
click at [928, 32] on img at bounding box center [924, 23] width 25 height 25
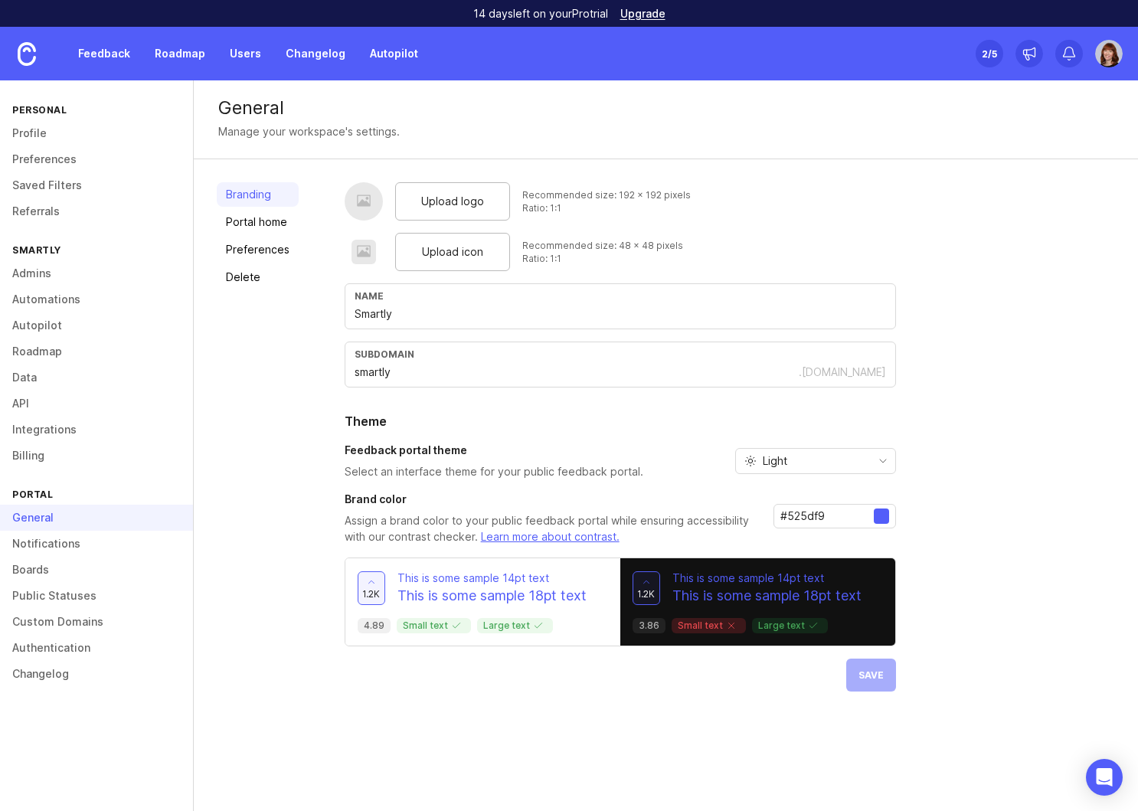
click at [456, 197] on span "Upload logo" at bounding box center [452, 201] width 63 height 17
click at [478, 256] on span "Upload icon" at bounding box center [452, 252] width 61 height 17
click at [455, 191] on div "Upload logo" at bounding box center [452, 201] width 115 height 38
click at [835, 515] on input "#525df9" at bounding box center [826, 516] width 93 height 17
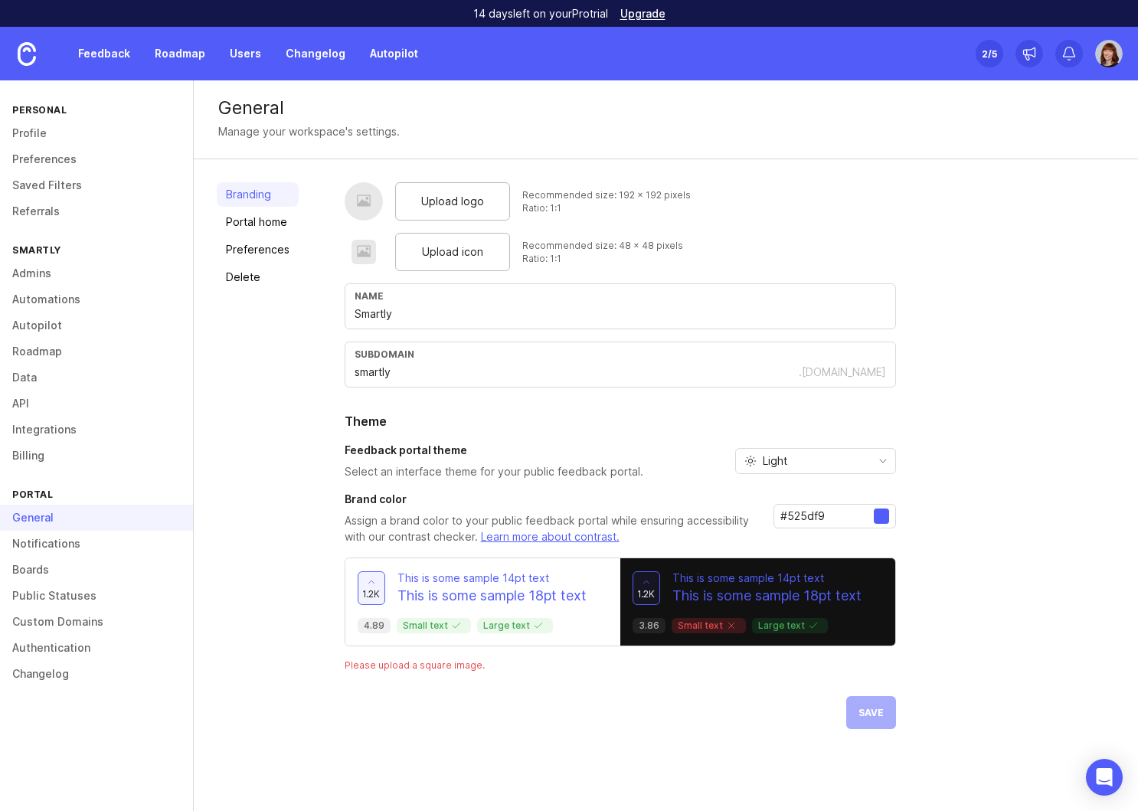
click at [835, 515] on input "#525df9" at bounding box center [826, 516] width 93 height 17
type input "#7d14e5"
click at [959, 636] on div "Upload logo Recommended size: 192 x 192 pixels Ratio: 1:1 Upload icon Recommend…" at bounding box center [730, 455] width 770 height 547
click at [455, 208] on span "Upload logo" at bounding box center [452, 201] width 63 height 17
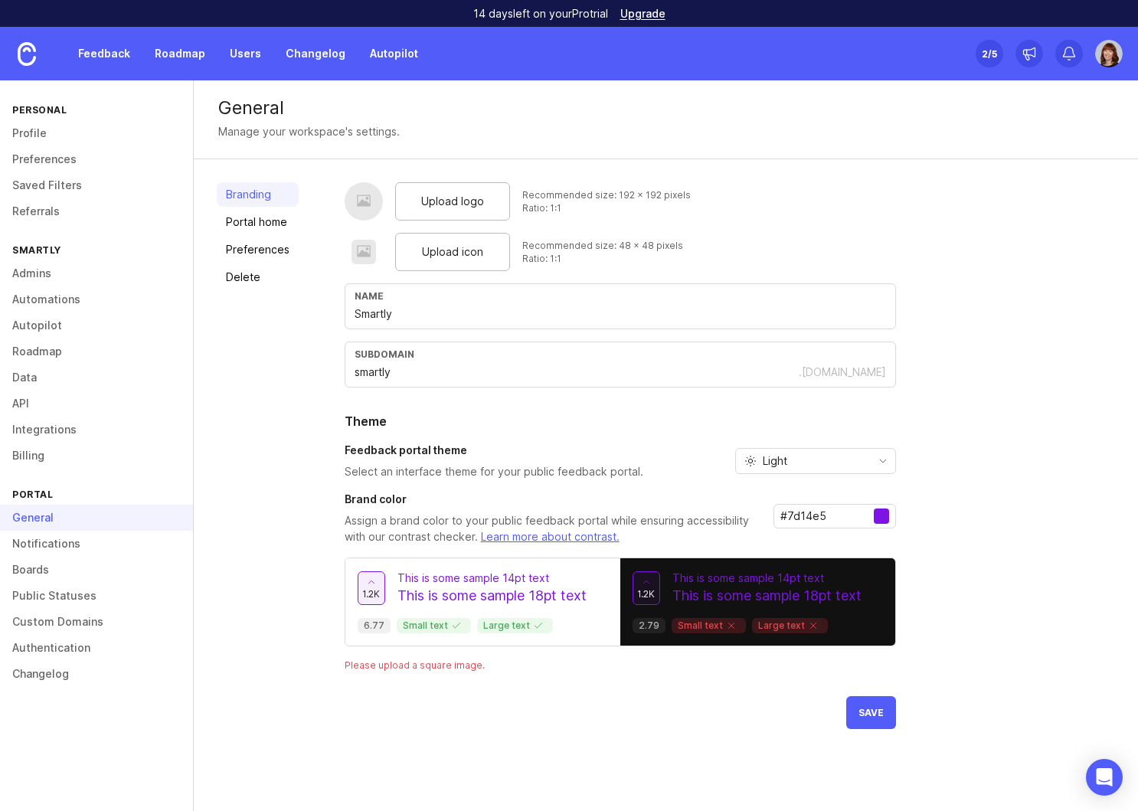
click at [881, 721] on button "Save" at bounding box center [871, 712] width 50 height 33
click at [116, 45] on link "Feedback" at bounding box center [104, 54] width 70 height 28
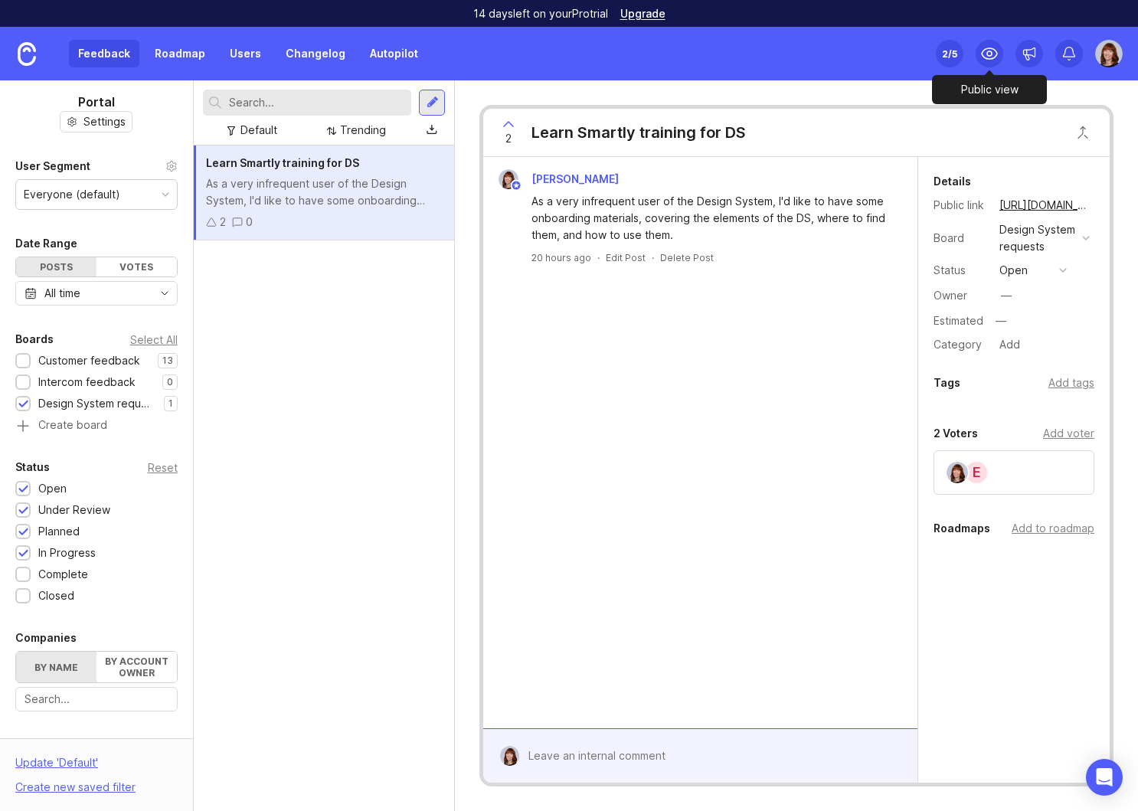
click at [995, 51] on icon at bounding box center [989, 53] width 15 height 11
